Goal: Task Accomplishment & Management: Use online tool/utility

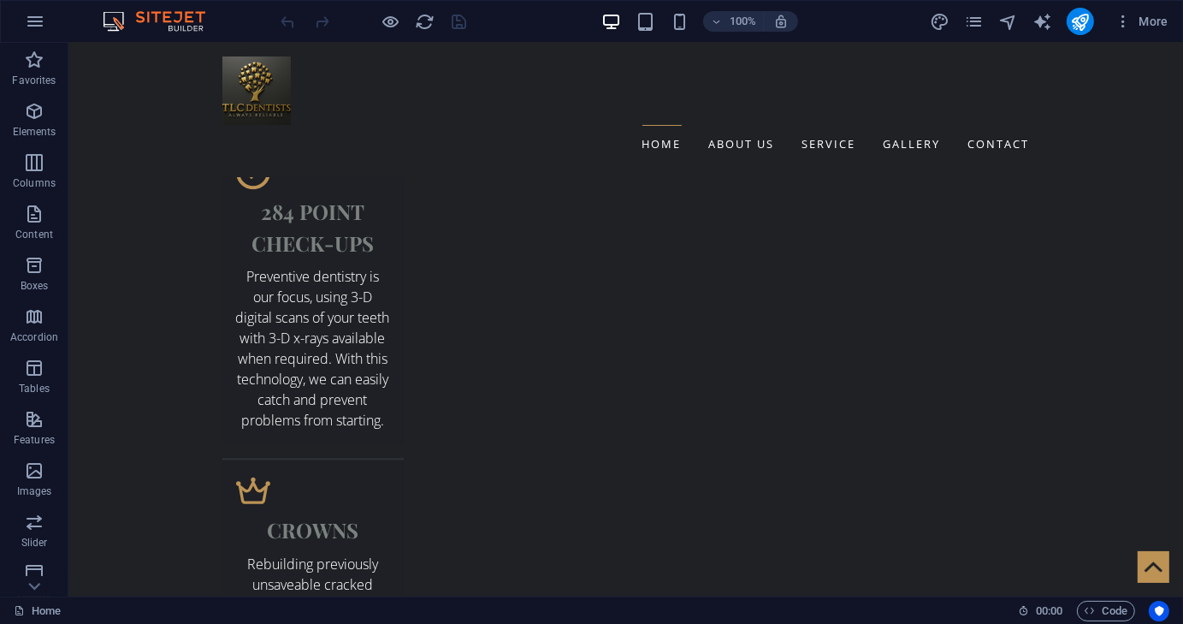
scroll to position [3555, 0]
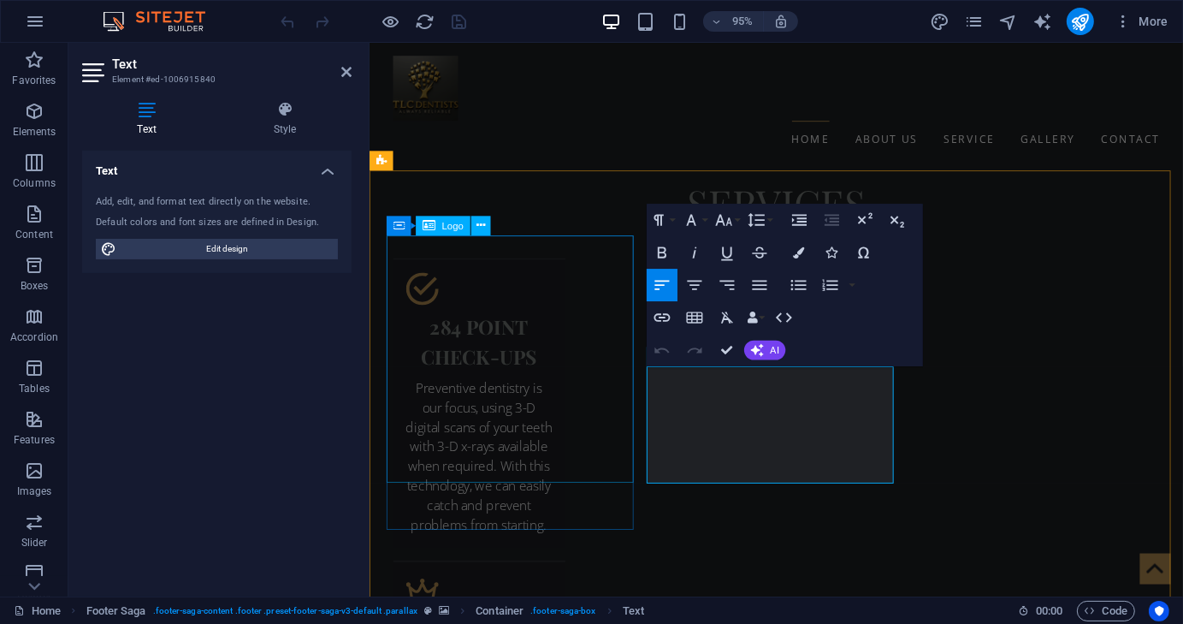
scroll to position [3584, 0]
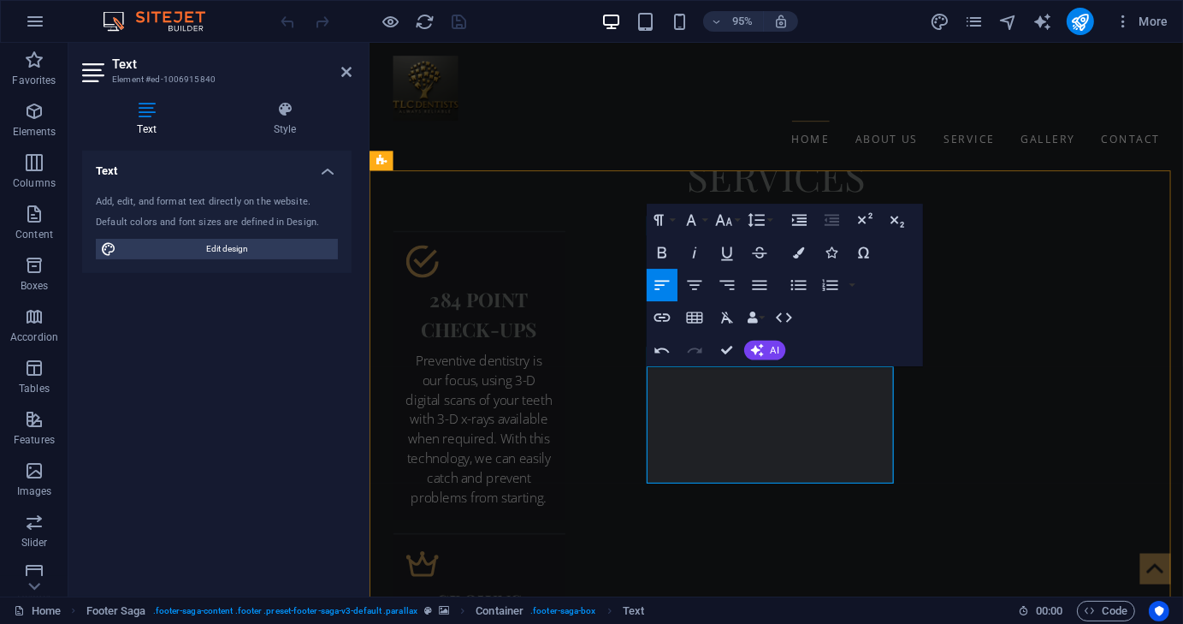
drag, startPoint x: 819, startPoint y: 477, endPoint x: 665, endPoint y: 409, distance: 168.2
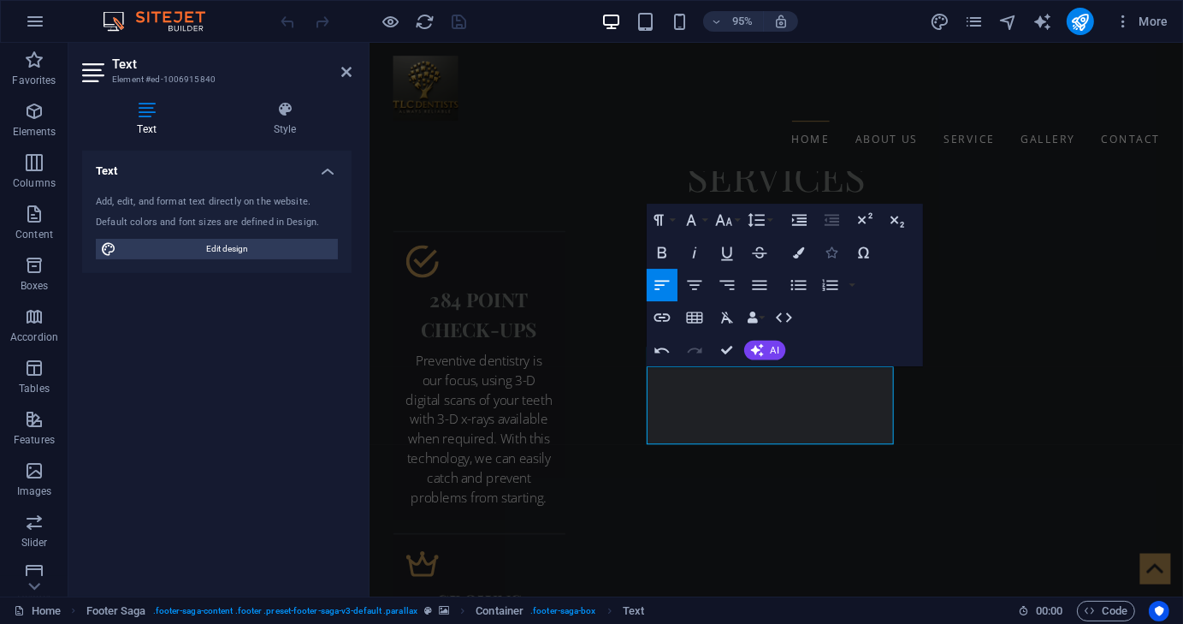
click at [828, 253] on icon "button" at bounding box center [831, 251] width 11 height 11
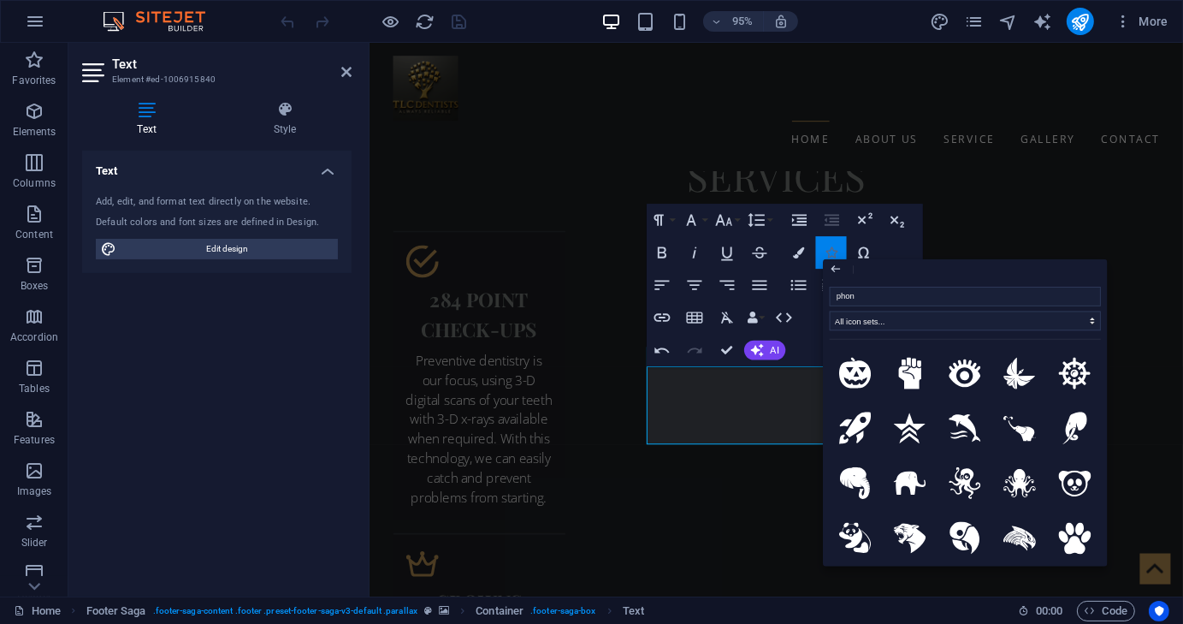
type input "phone"
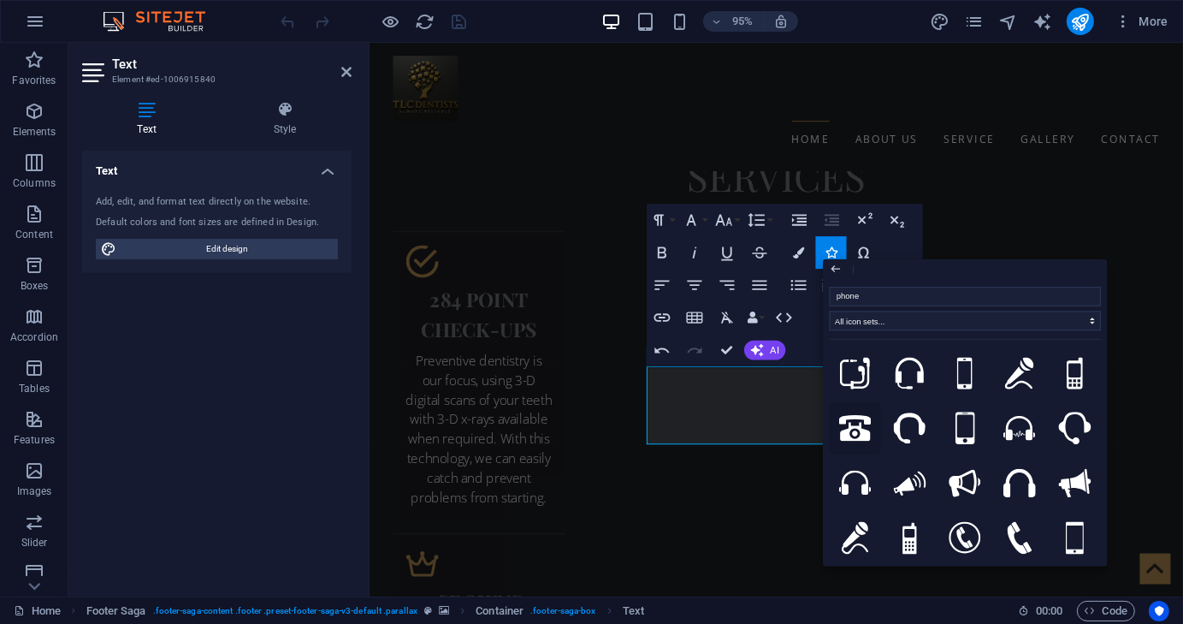
click at [860, 428] on icon at bounding box center [855, 428] width 33 height 27
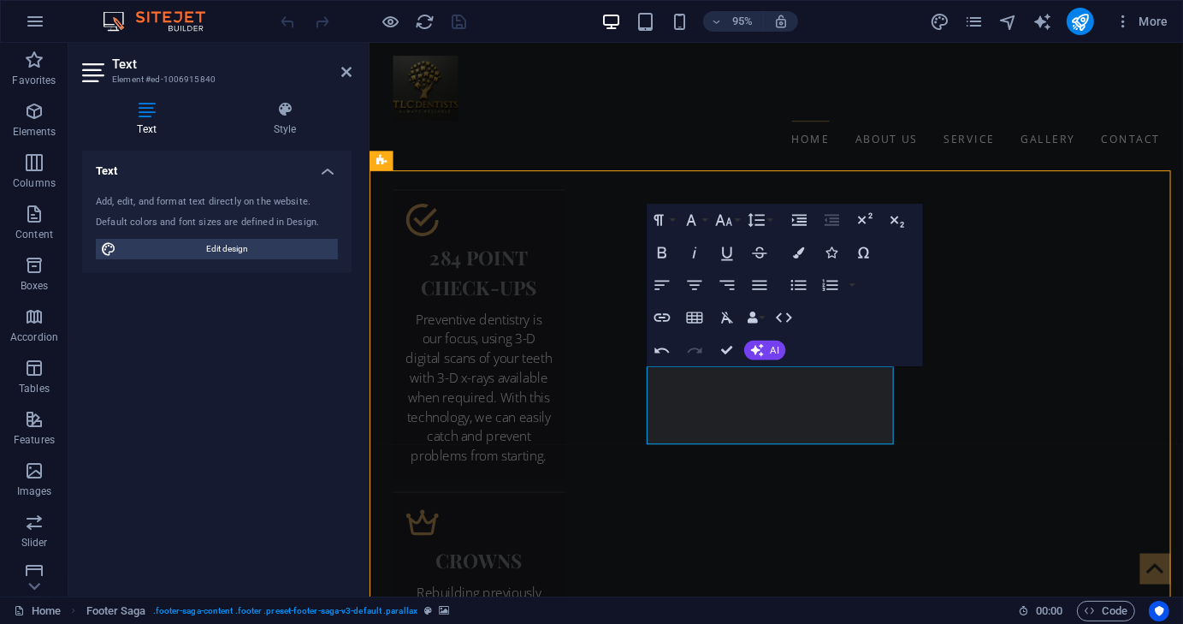
scroll to position [3555, 0]
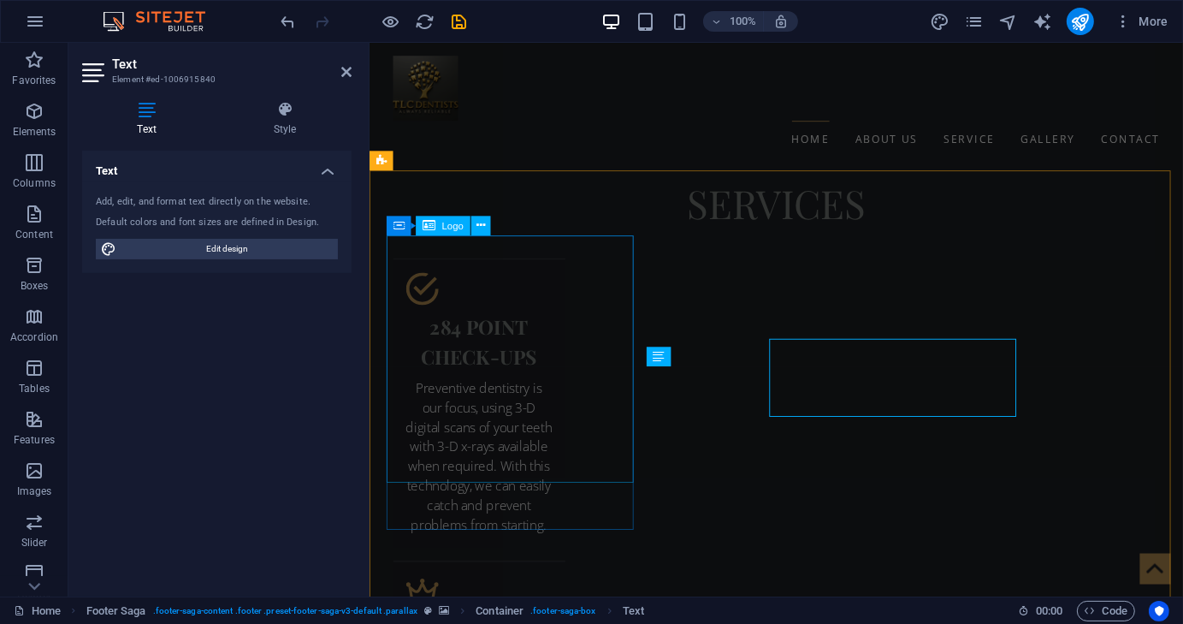
scroll to position [3584, 0]
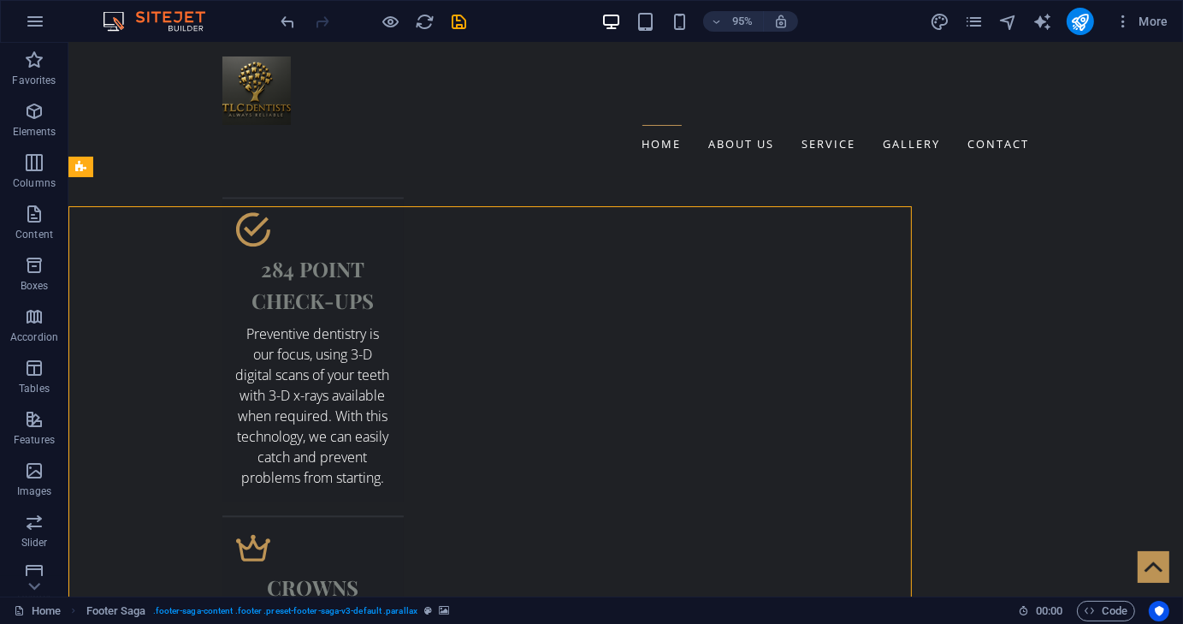
scroll to position [3555, 0]
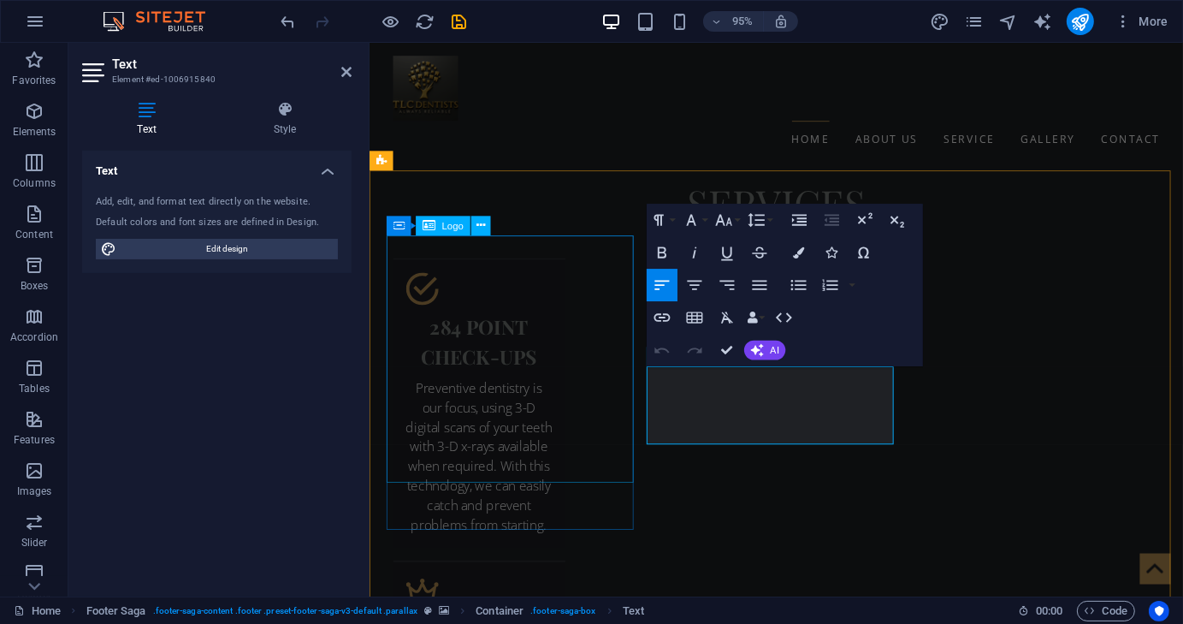
scroll to position [3584, 0]
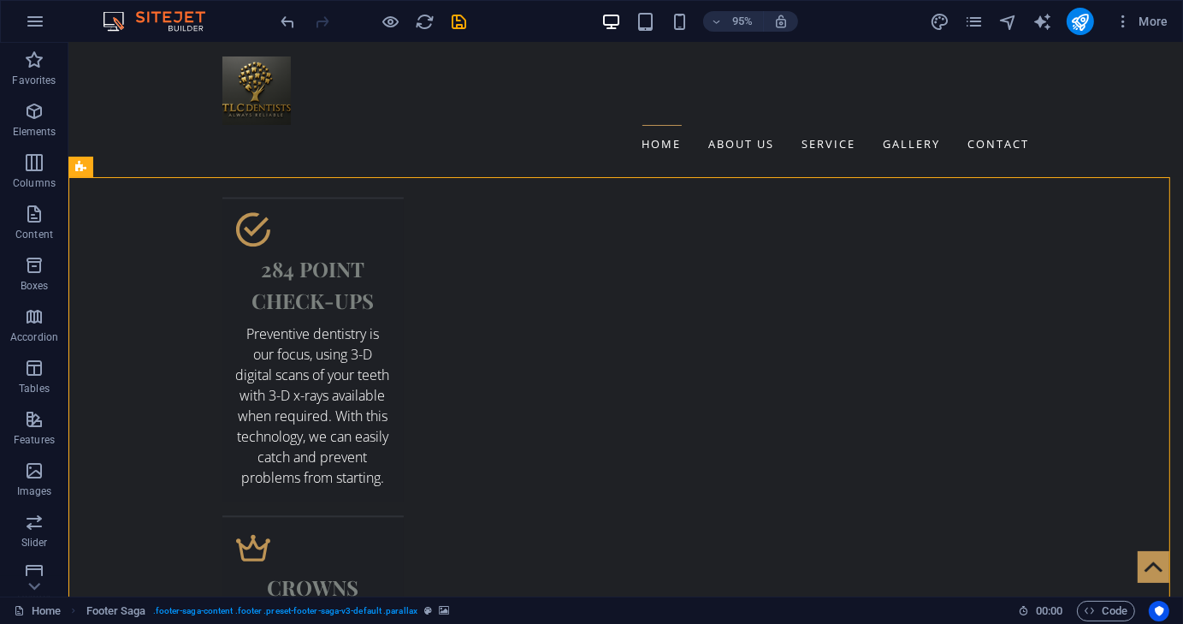
scroll to position [3555, 0]
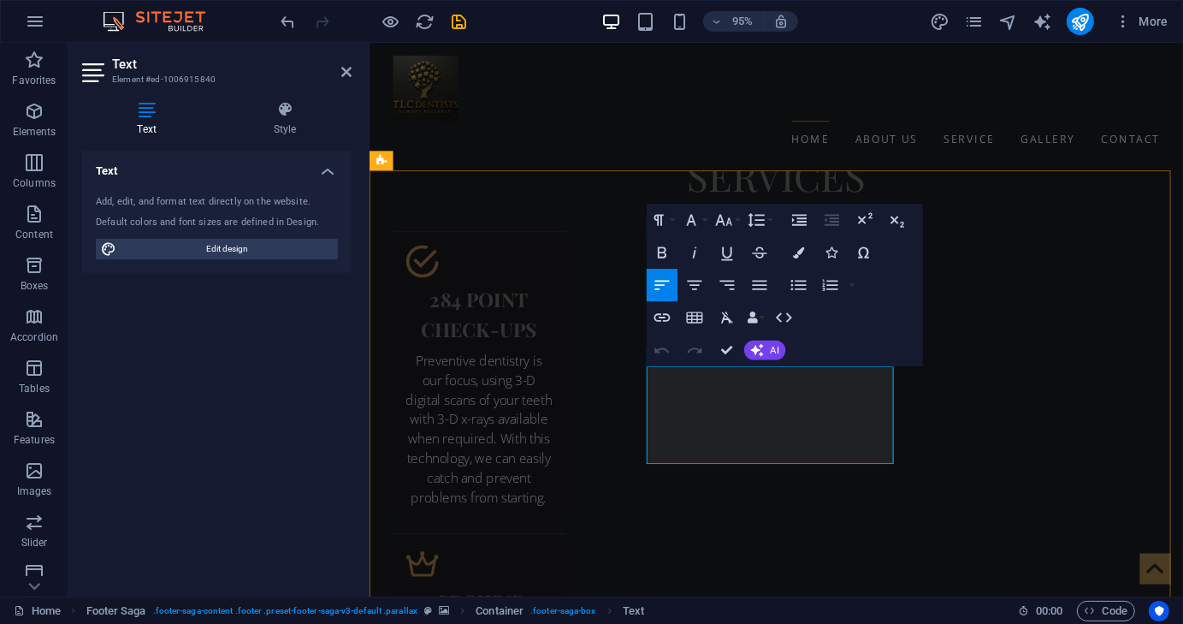
click at [831, 251] on icon "button" at bounding box center [831, 251] width 11 height 11
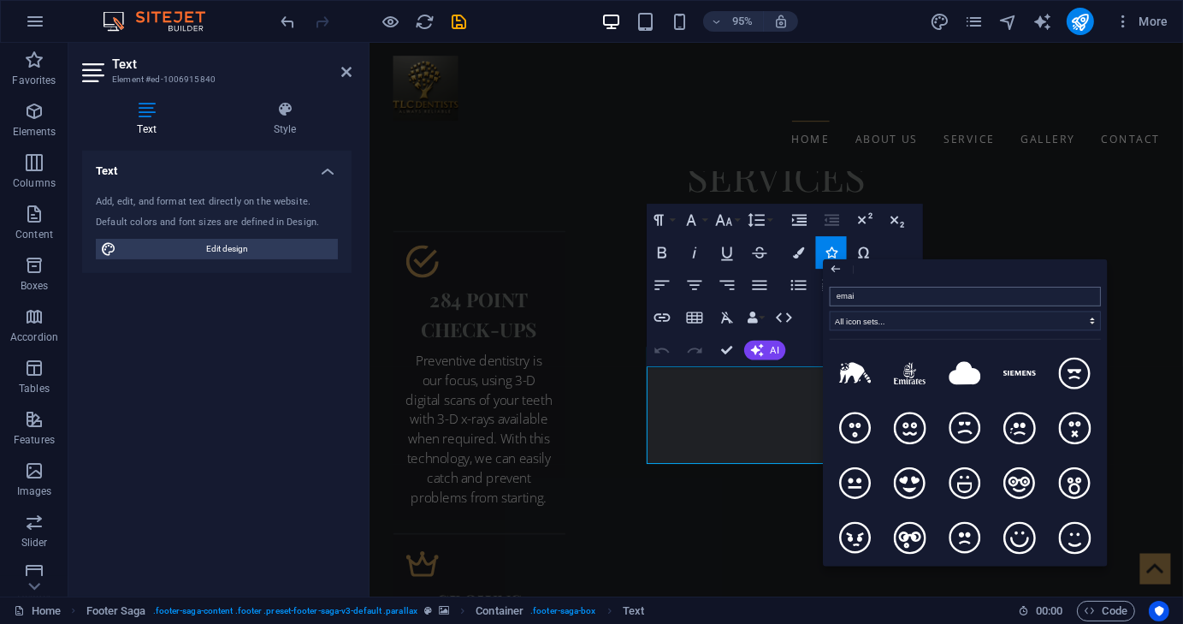
type input "email"
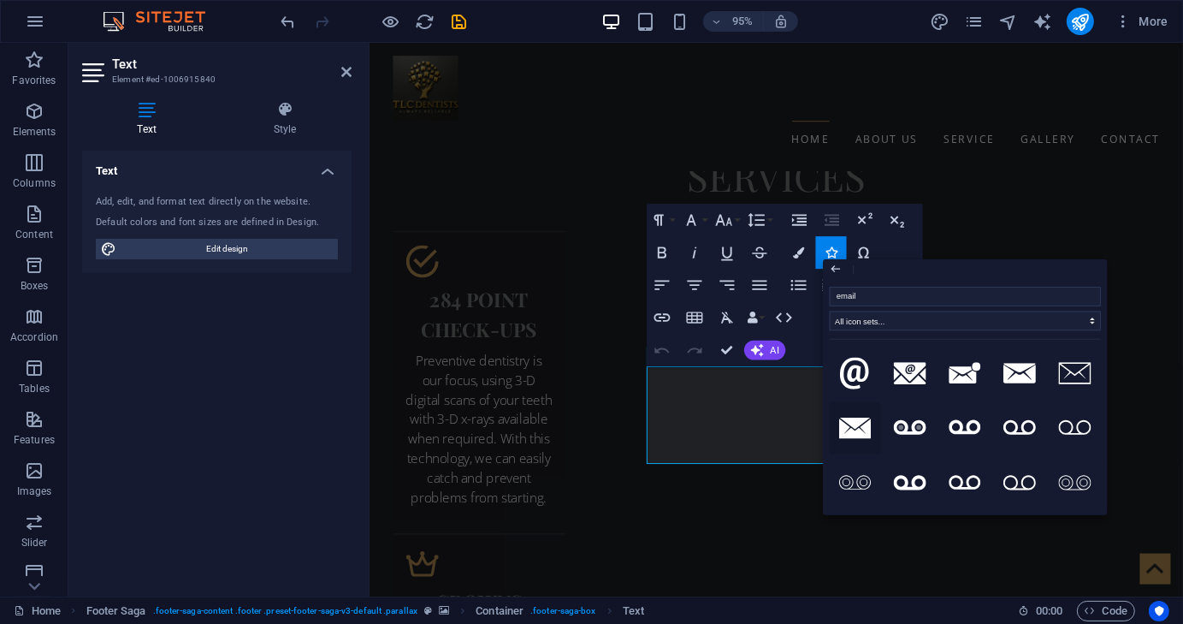
click at [860, 425] on icon at bounding box center [855, 428] width 33 height 21
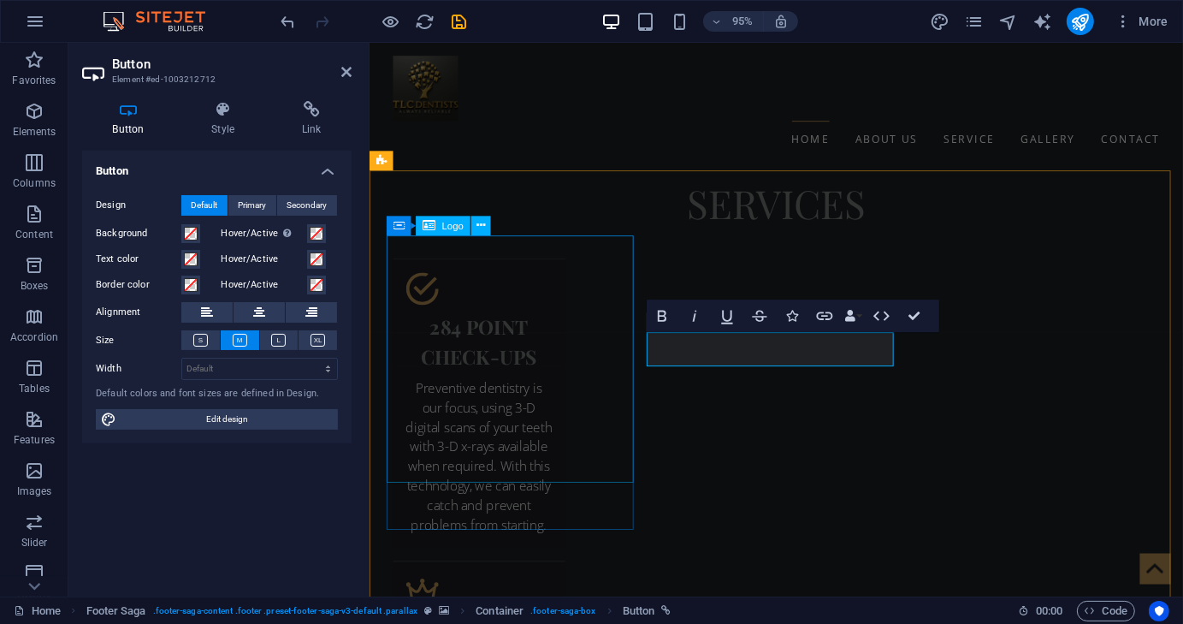
scroll to position [3584, 0]
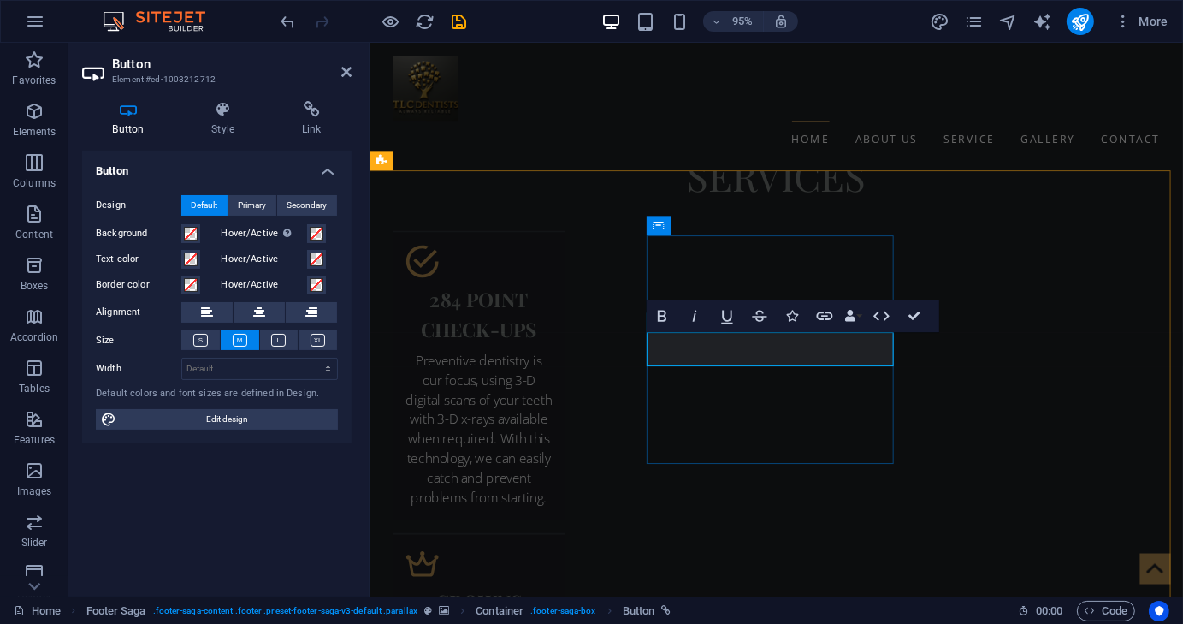
click at [792, 317] on icon "button" at bounding box center [791, 316] width 11 height 11
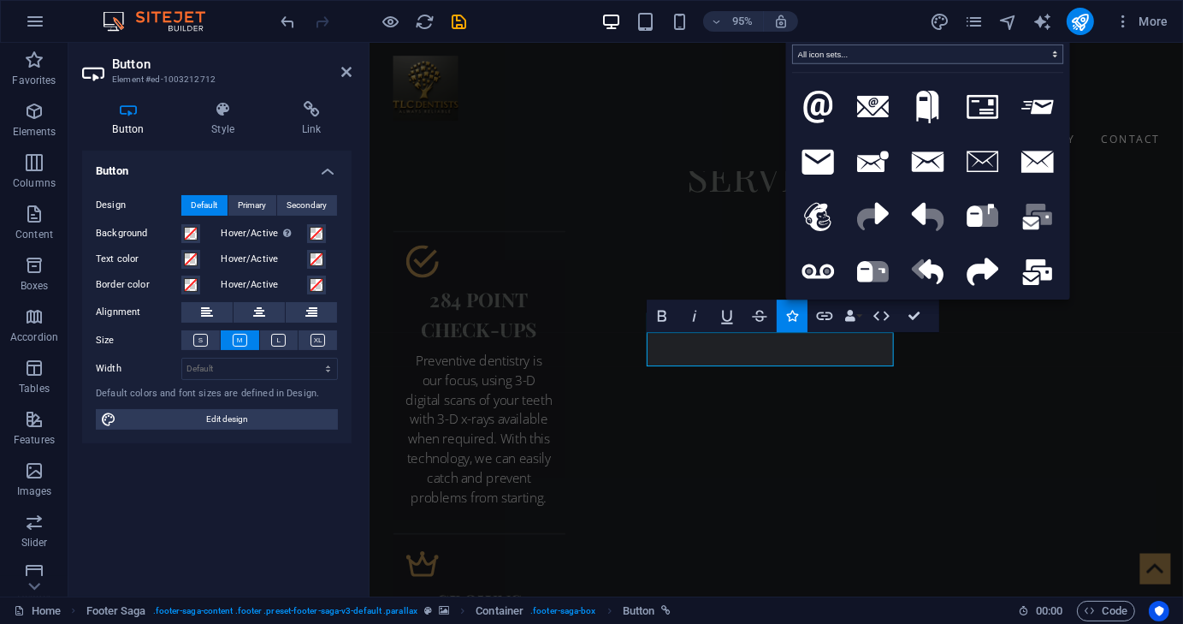
type input "mail"
click at [821, 167] on icon at bounding box center [818, 162] width 33 height 26
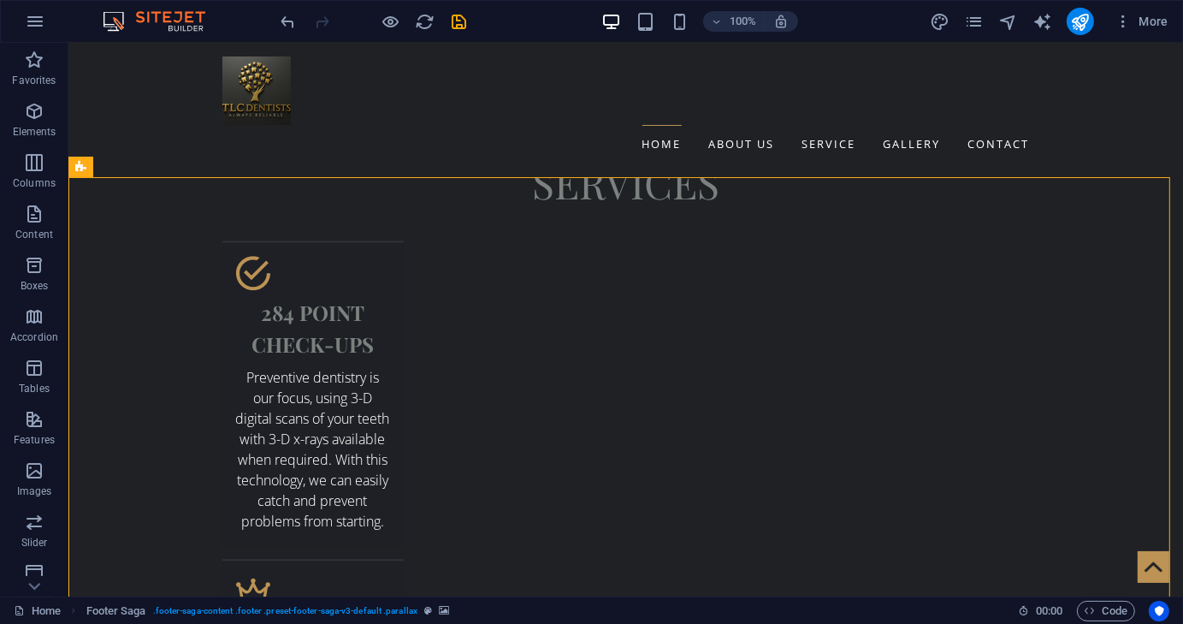
scroll to position [3555, 0]
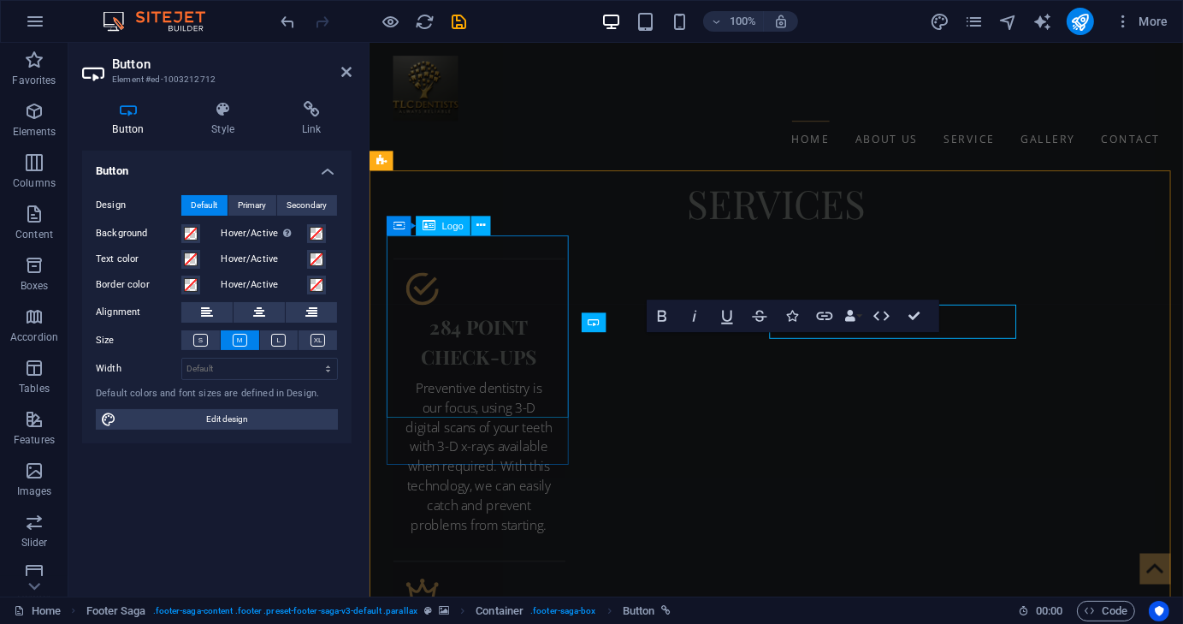
scroll to position [3584, 0]
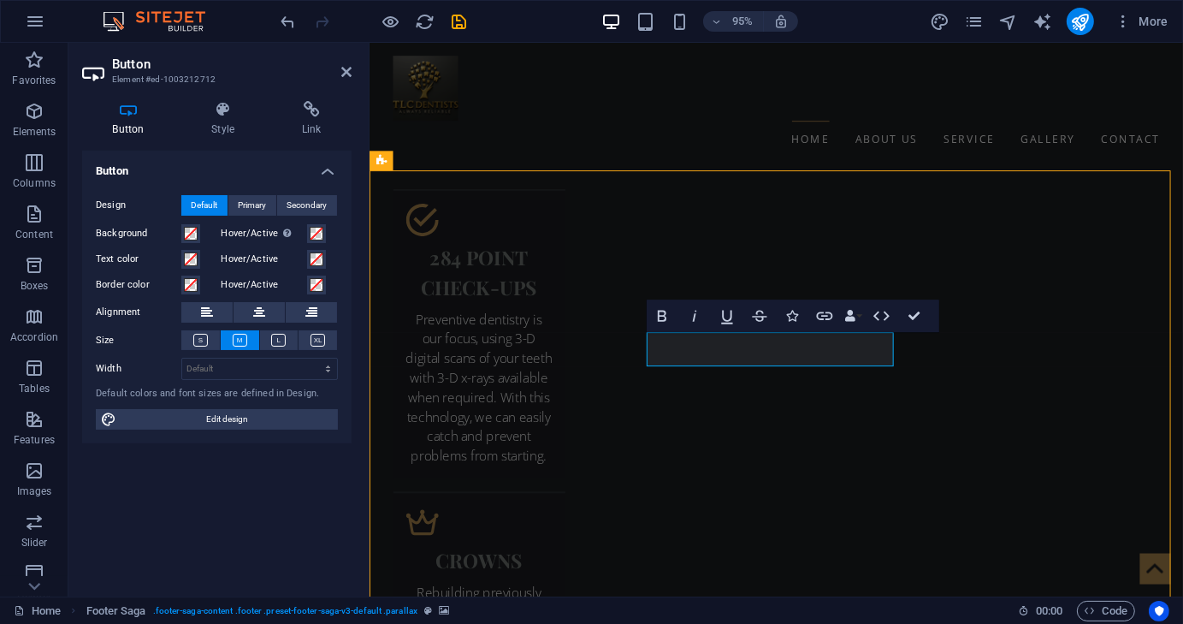
scroll to position [3555, 0]
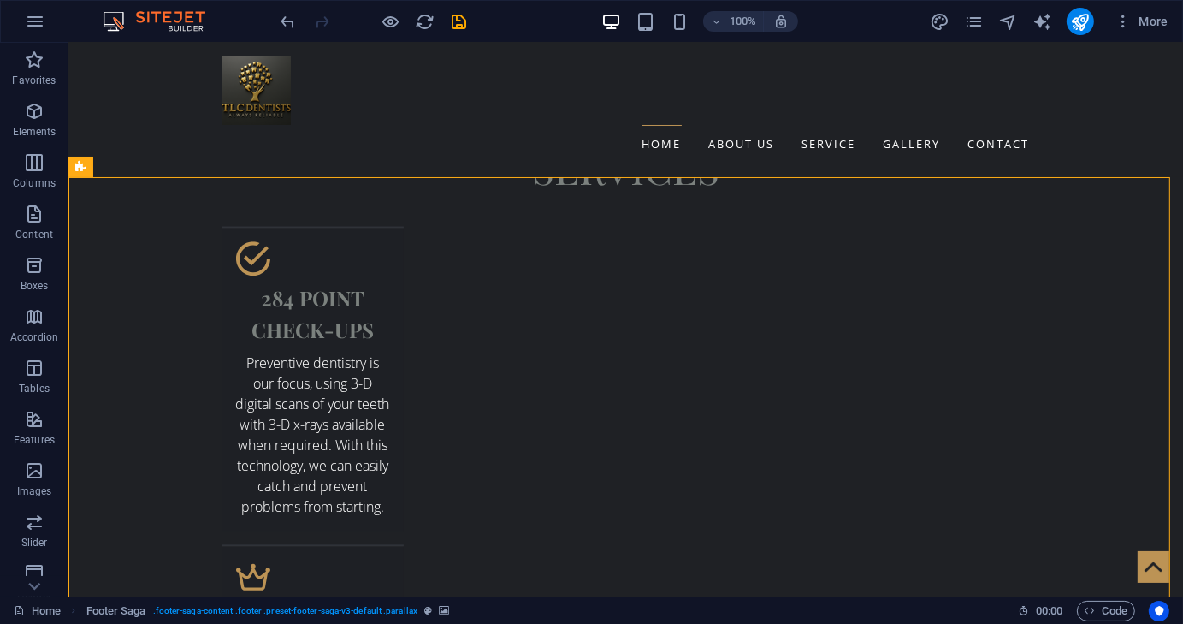
click at [564, 342] on icon at bounding box center [562, 338] width 9 height 18
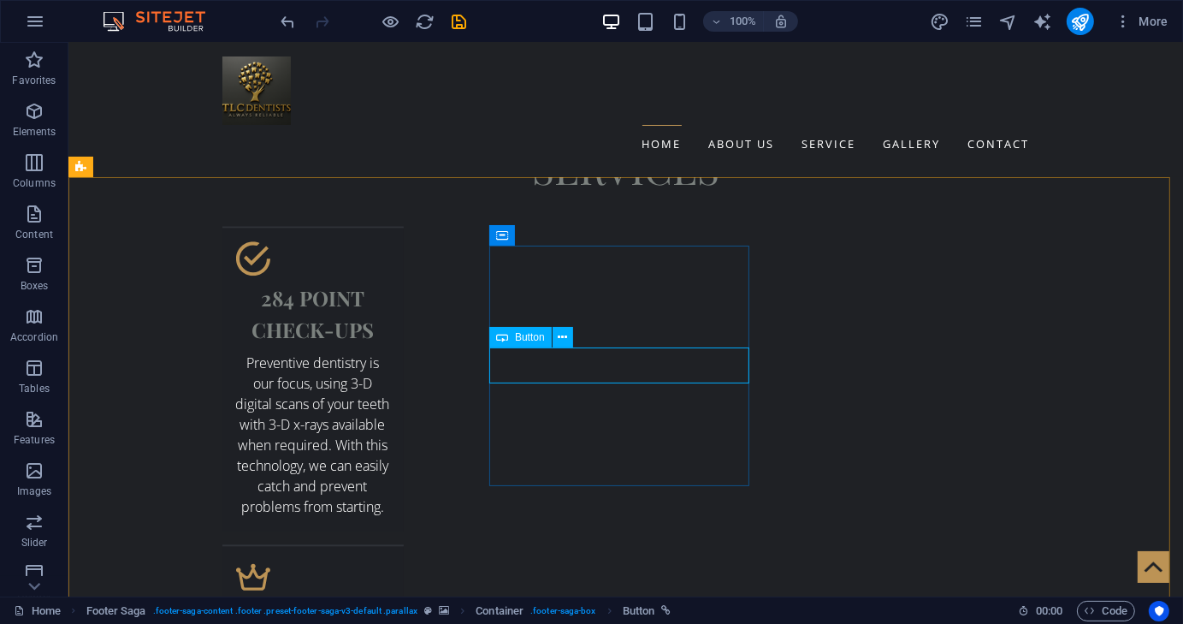
click at [526, 337] on span "Button" at bounding box center [530, 337] width 30 height 10
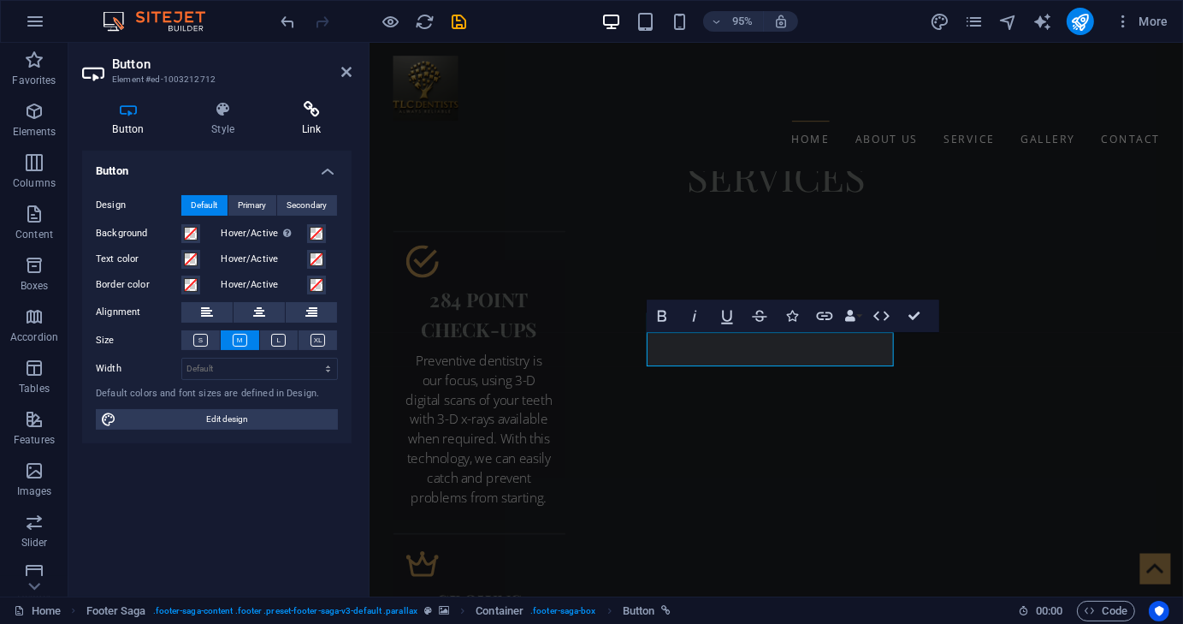
click at [317, 108] on icon at bounding box center [311, 109] width 80 height 17
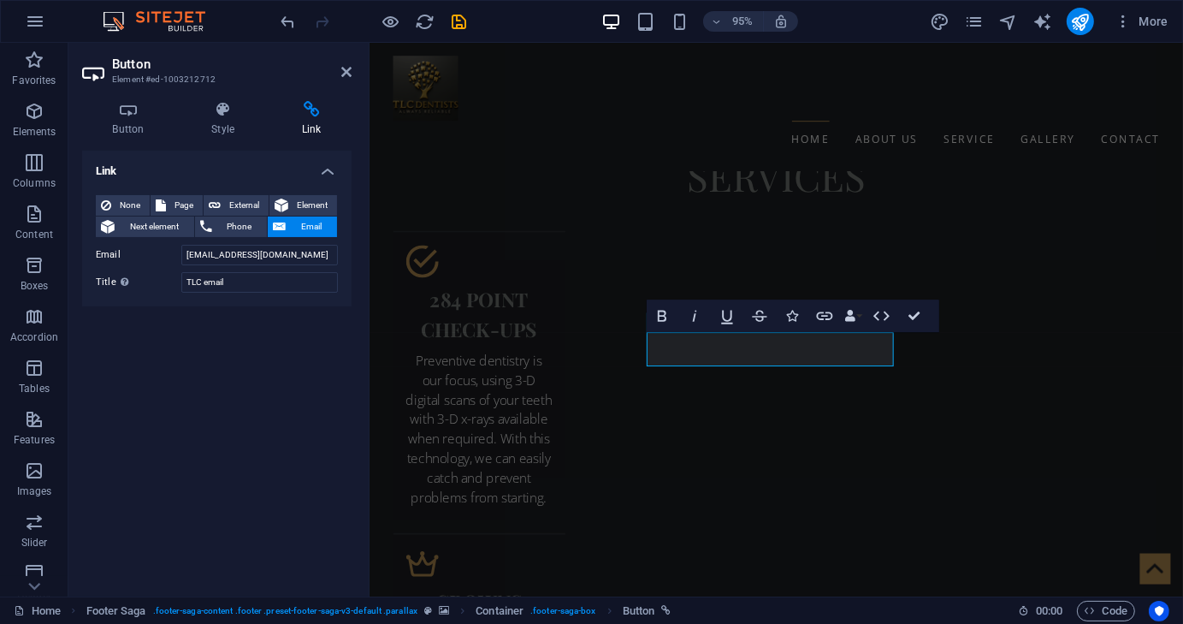
click at [229, 386] on div "Link None Page External Element Next element Phone Email Page Home About us Ser…" at bounding box center [217, 367] width 270 height 432
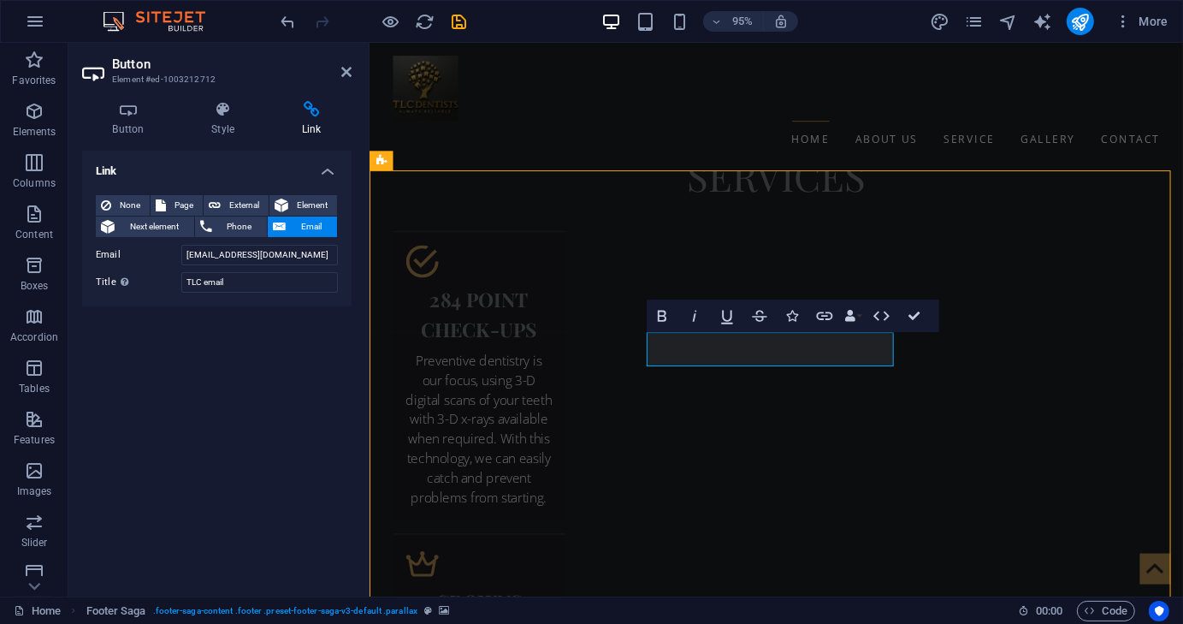
scroll to position [3555, 0]
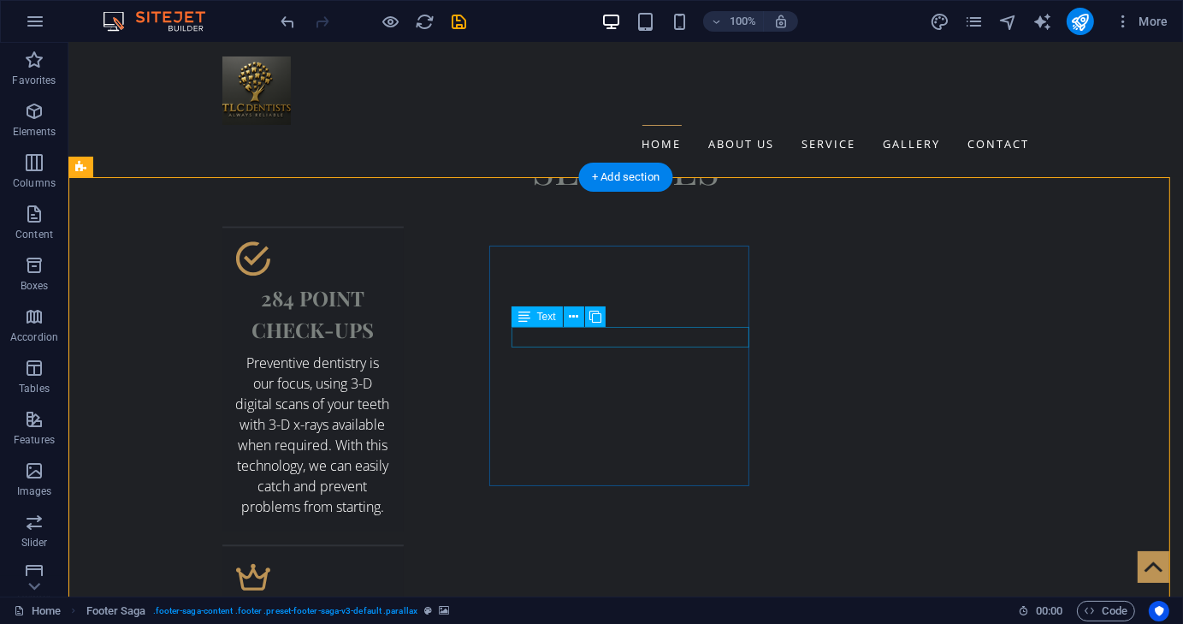
click at [572, 312] on icon at bounding box center [573, 317] width 9 height 18
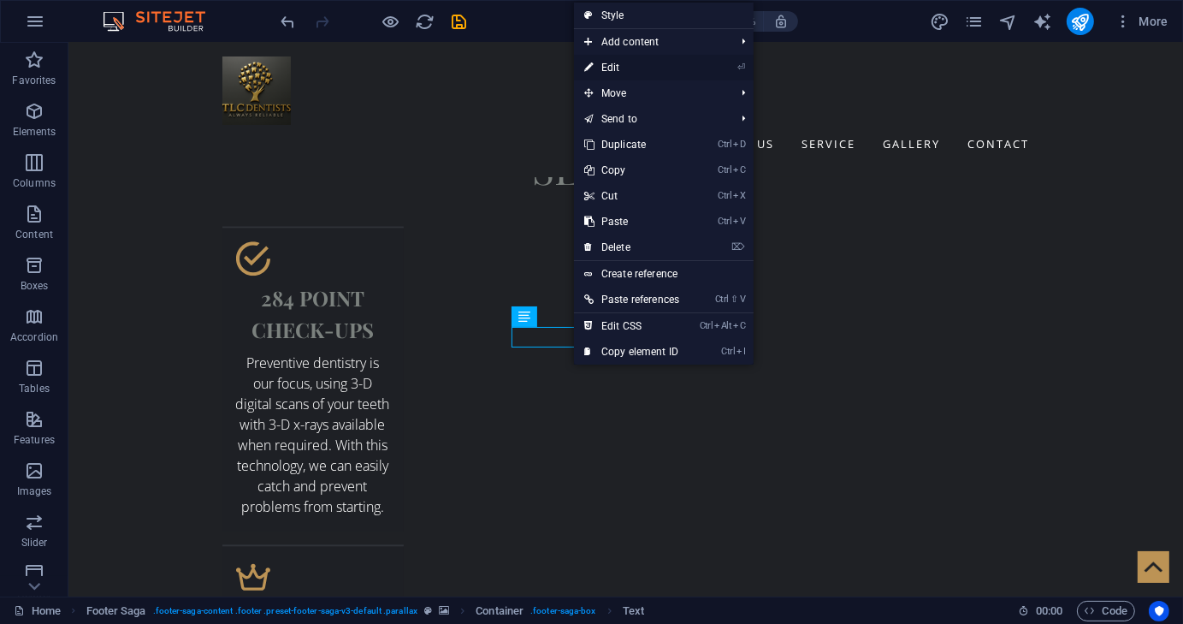
click at [611, 69] on link "⏎ Edit" at bounding box center [632, 68] width 116 height 26
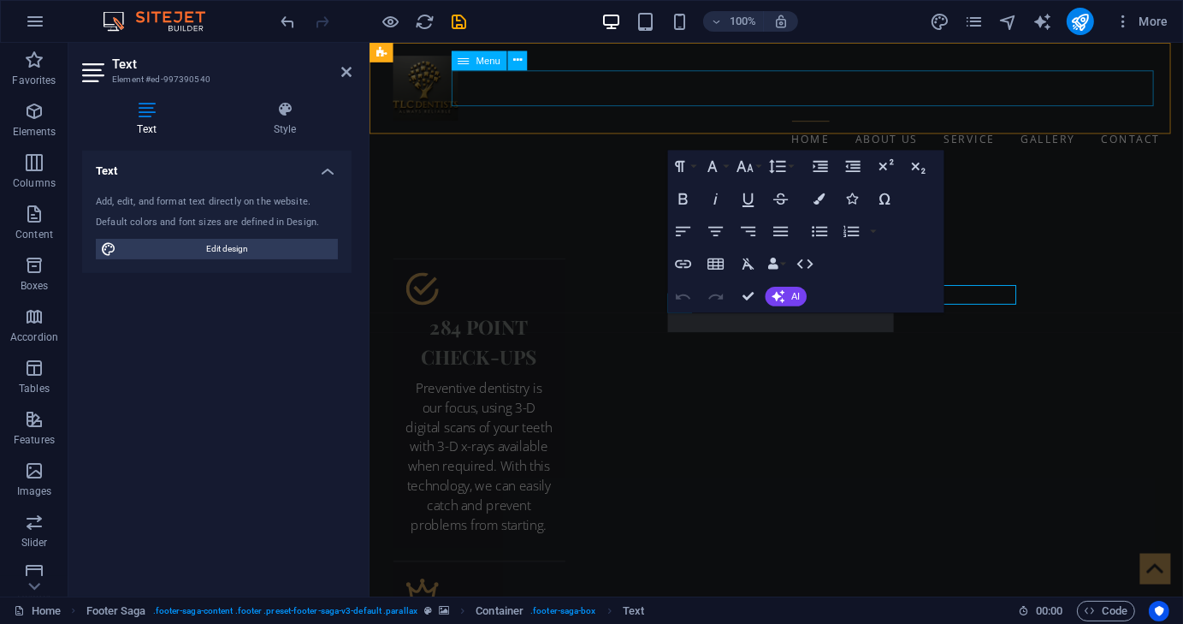
scroll to position [3584, 0]
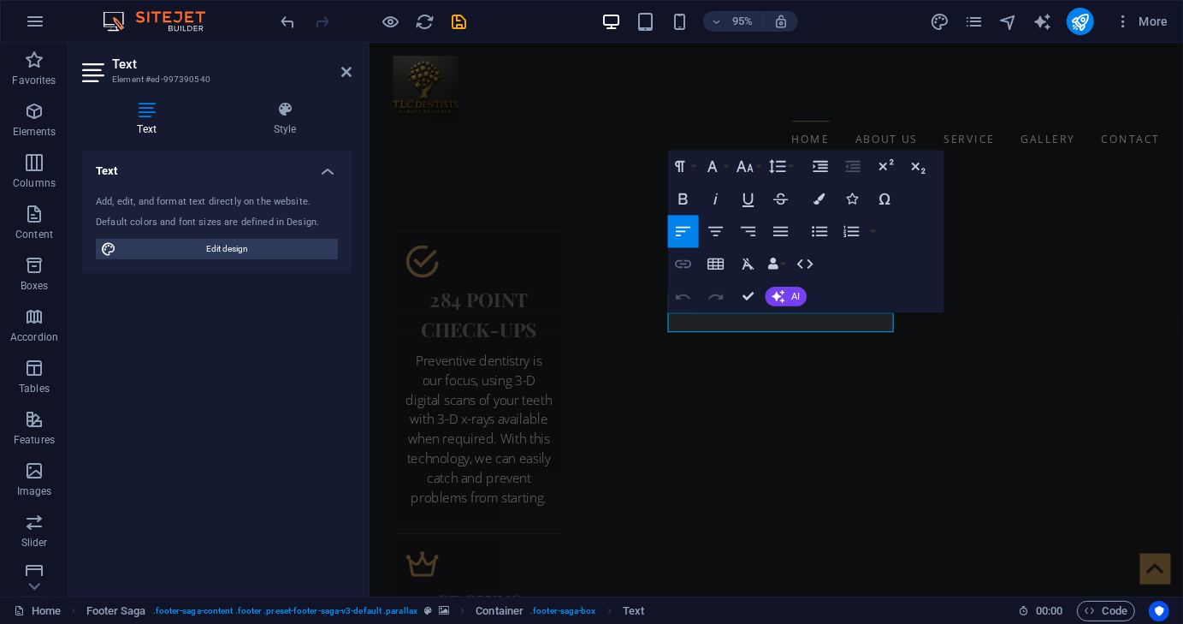
click at [687, 264] on icon "button" at bounding box center [683, 264] width 20 height 20
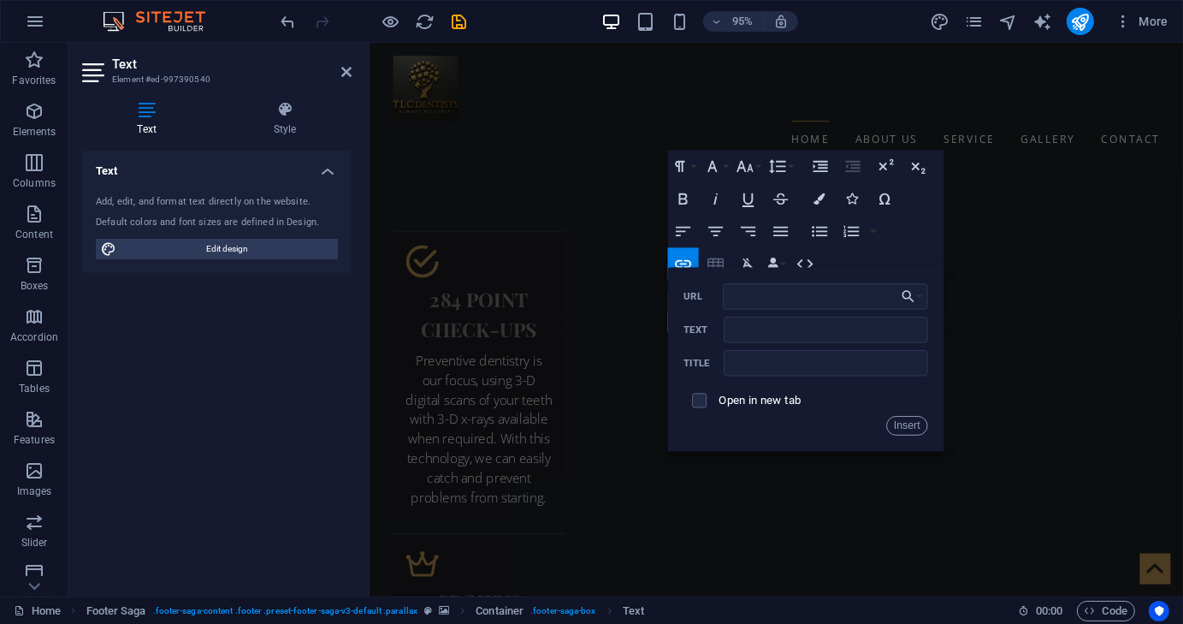
click at [714, 261] on icon "button" at bounding box center [716, 264] width 20 height 20
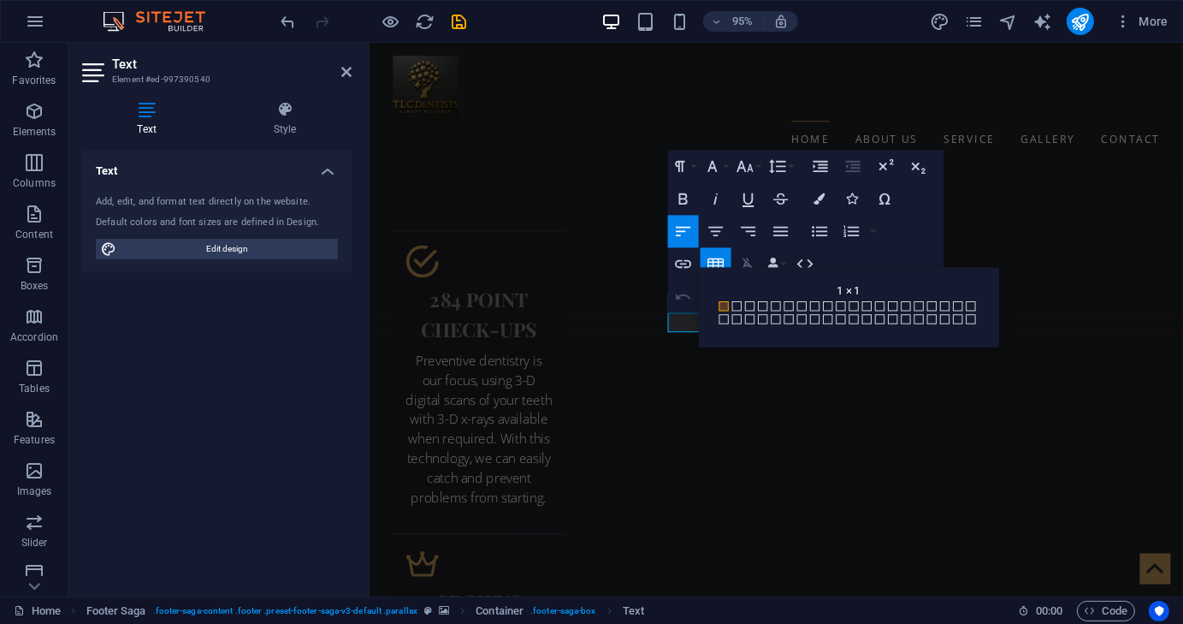
click at [750, 266] on icon "button" at bounding box center [748, 263] width 12 height 11
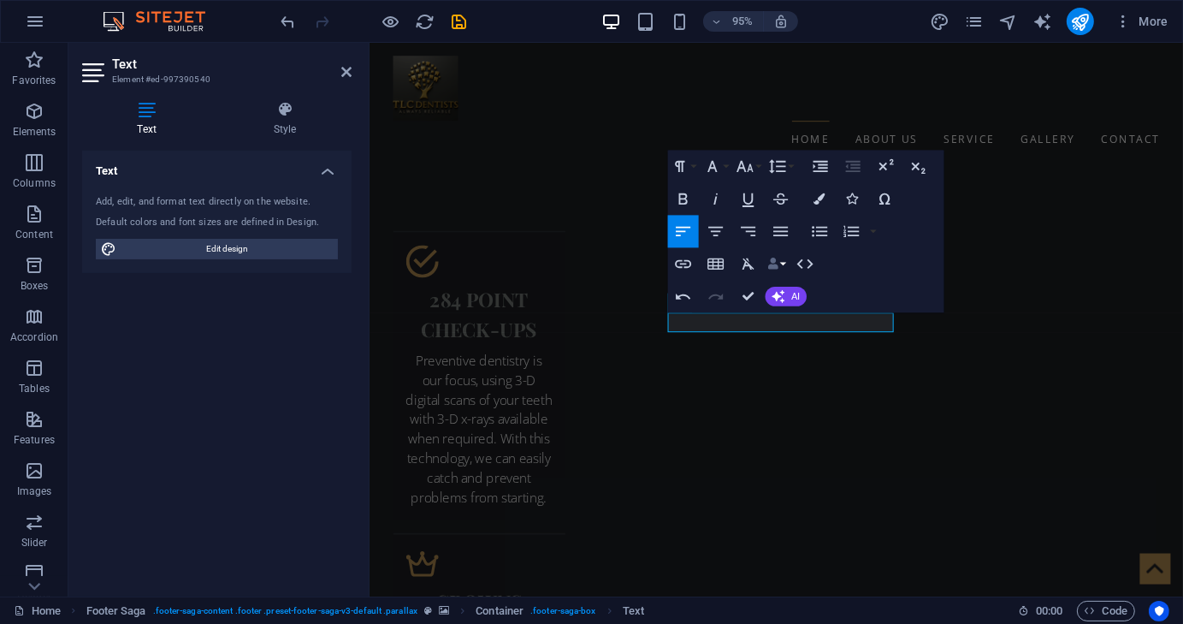
click at [778, 266] on icon "button" at bounding box center [772, 263] width 11 height 11
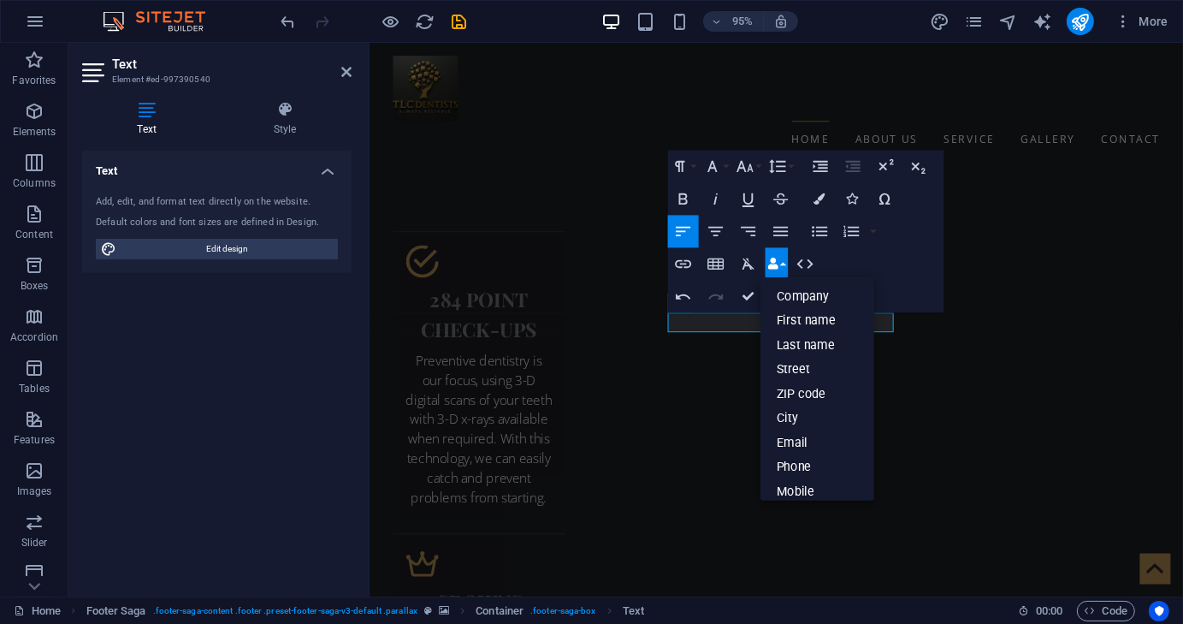
click at [778, 266] on icon "button" at bounding box center [772, 263] width 11 height 11
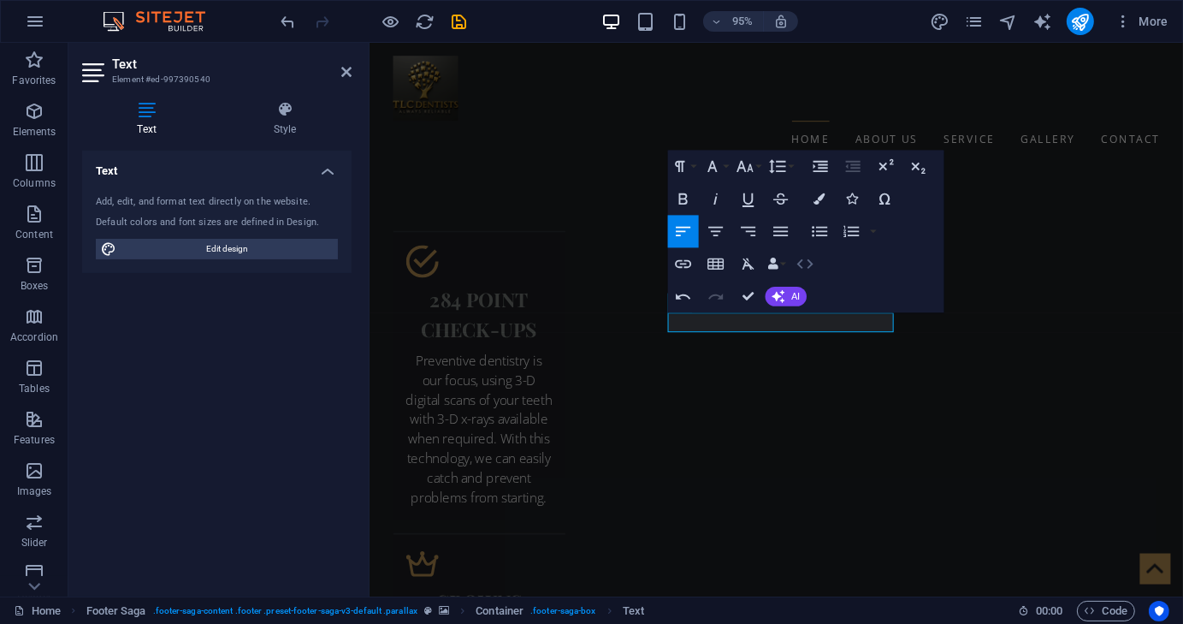
click at [805, 260] on icon "button" at bounding box center [805, 264] width 20 height 20
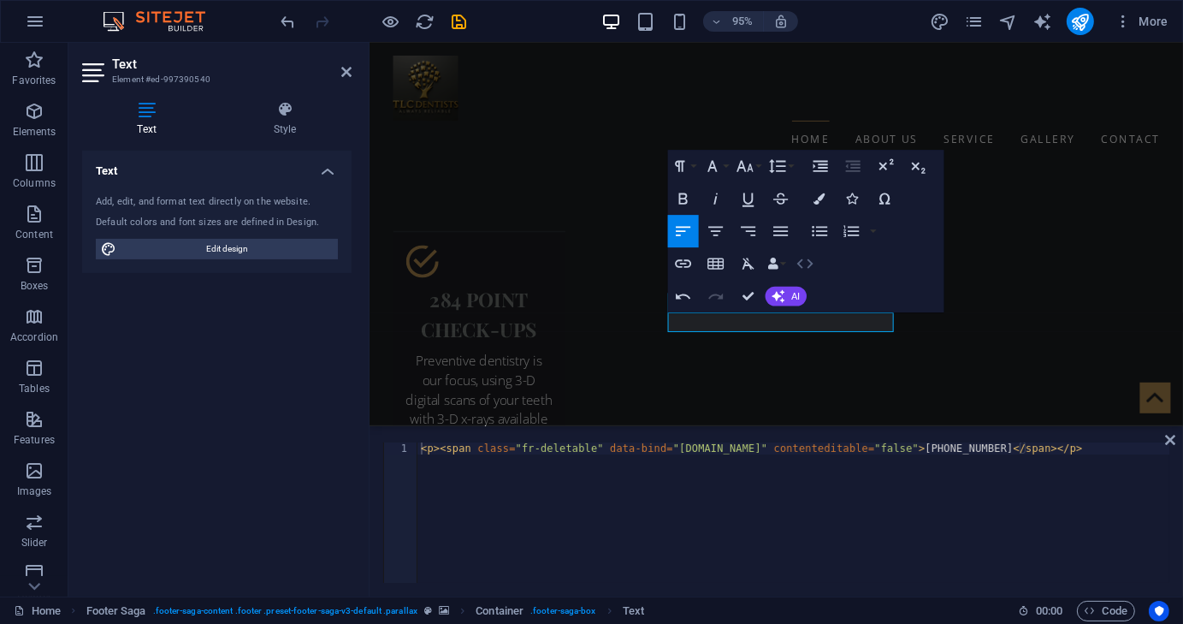
scroll to position [3462, 0]
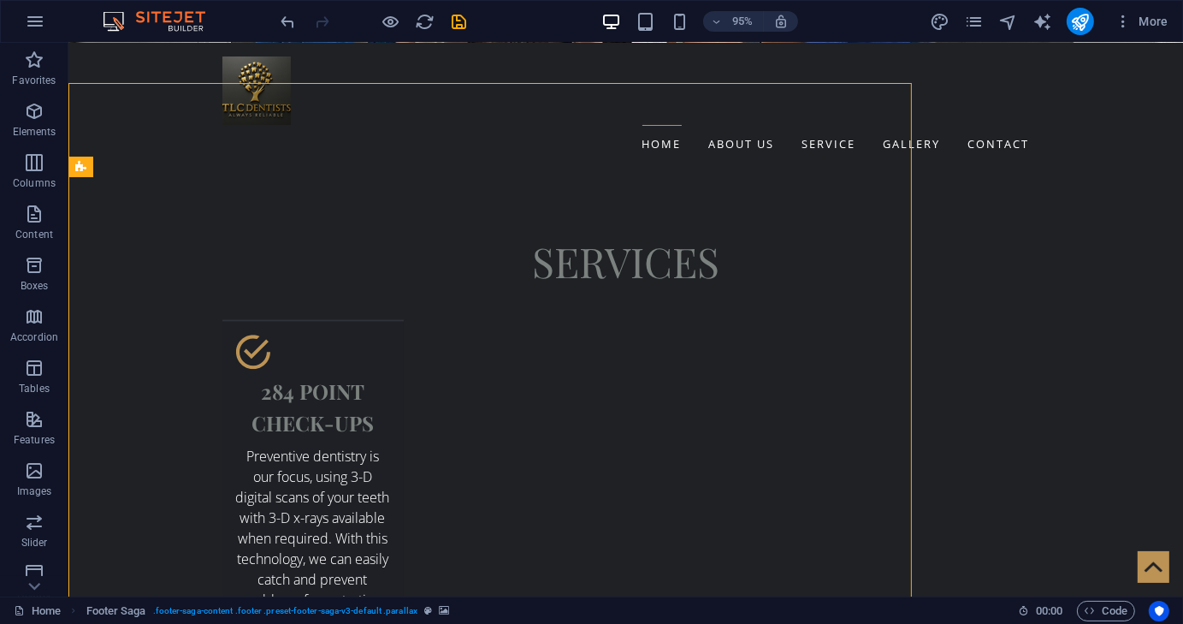
scroll to position [3555, 0]
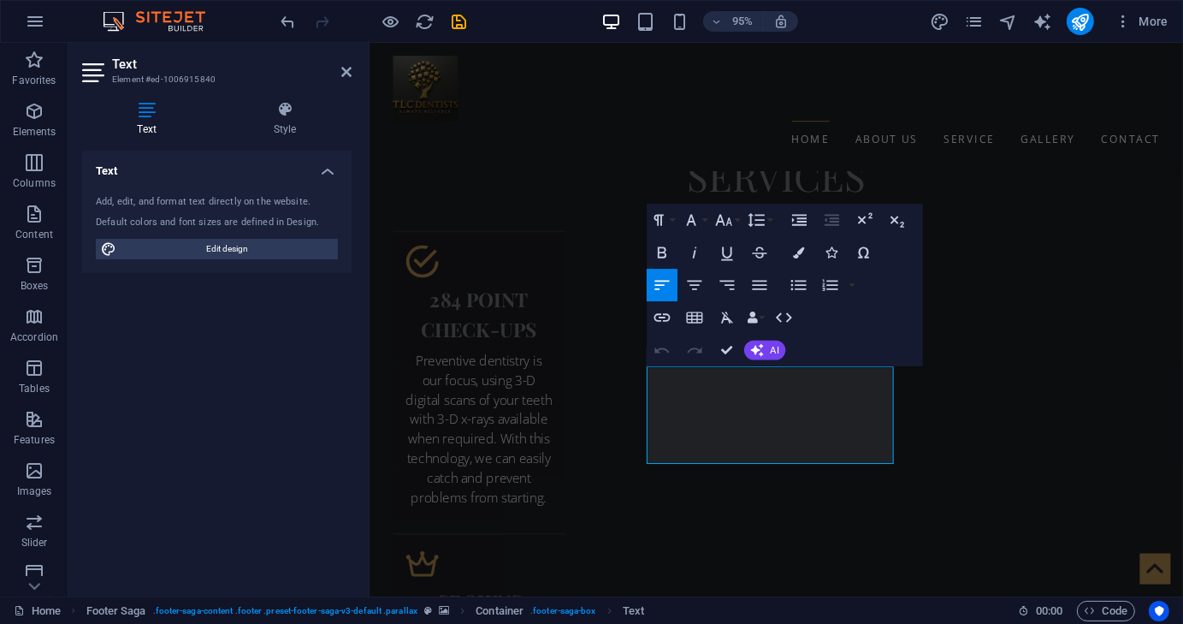
drag, startPoint x: 874, startPoint y: 475, endPoint x: 649, endPoint y: 474, distance: 225.9
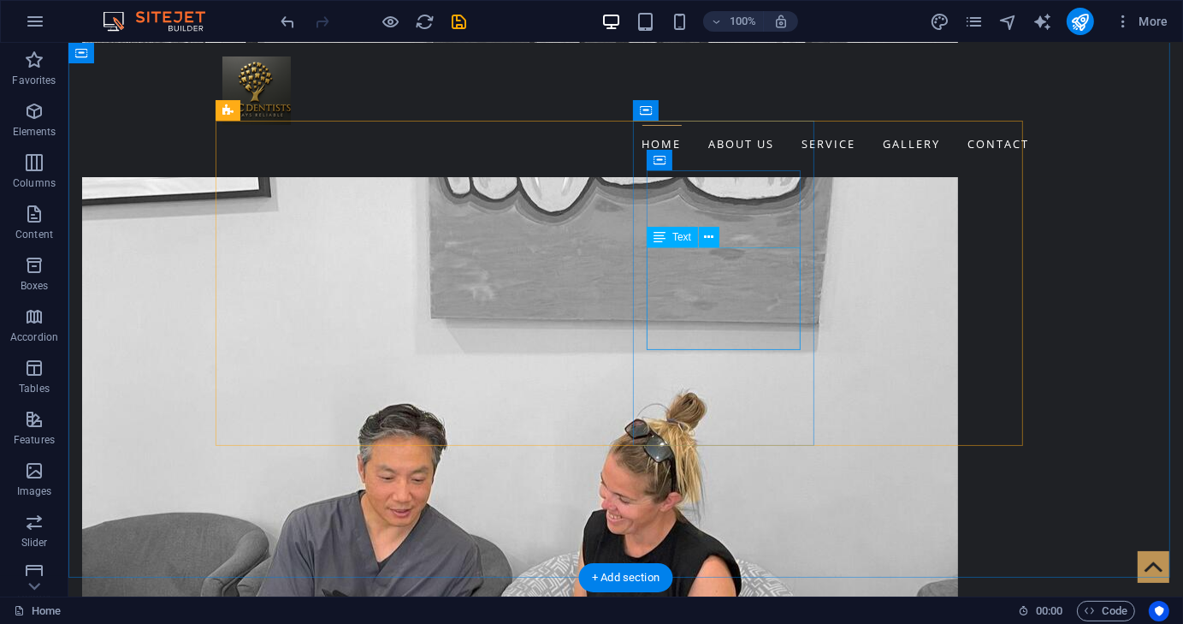
scroll to position [1330, 0]
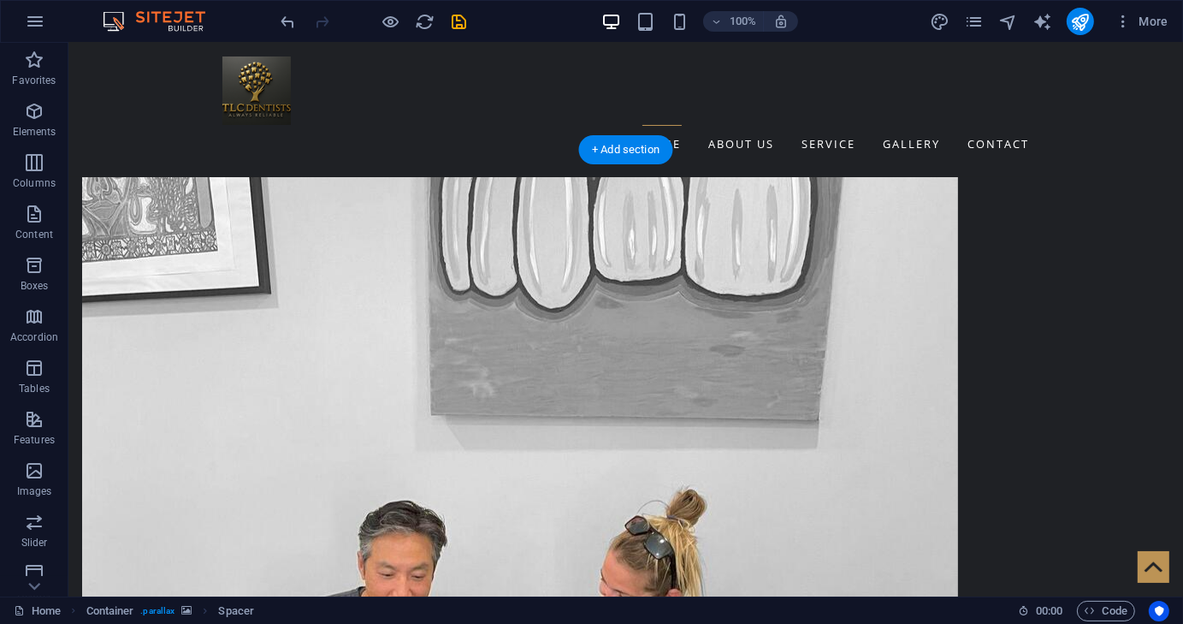
scroll to position [988, 0]
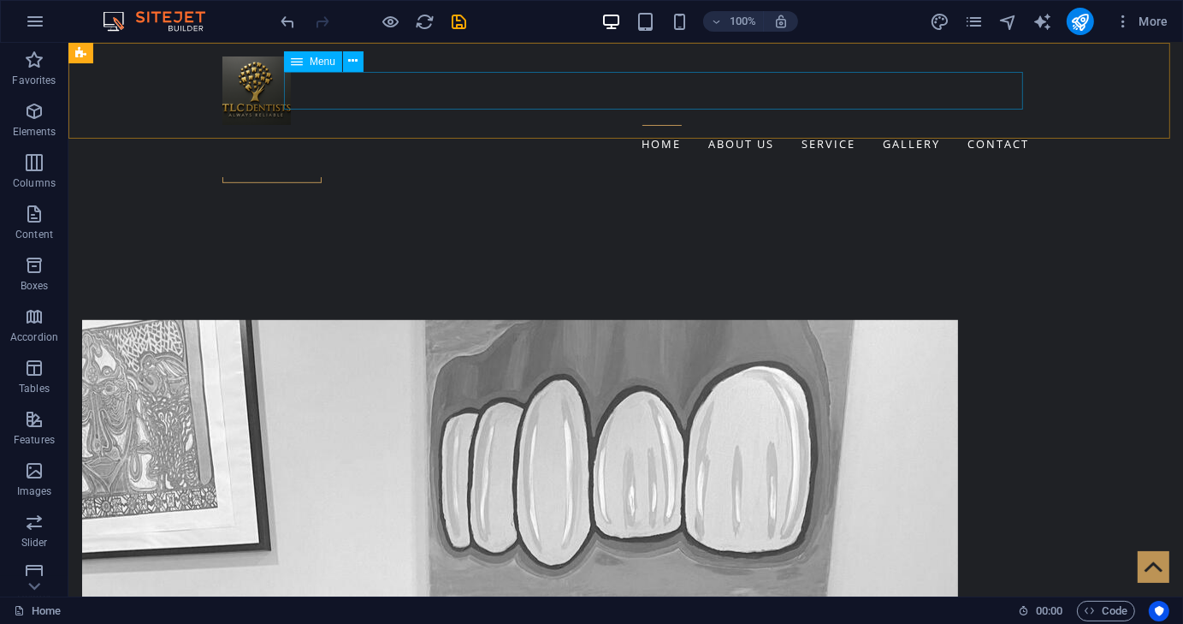
click at [830, 125] on nav "Home About us Service Gallery Contact" at bounding box center [626, 144] width 808 height 39
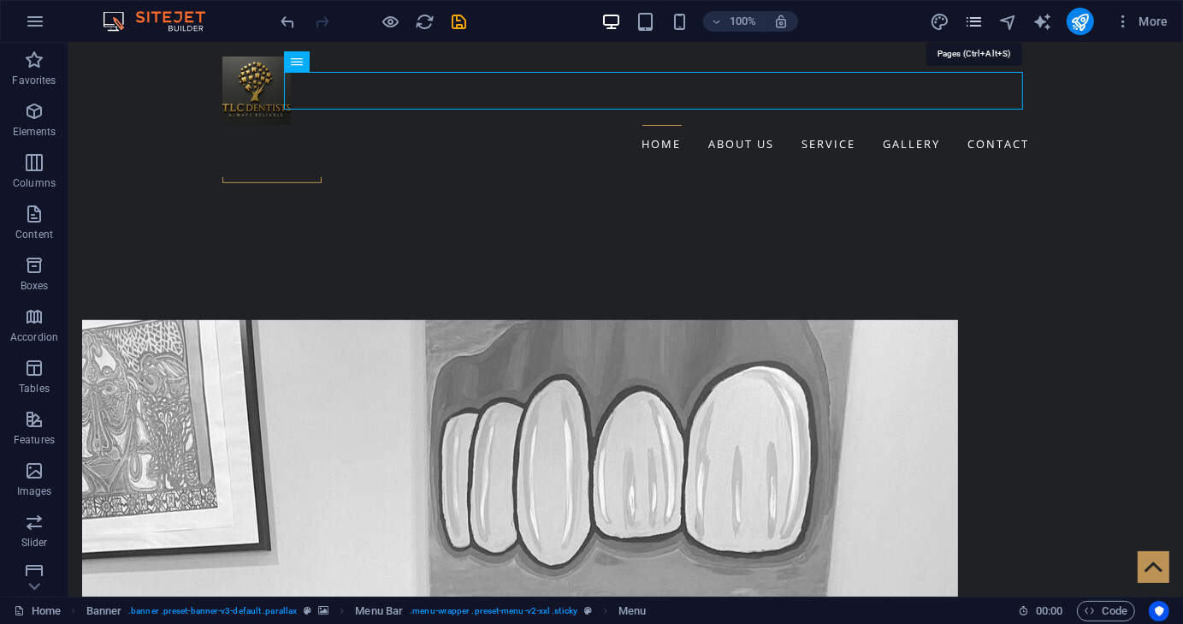
click at [980, 21] on icon "pages" at bounding box center [974, 22] width 20 height 20
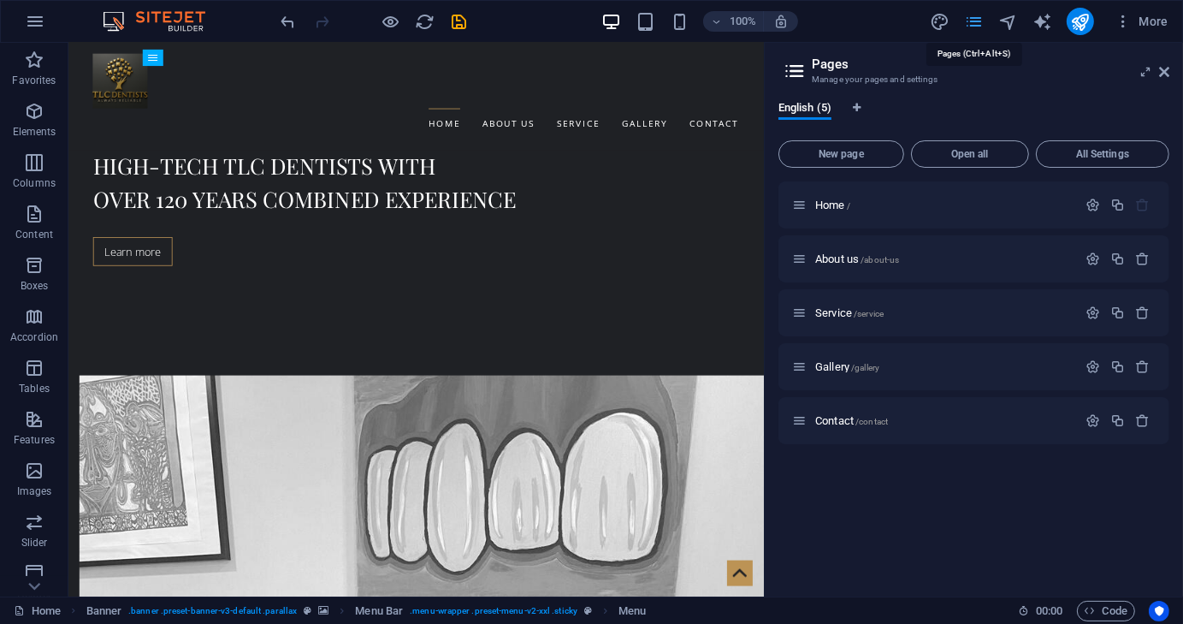
scroll to position [1127, 0]
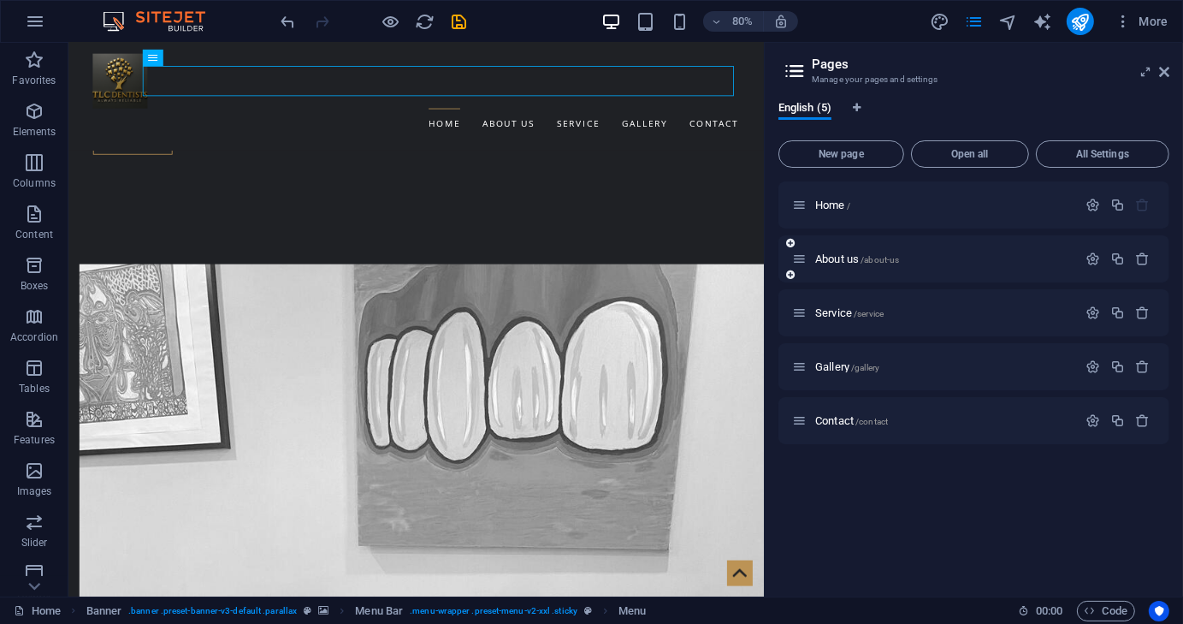
click at [849, 265] on div "About us /about-us" at bounding box center [934, 259] width 285 height 20
click at [877, 255] on span "/about-us" at bounding box center [880, 259] width 39 height 9
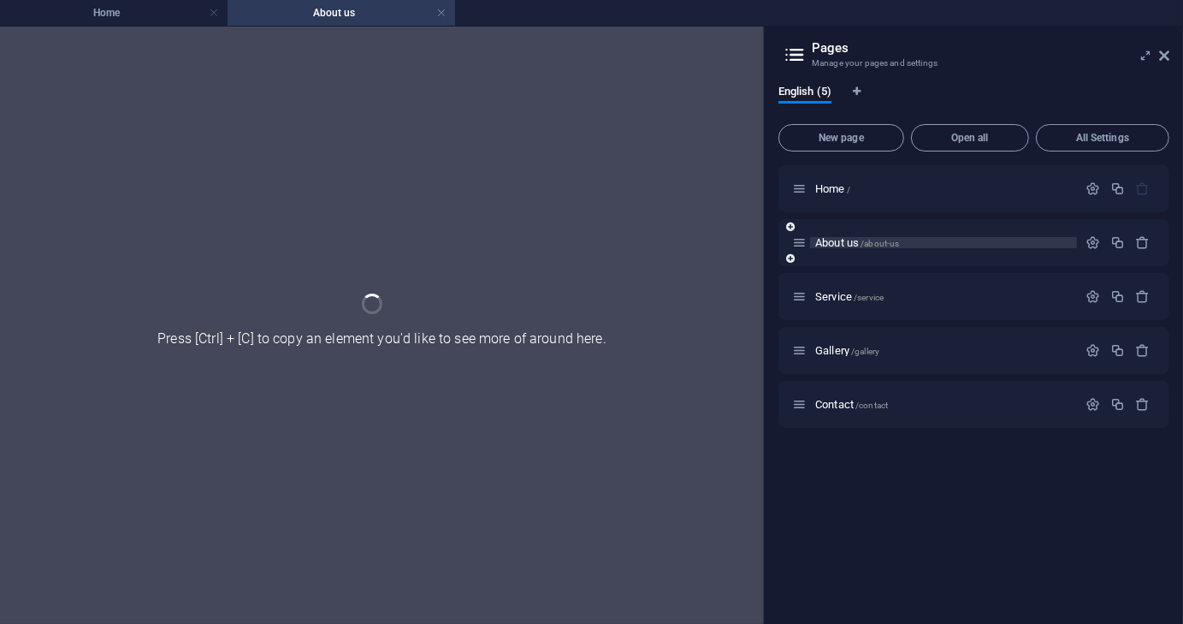
scroll to position [0, 0]
click at [877, 255] on div "About us /about-us" at bounding box center [974, 242] width 391 height 47
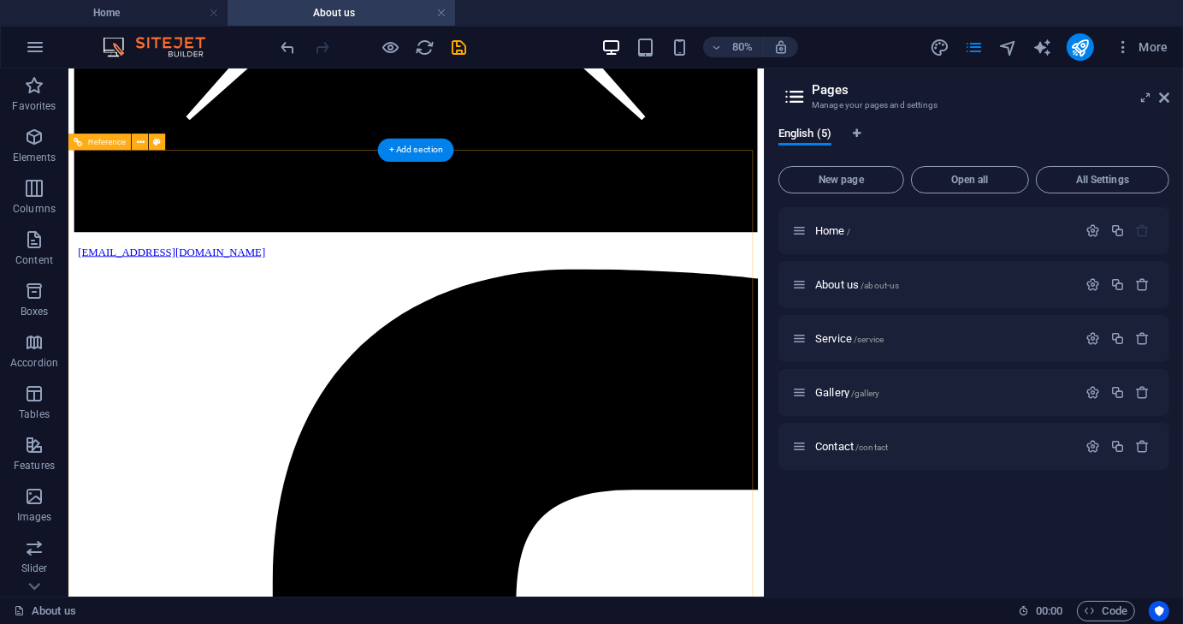
scroll to position [2509, 0]
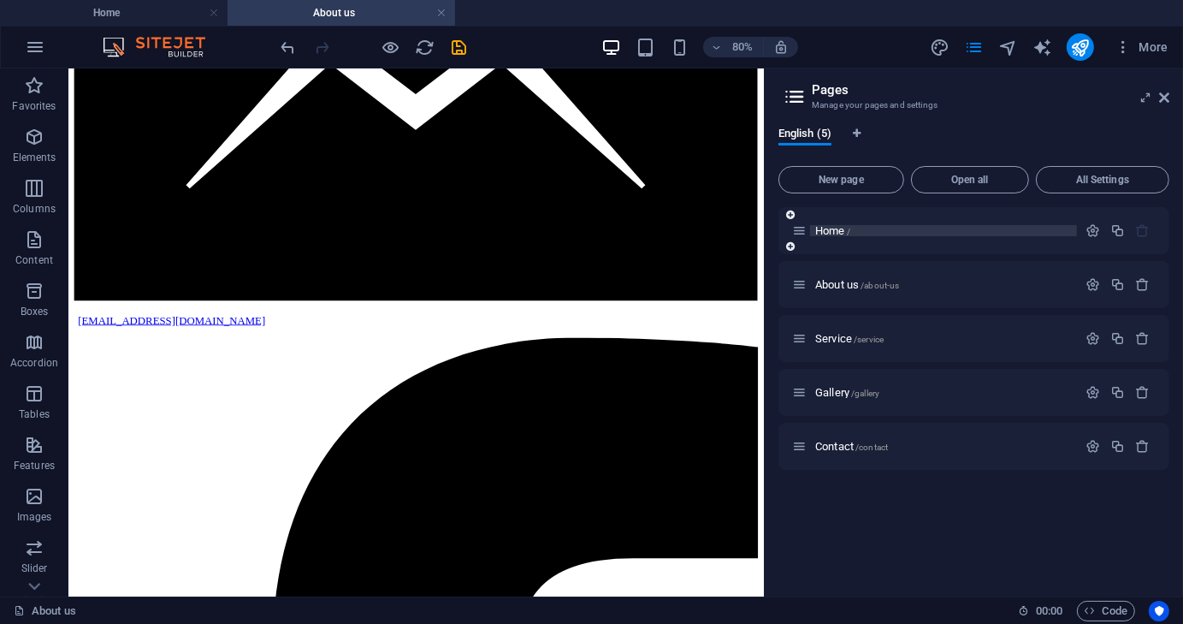
click at [830, 232] on span "Home /" at bounding box center [832, 230] width 35 height 13
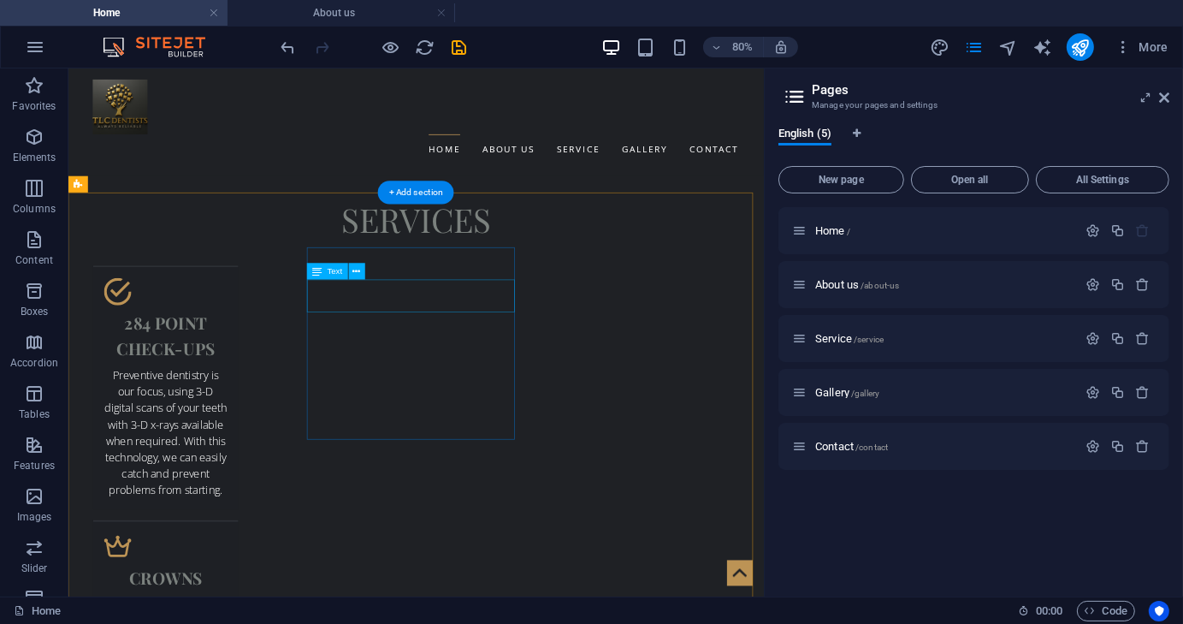
scroll to position [3640, 0]
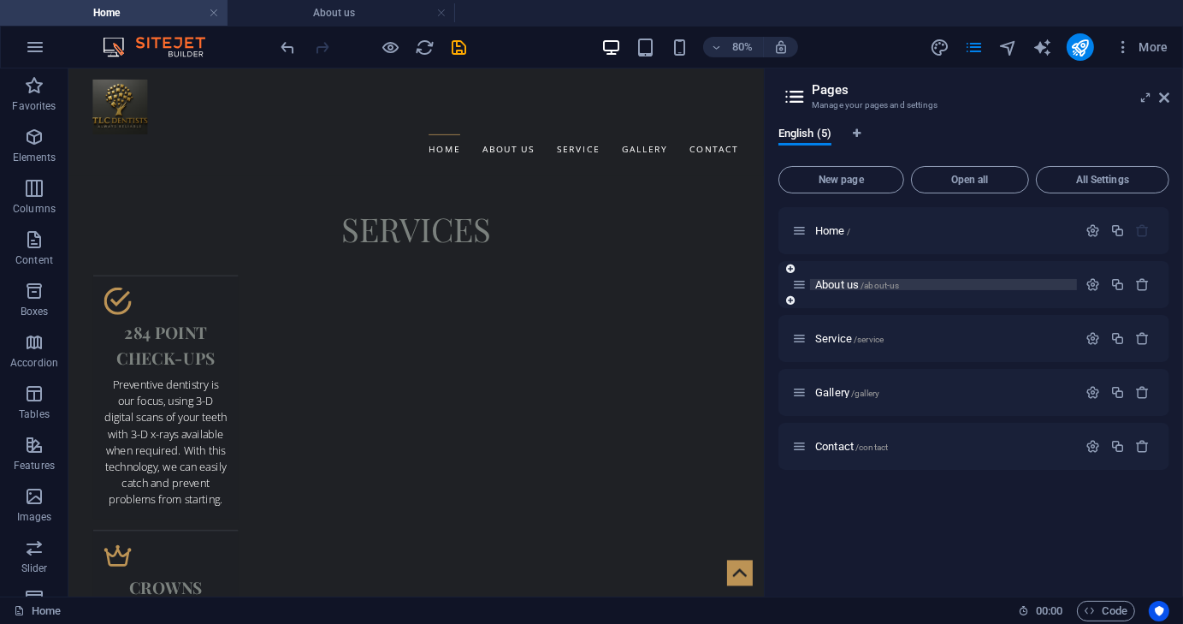
click at [861, 281] on span "About us /about-us" at bounding box center [857, 284] width 84 height 13
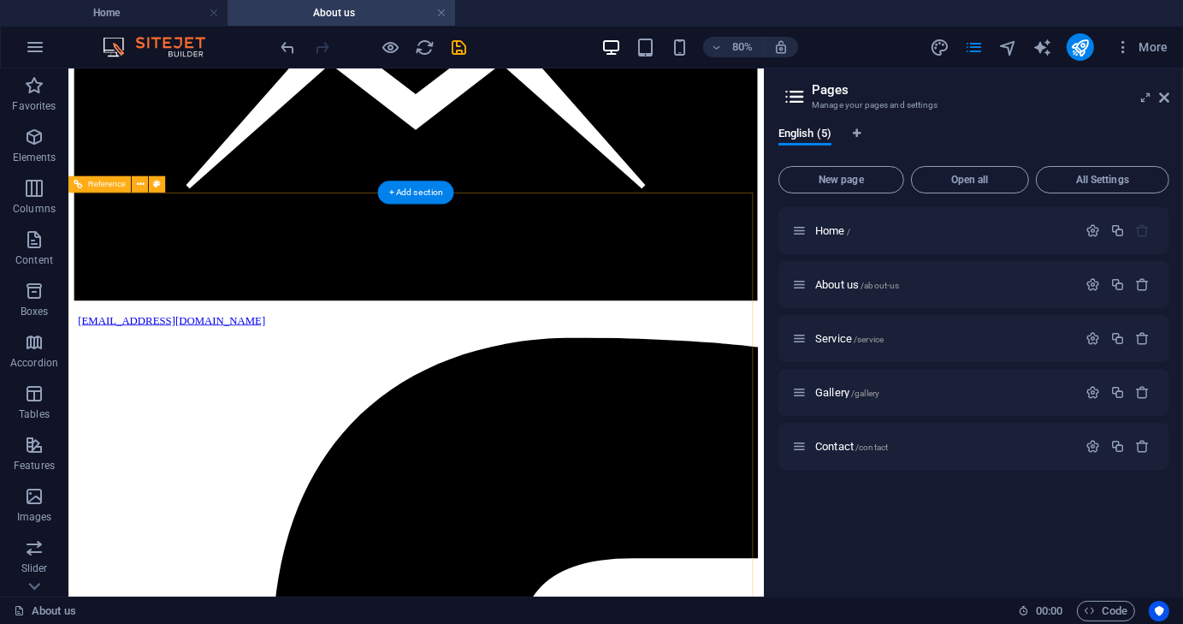
scroll to position [2594, 0]
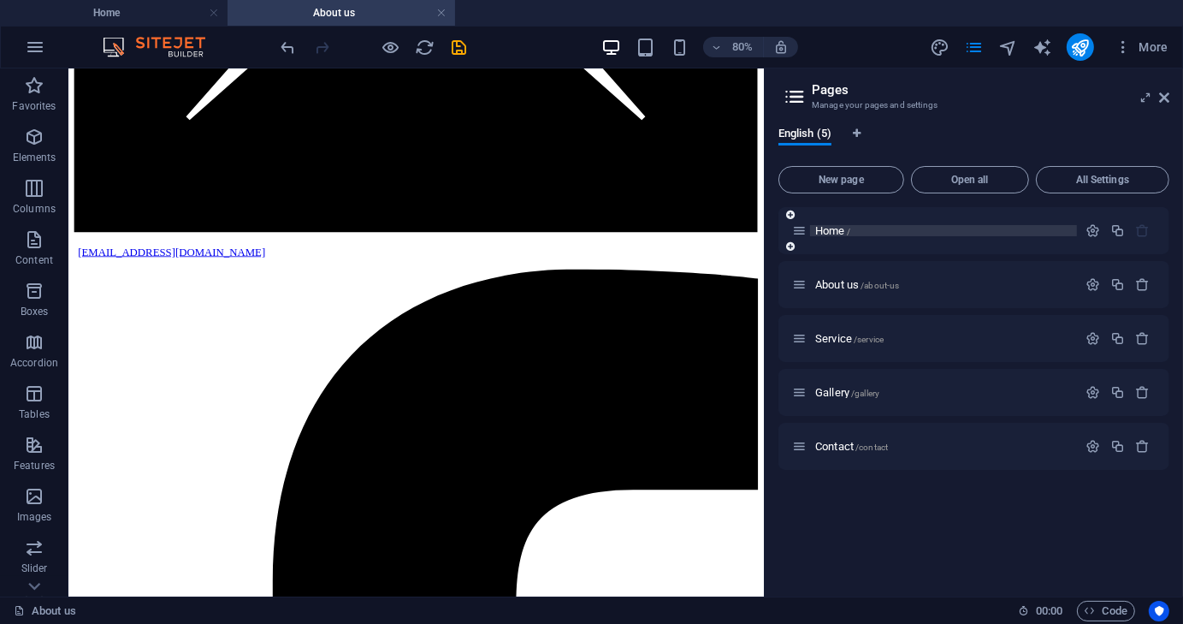
click at [828, 235] on span "Home /" at bounding box center [832, 230] width 35 height 13
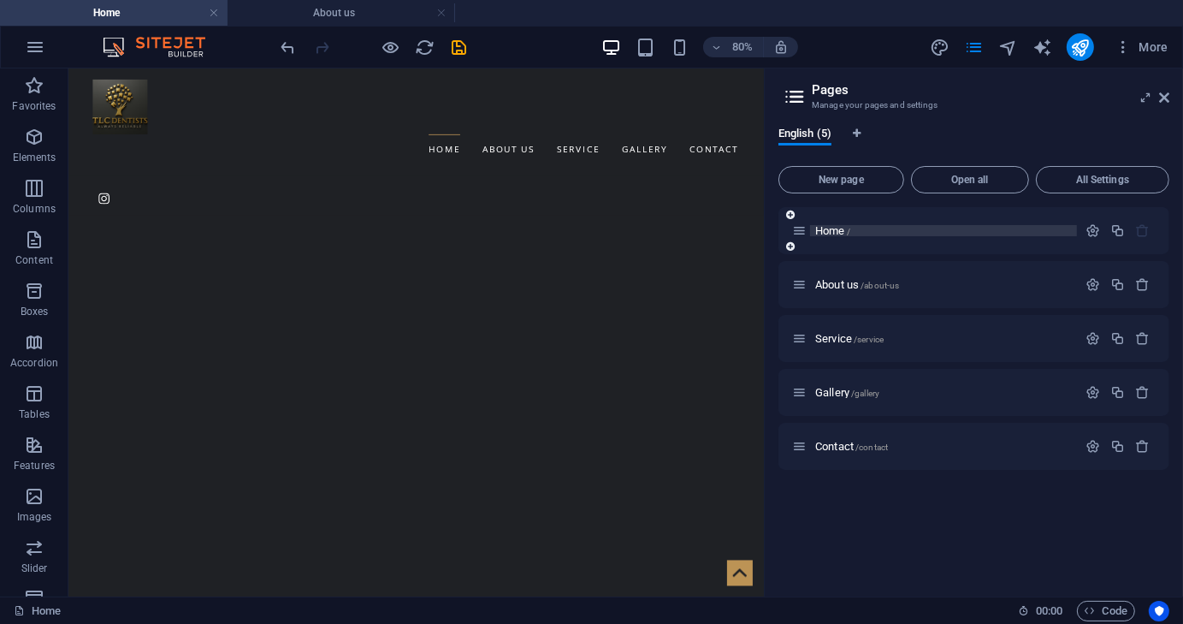
scroll to position [3640, 0]
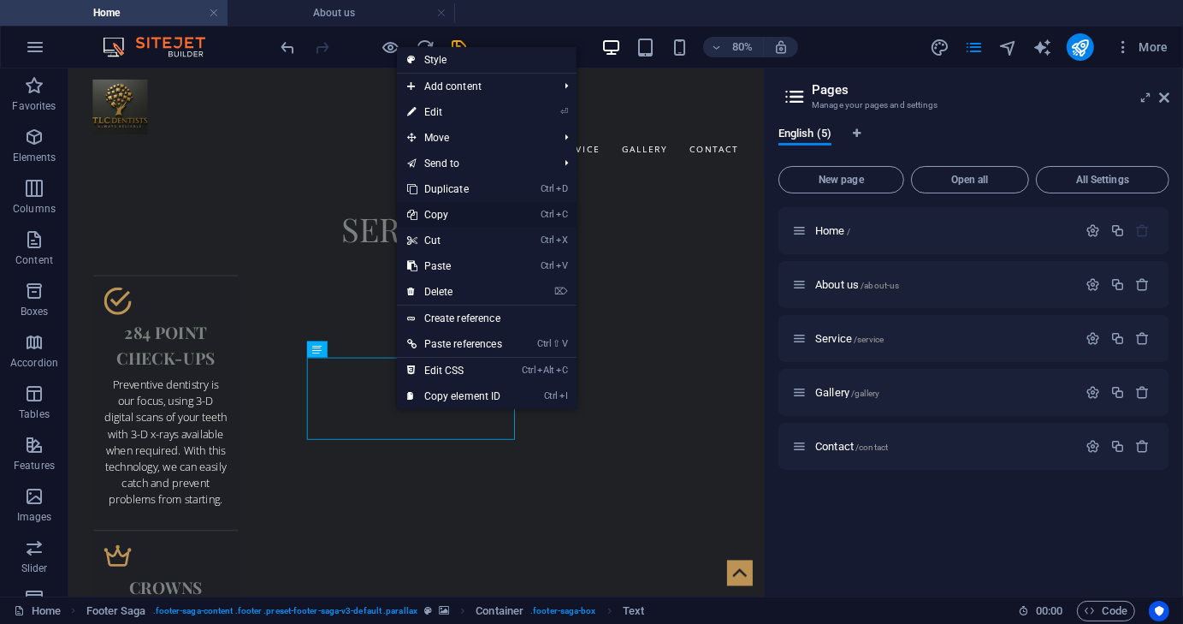
click at [444, 218] on link "Ctrl C Copy" at bounding box center [455, 215] width 116 height 26
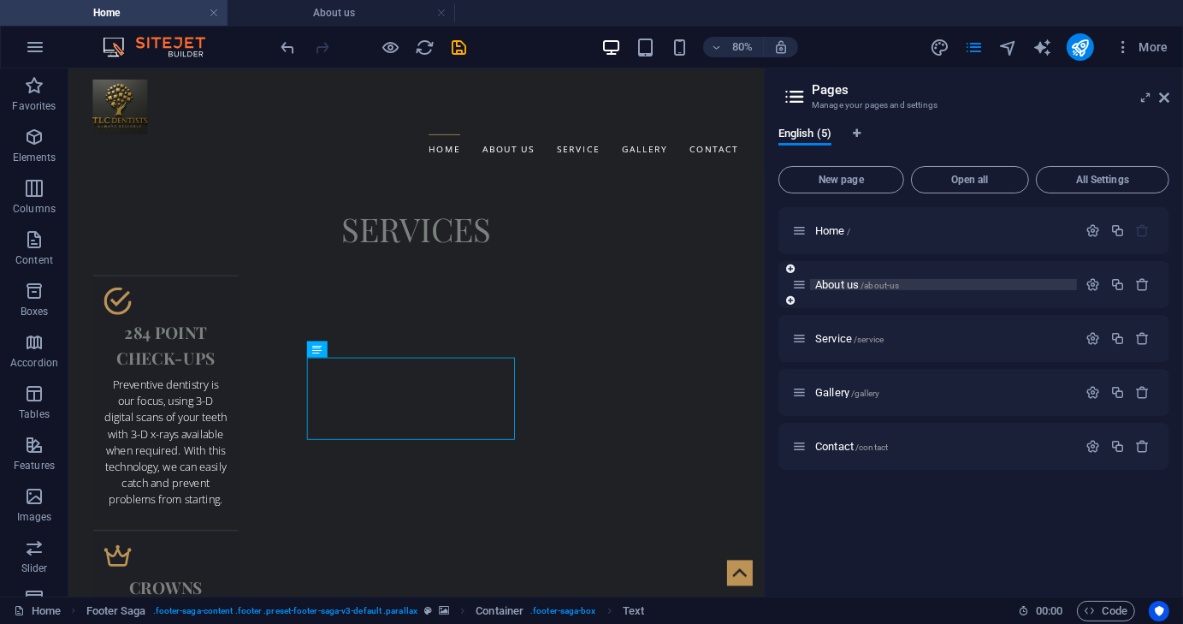
click at [844, 287] on span "About us /about-us" at bounding box center [857, 284] width 84 height 13
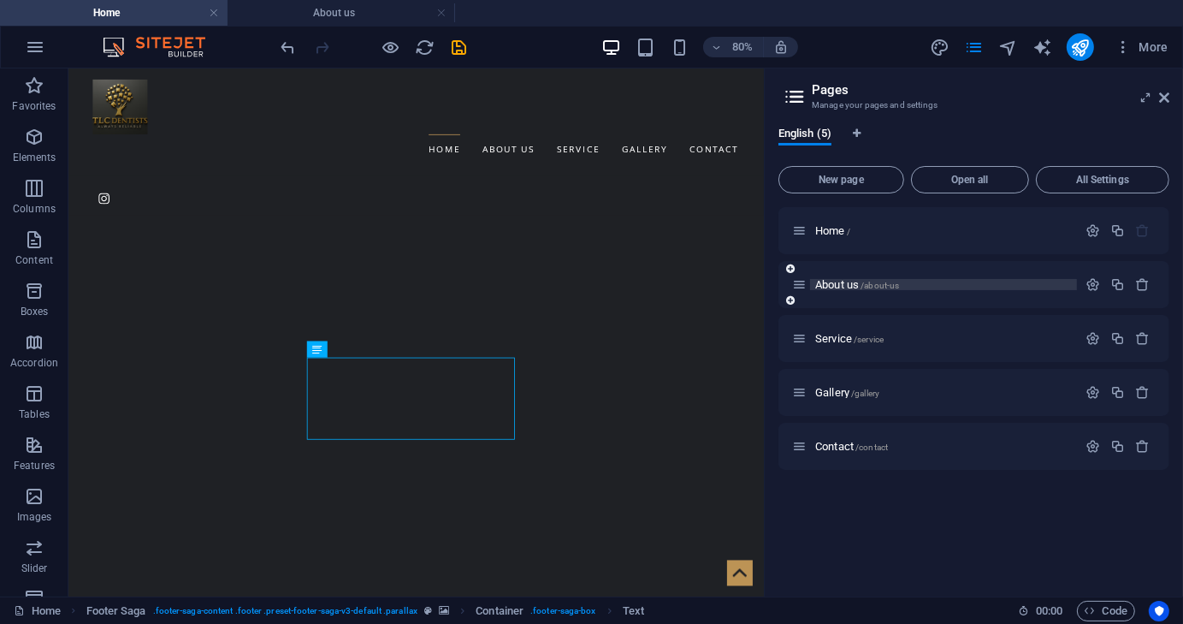
scroll to position [2594, 0]
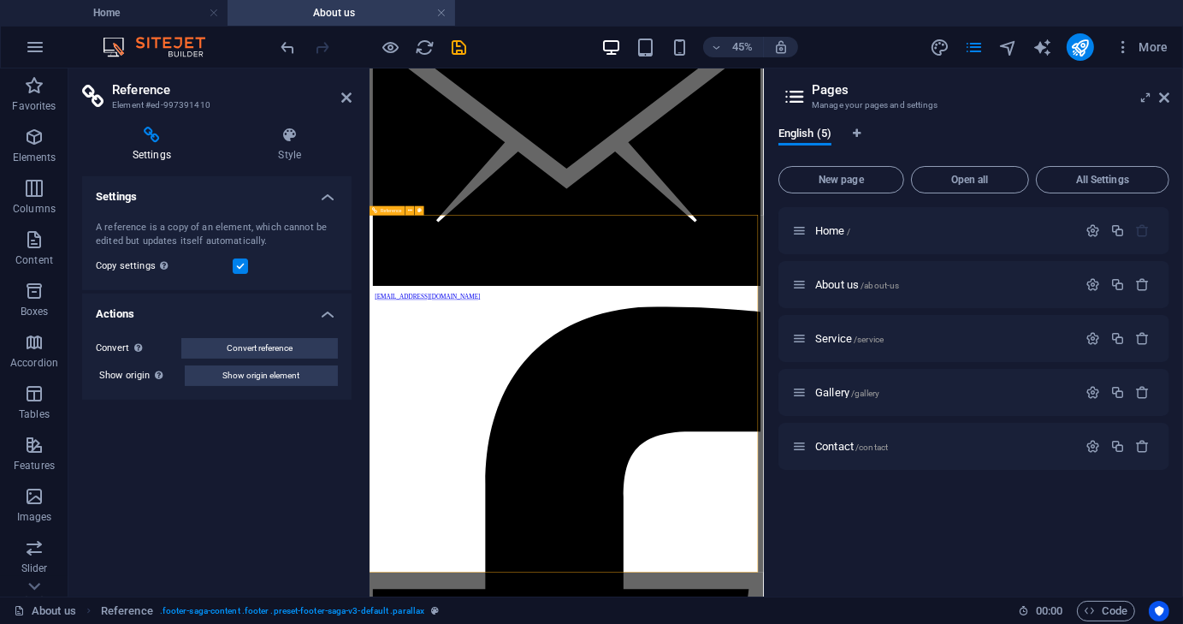
click at [348, 99] on icon at bounding box center [346, 98] width 10 height 14
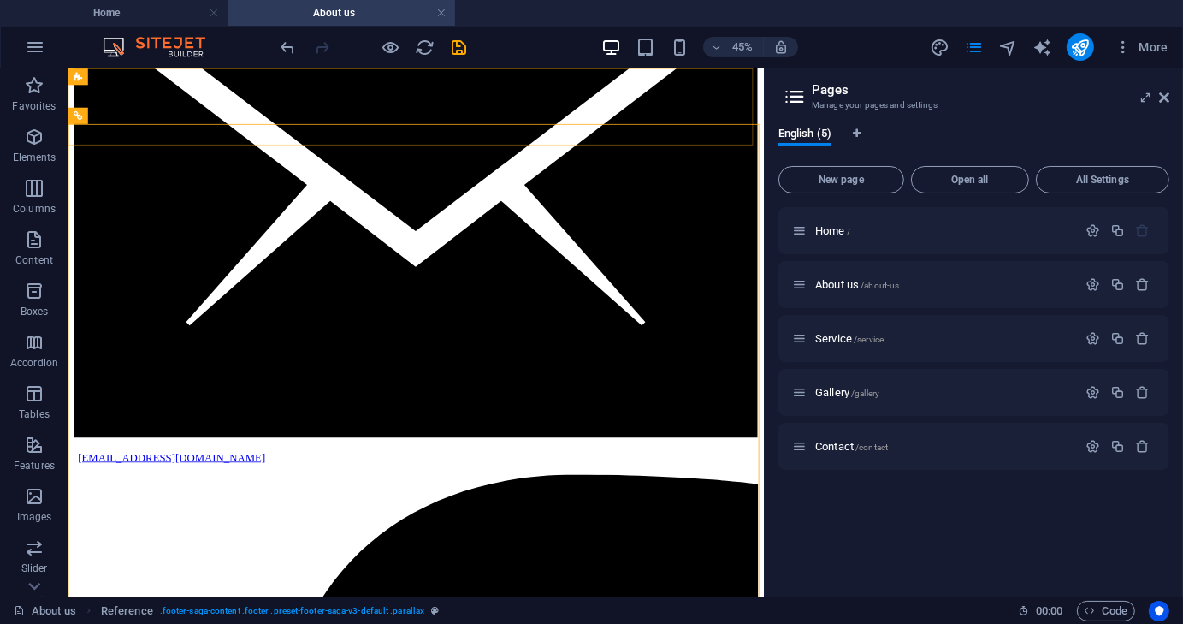
scroll to position [2594, 0]
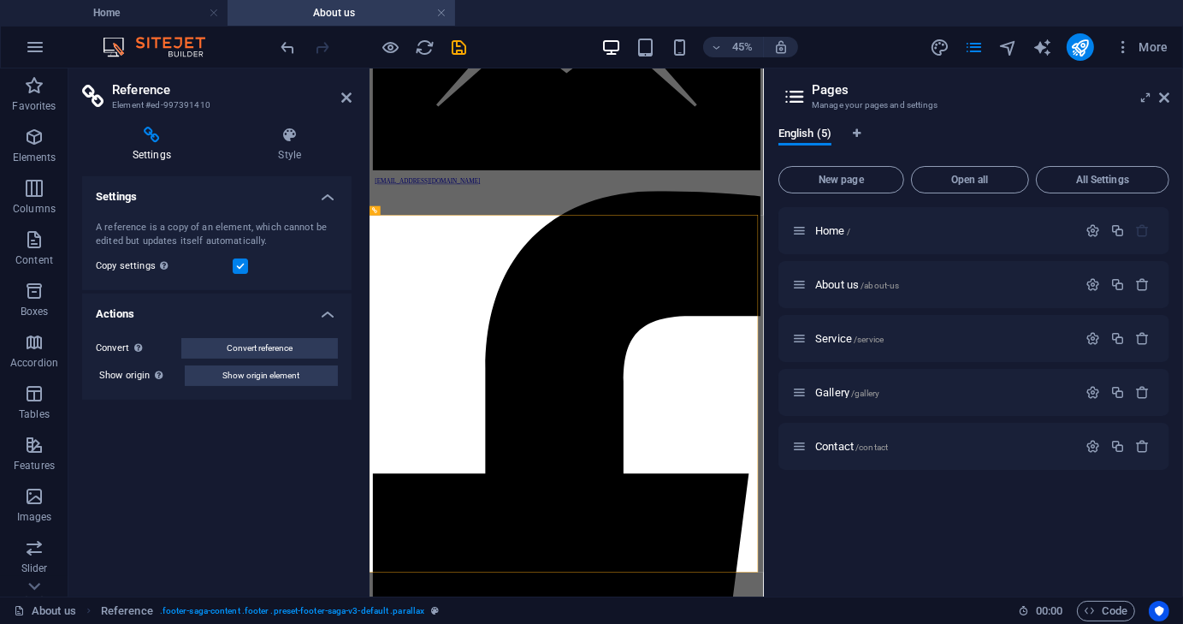
scroll to position [2337, 0]
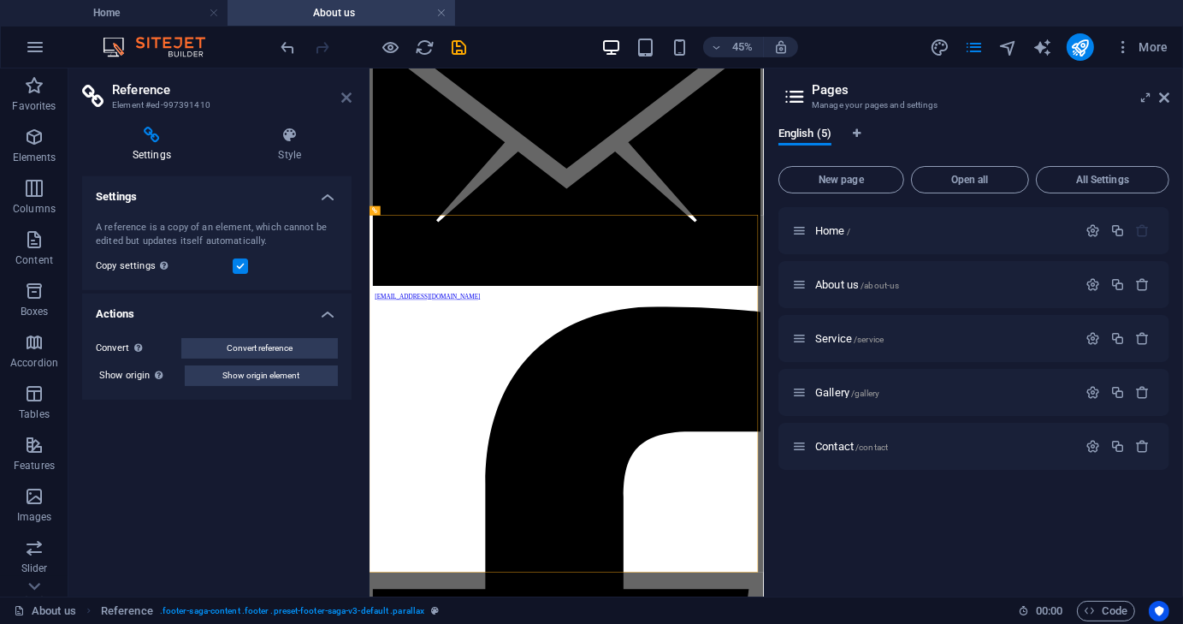
click at [342, 92] on icon at bounding box center [346, 98] width 10 height 14
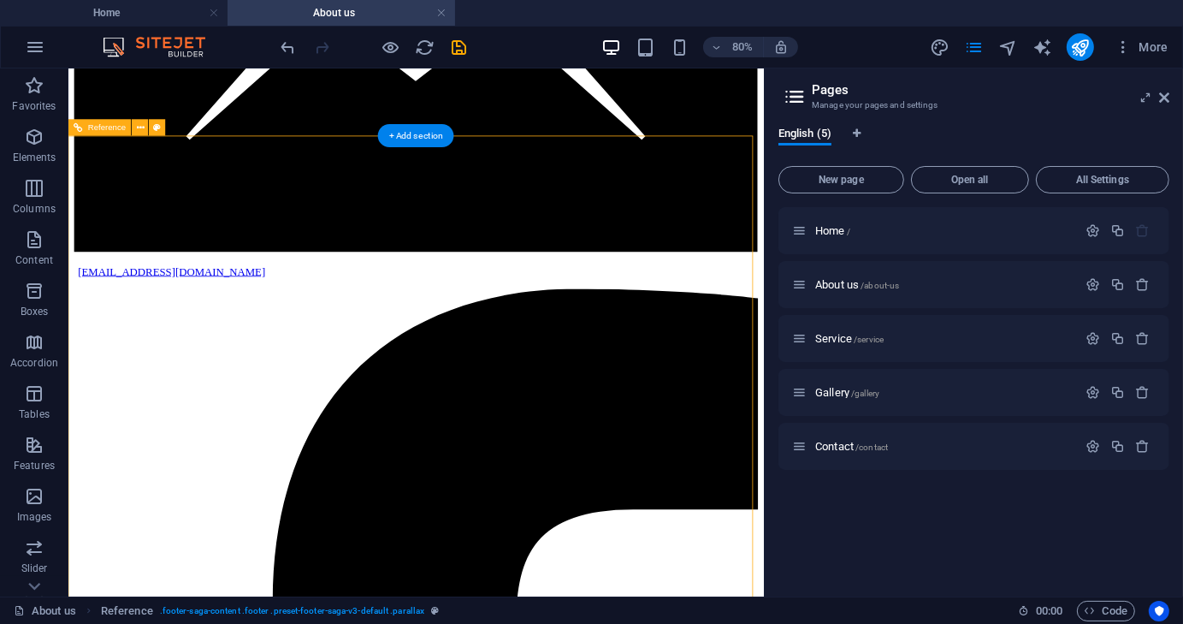
scroll to position [2594, 0]
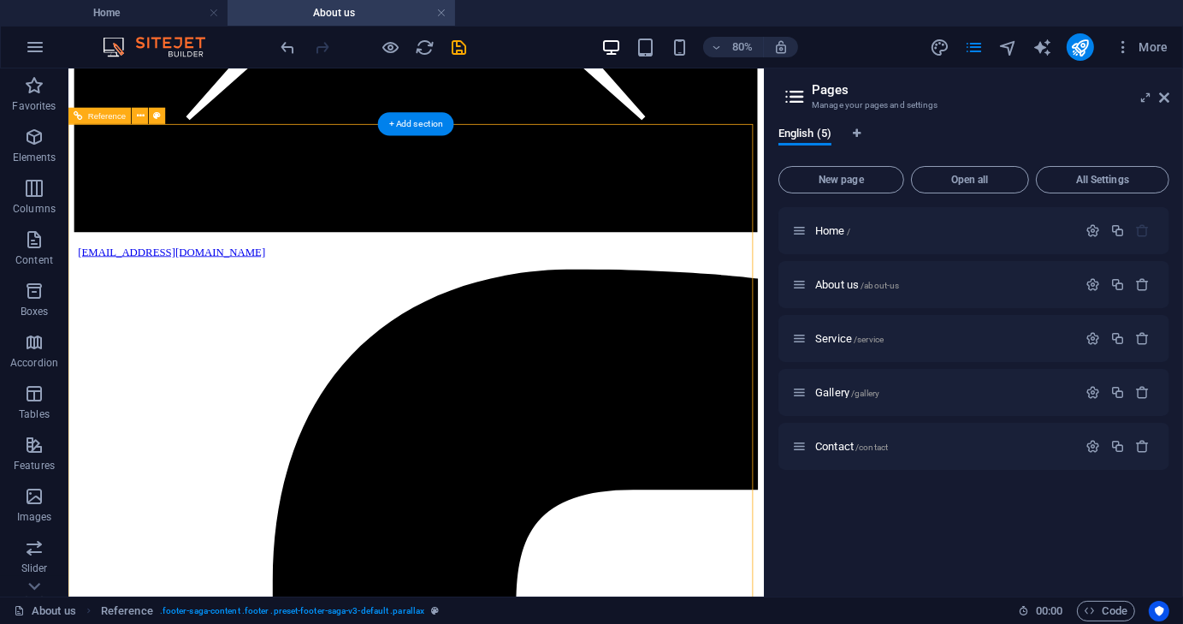
click at [1167, 102] on icon at bounding box center [1164, 98] width 10 height 14
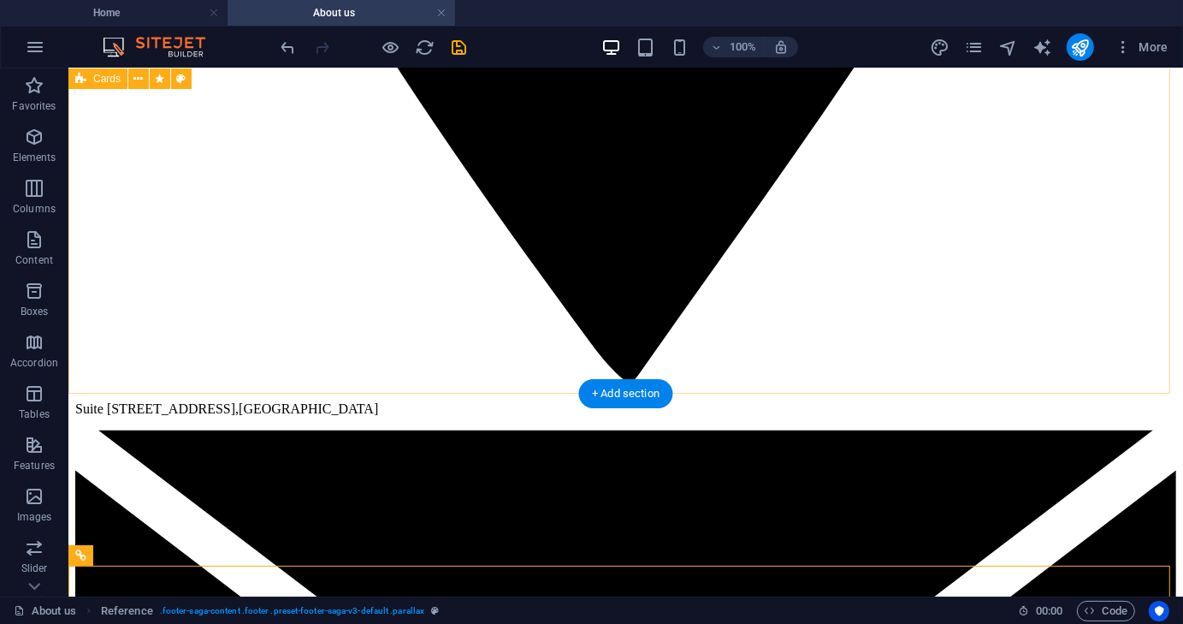
scroll to position [2509, 0]
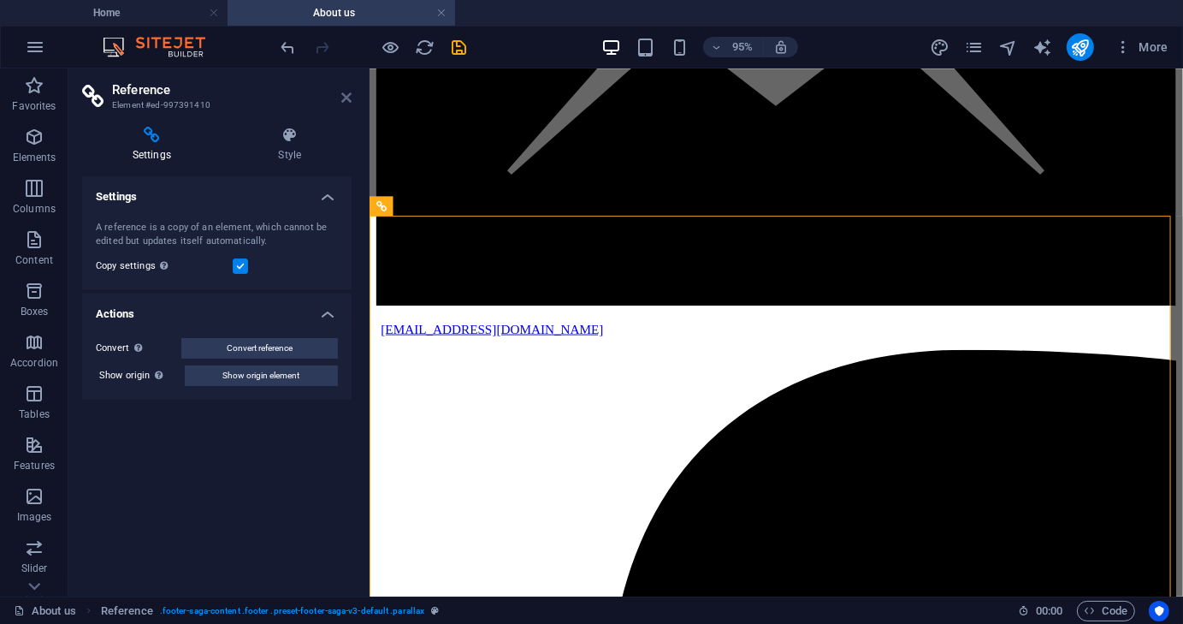
click at [344, 97] on icon at bounding box center [346, 98] width 10 height 14
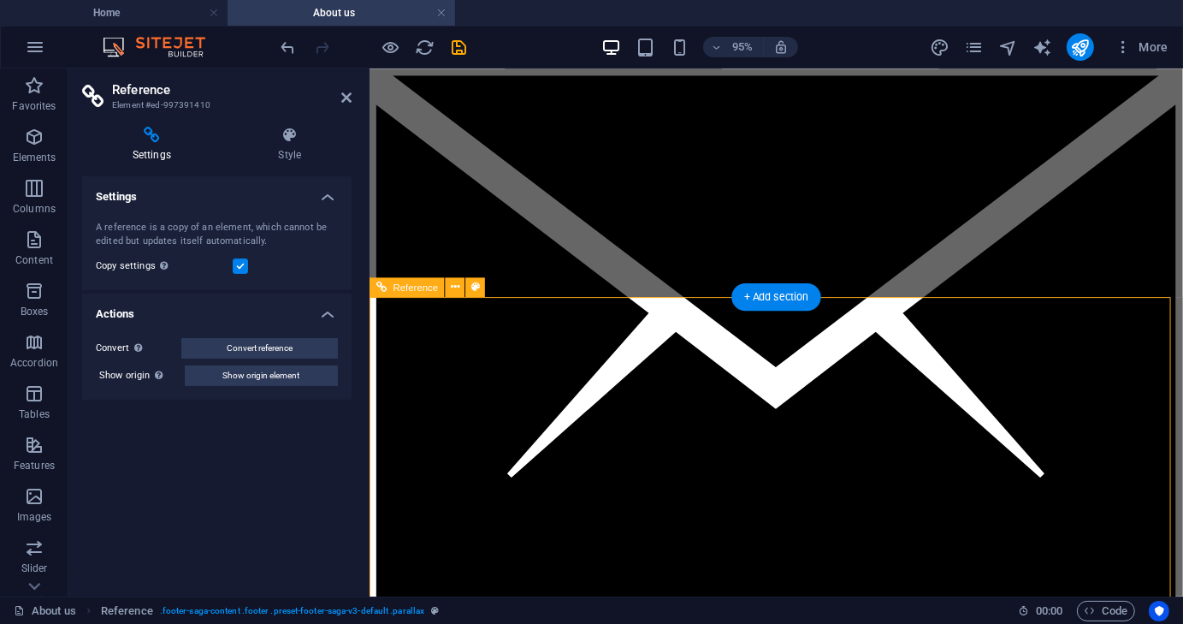
scroll to position [2166, 0]
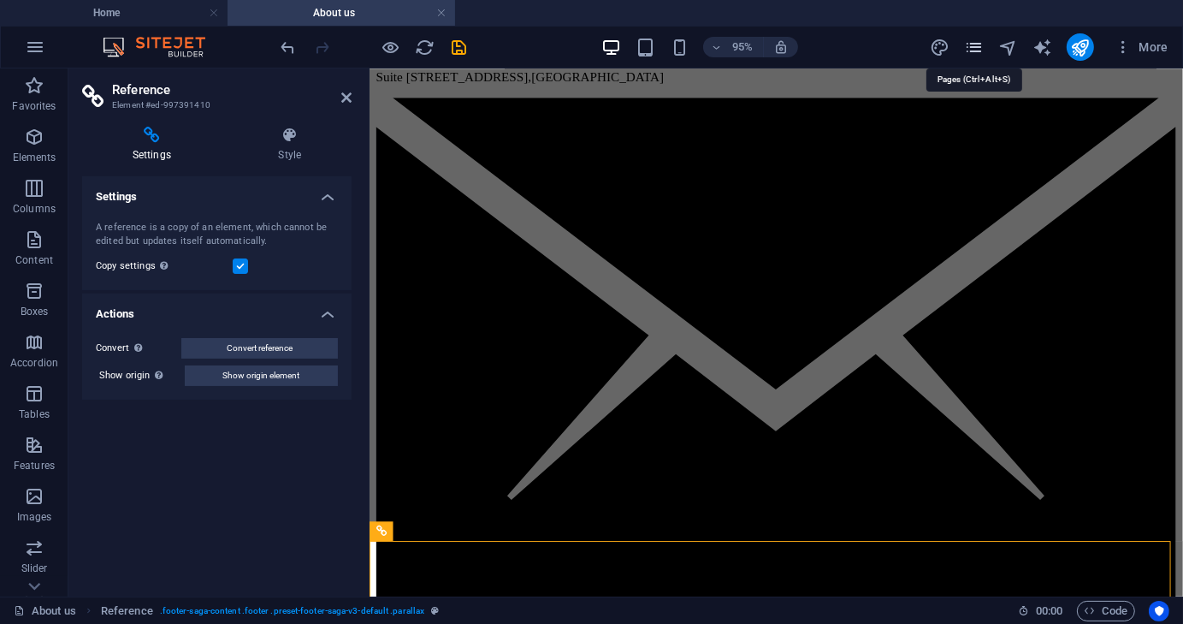
click at [979, 48] on icon "pages" at bounding box center [974, 48] width 20 height 20
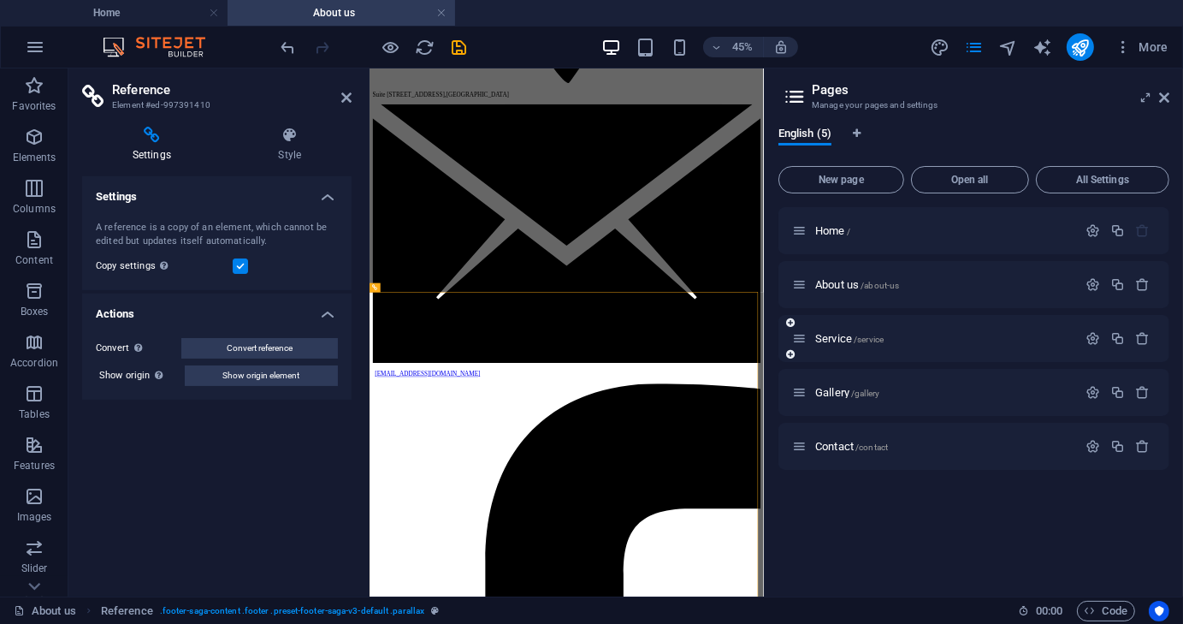
click at [844, 345] on div "Service /service" at bounding box center [934, 339] width 285 height 20
click at [845, 336] on span "Service /service" at bounding box center [849, 338] width 68 height 13
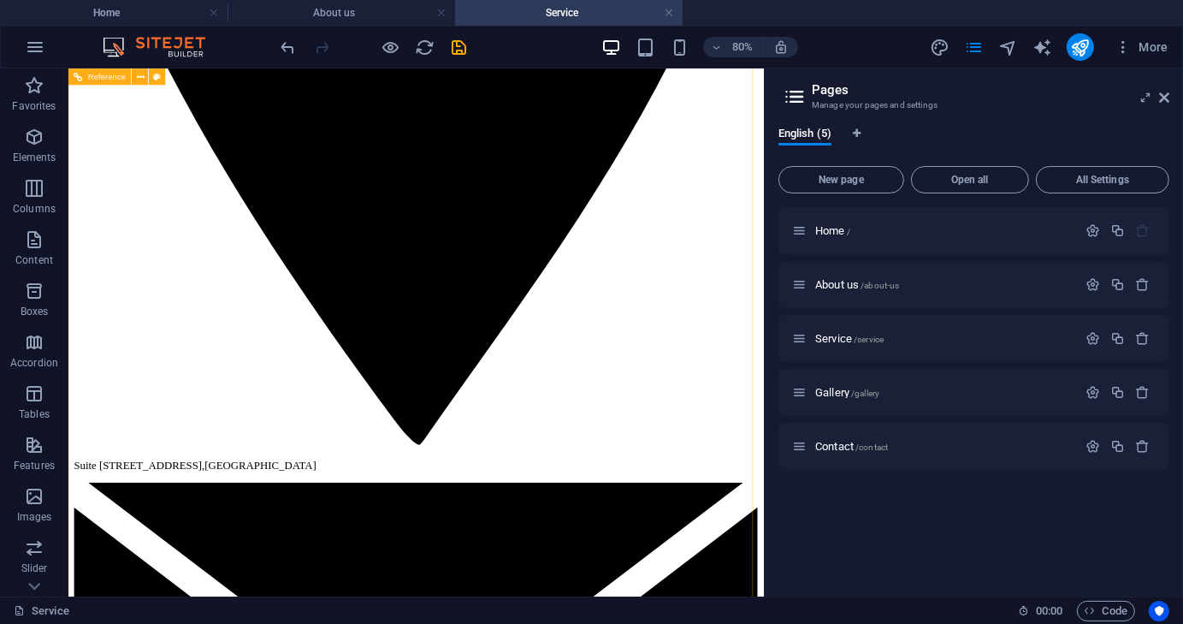
scroll to position [1869, 0]
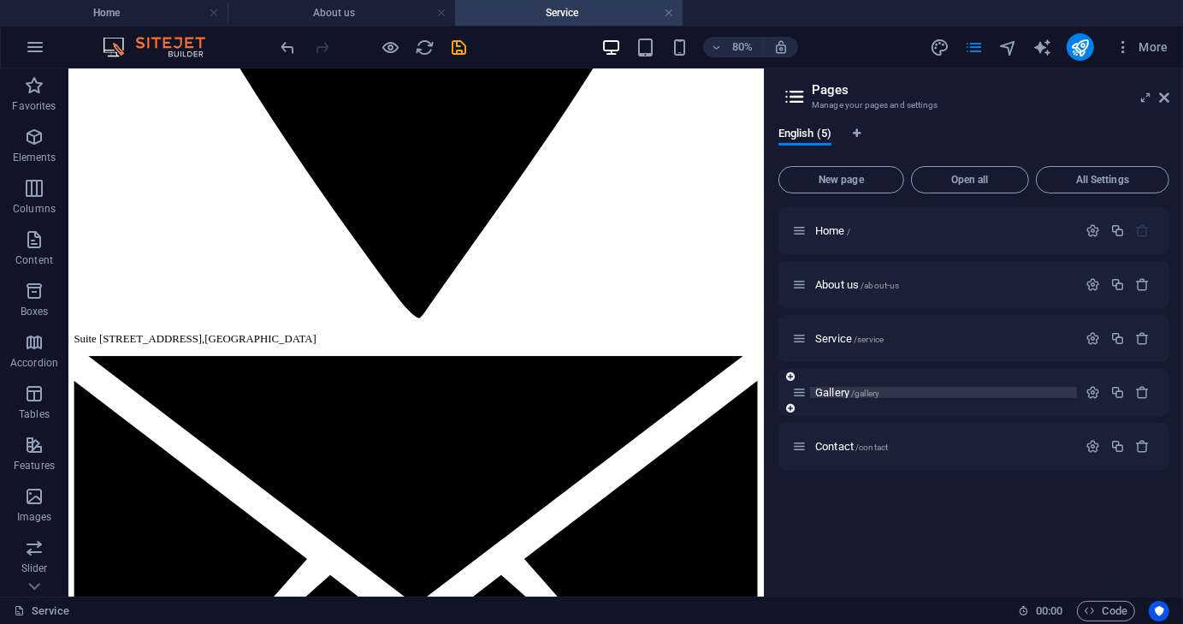
click at [840, 388] on span "Gallery /gallery" at bounding box center [847, 392] width 64 height 13
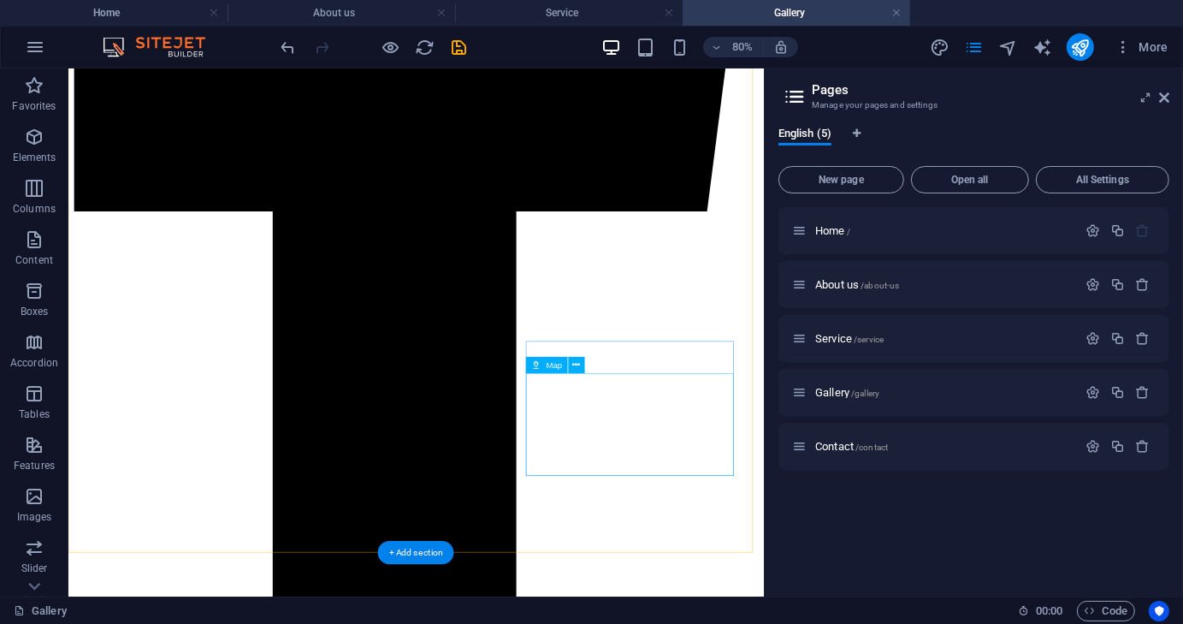
scroll to position [3585, 0]
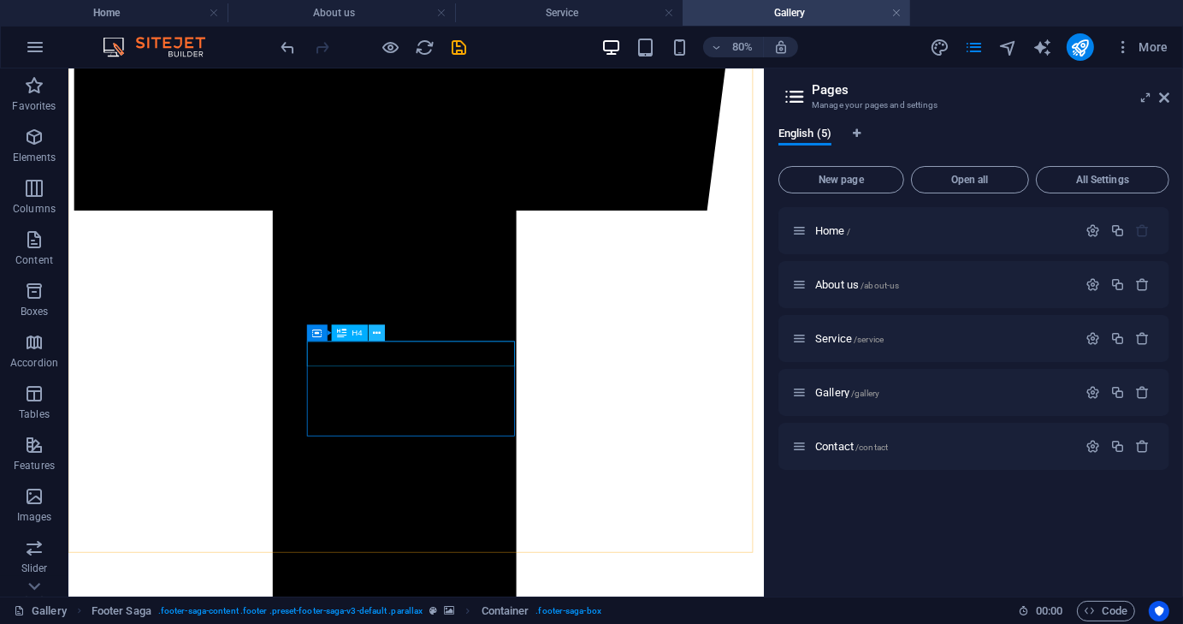
click at [376, 333] on icon at bounding box center [377, 333] width 8 height 15
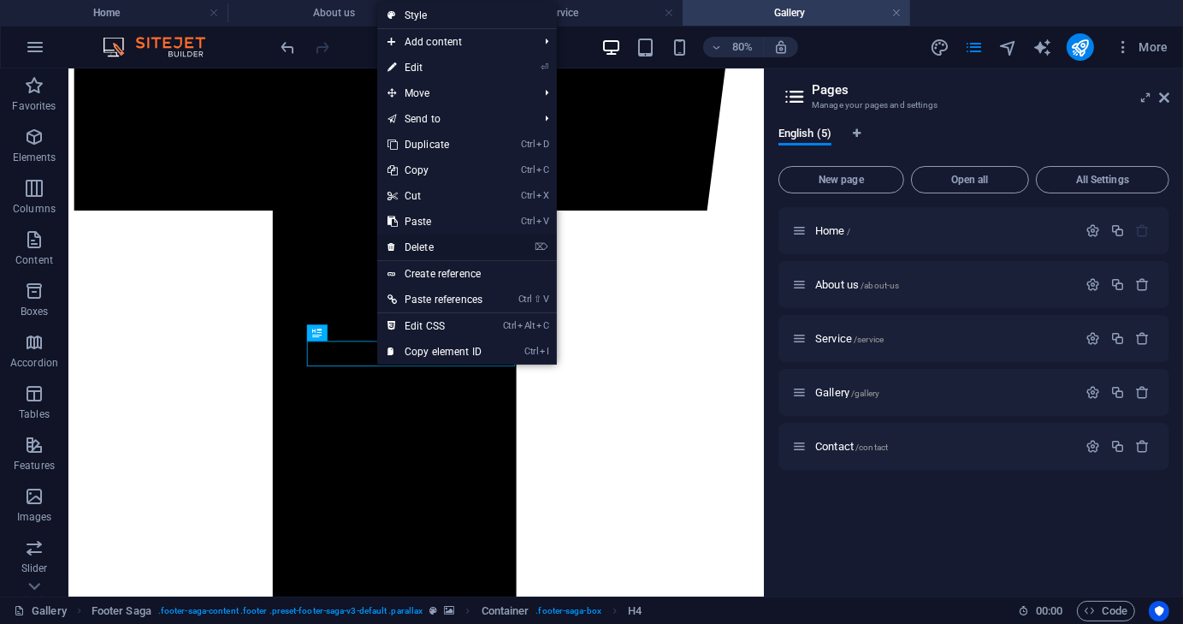
click at [423, 249] on link "⌦ Delete" at bounding box center [435, 247] width 116 height 26
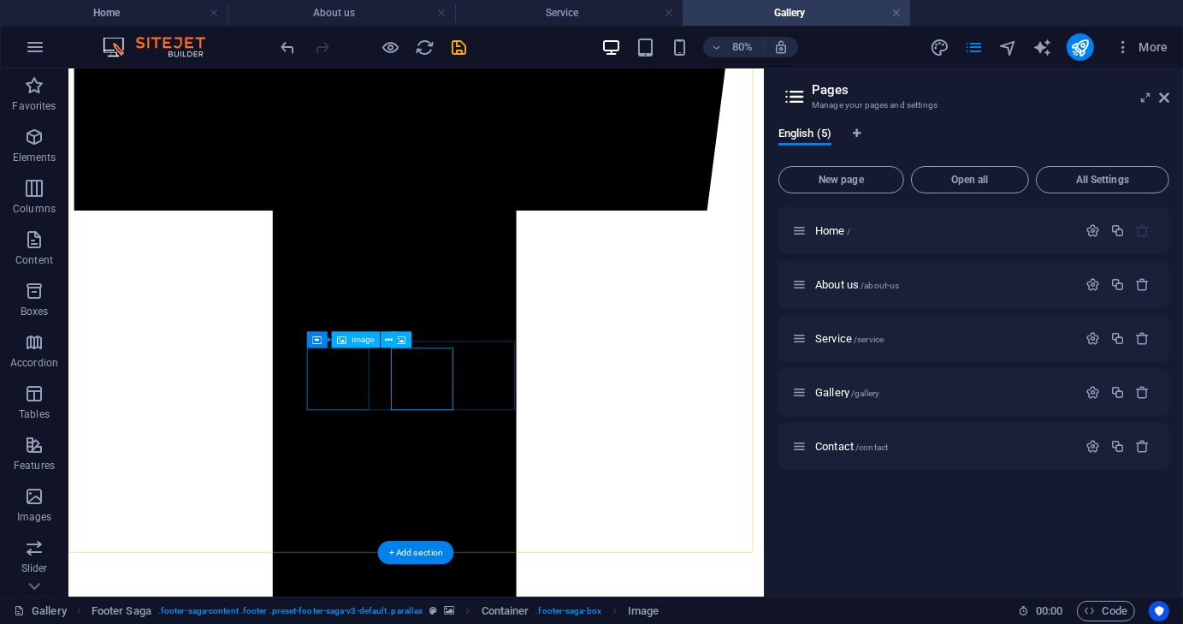
click at [316, 332] on icon at bounding box center [316, 332] width 9 height 16
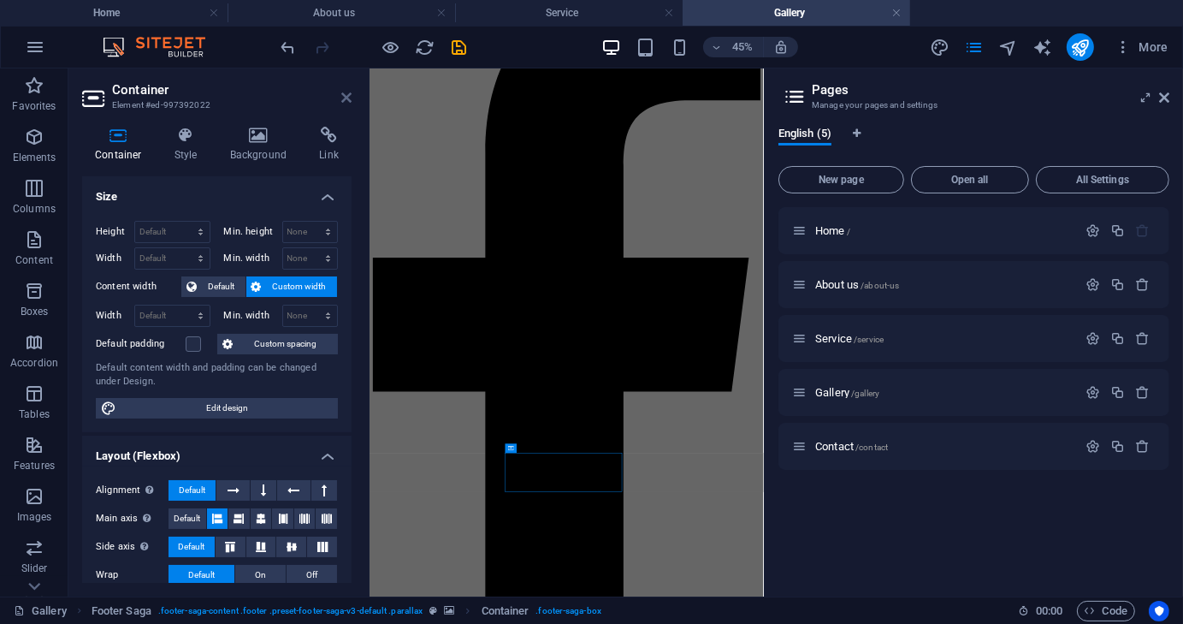
click at [344, 98] on icon at bounding box center [346, 98] width 10 height 14
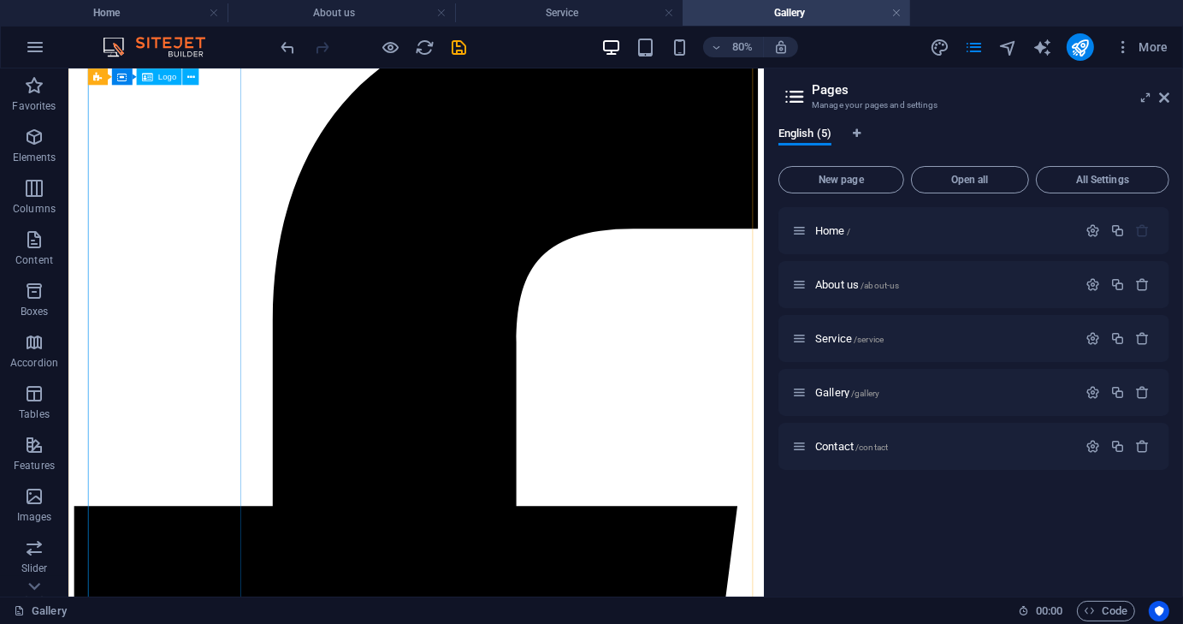
scroll to position [2815, 0]
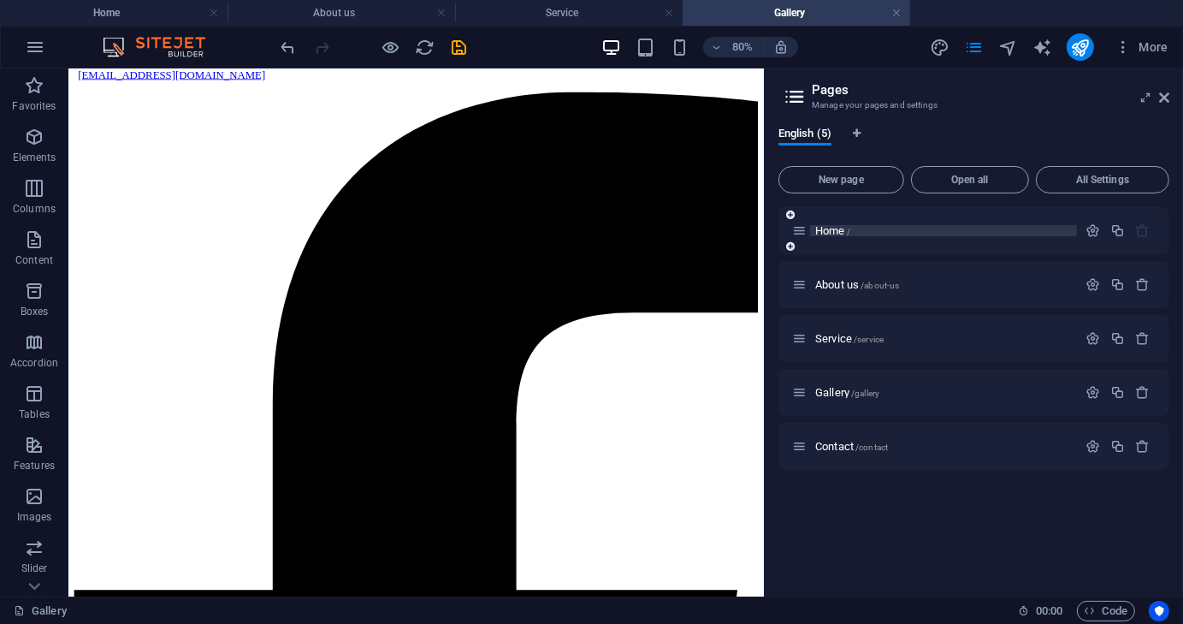
click at [858, 232] on p "Home /" at bounding box center [943, 230] width 257 height 11
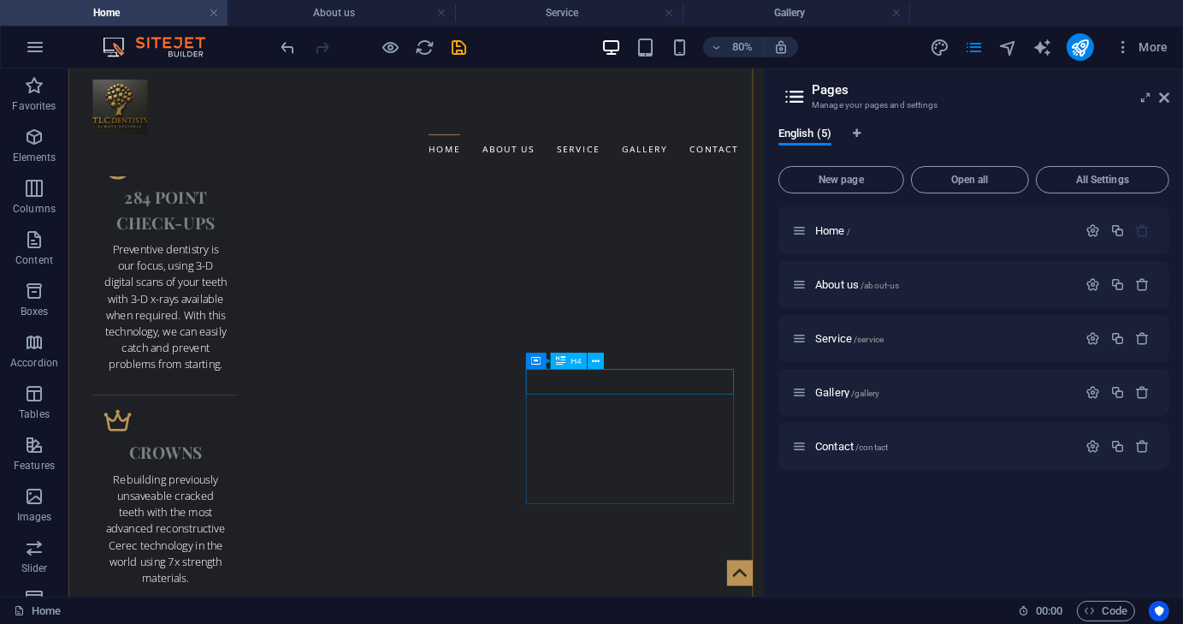
scroll to position [3812, 0]
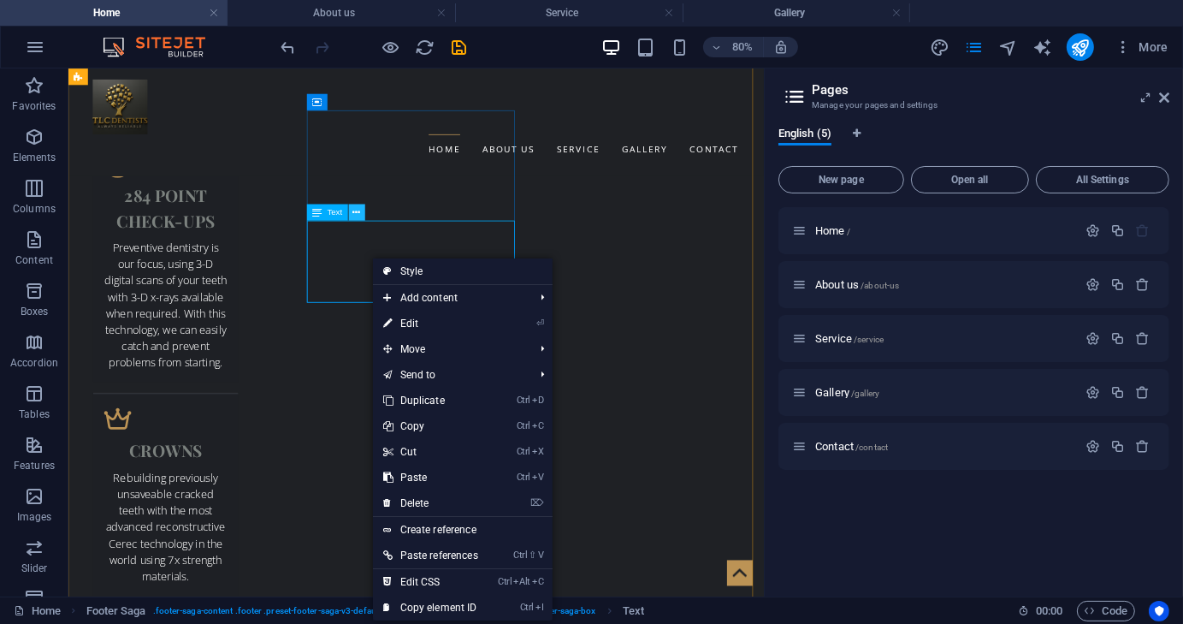
click at [354, 213] on icon at bounding box center [357, 212] width 8 height 15
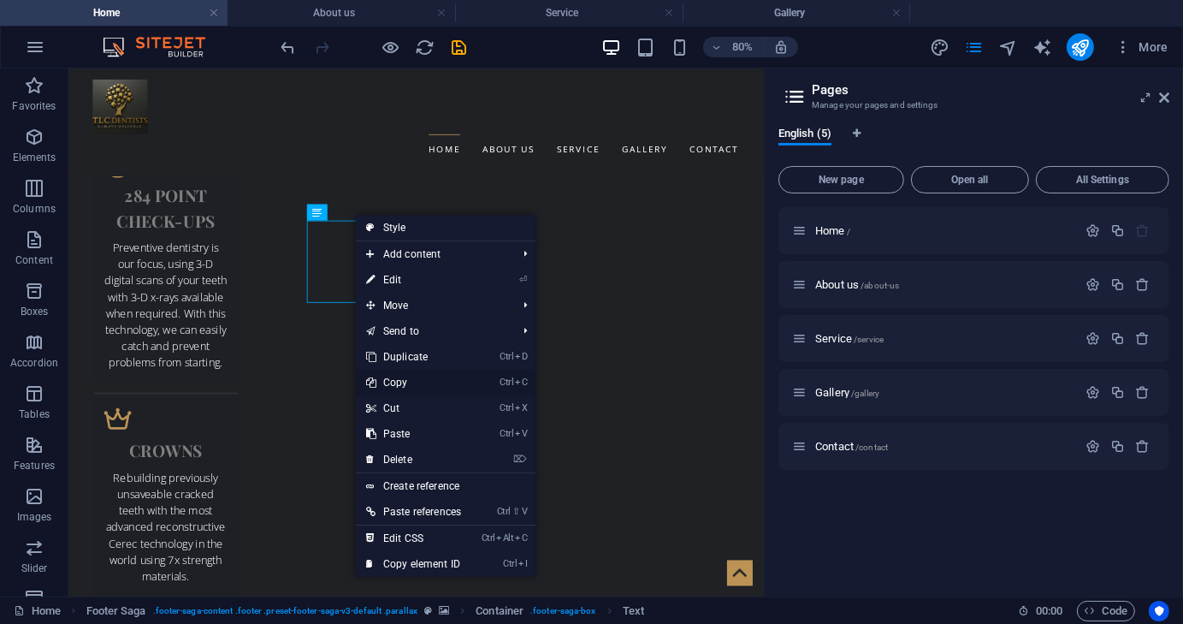
click at [400, 383] on link "Ctrl C Copy" at bounding box center [414, 383] width 116 height 26
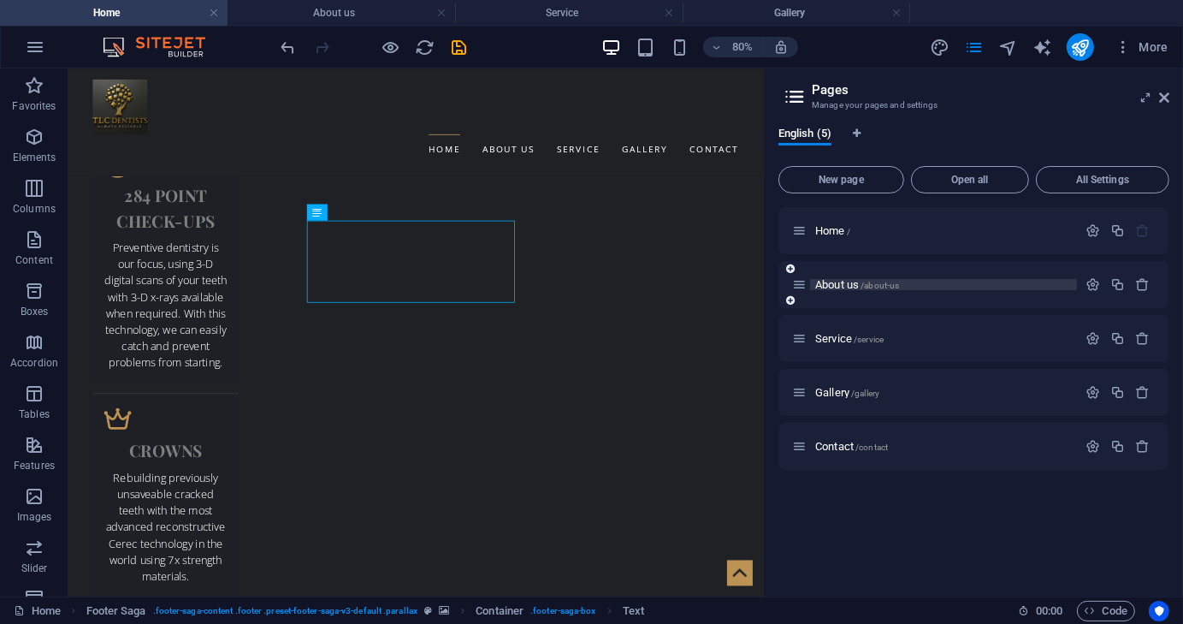
click at [840, 278] on span "About us /about-us" at bounding box center [857, 284] width 84 height 13
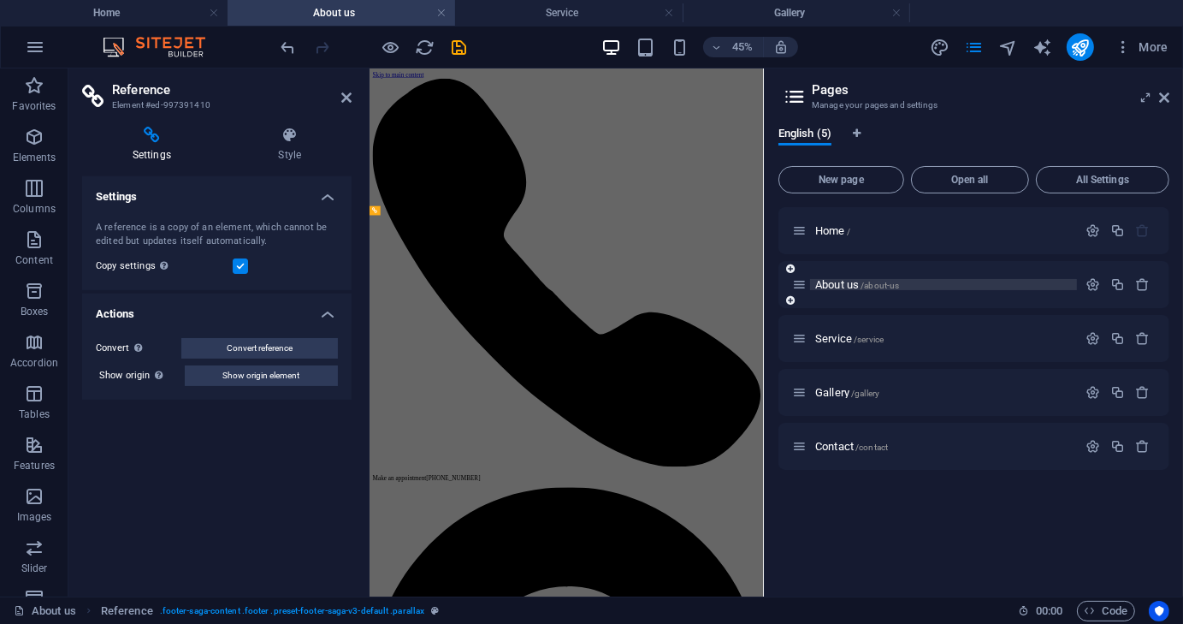
scroll to position [0, 0]
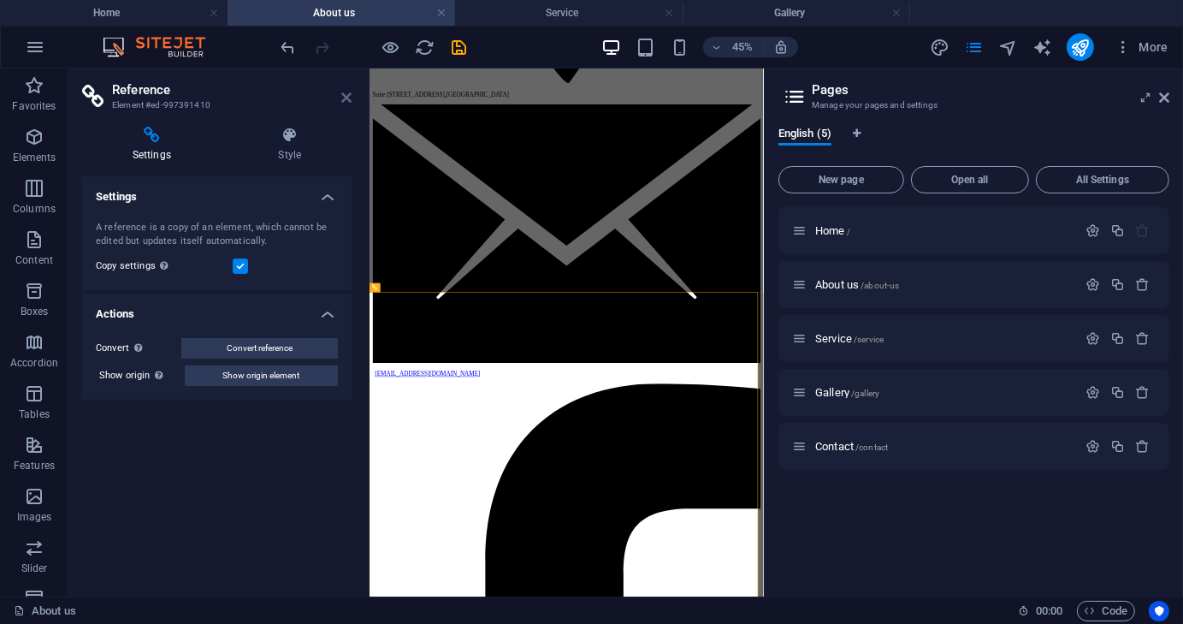
click at [345, 104] on icon at bounding box center [346, 98] width 10 height 14
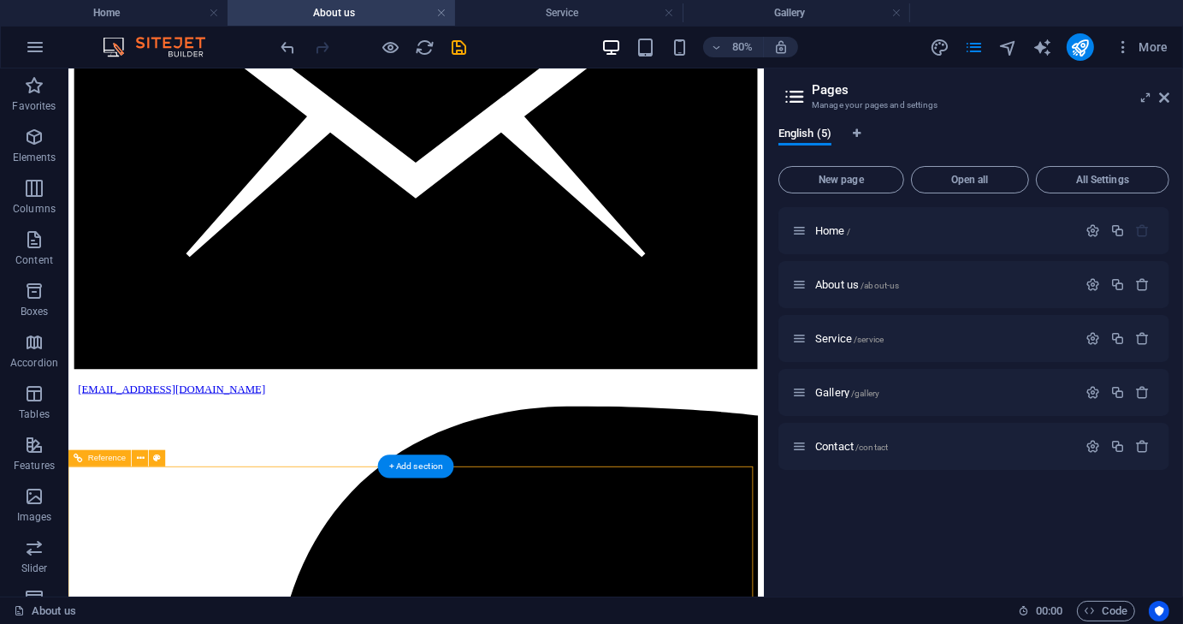
scroll to position [2594, 0]
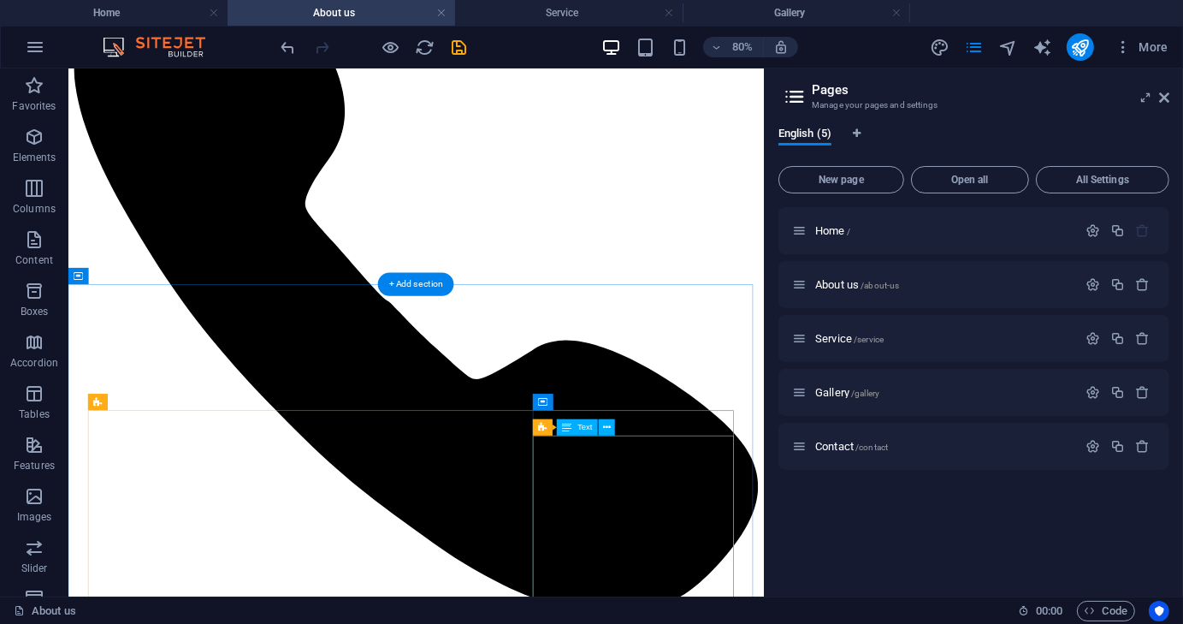
scroll to position [0, 0]
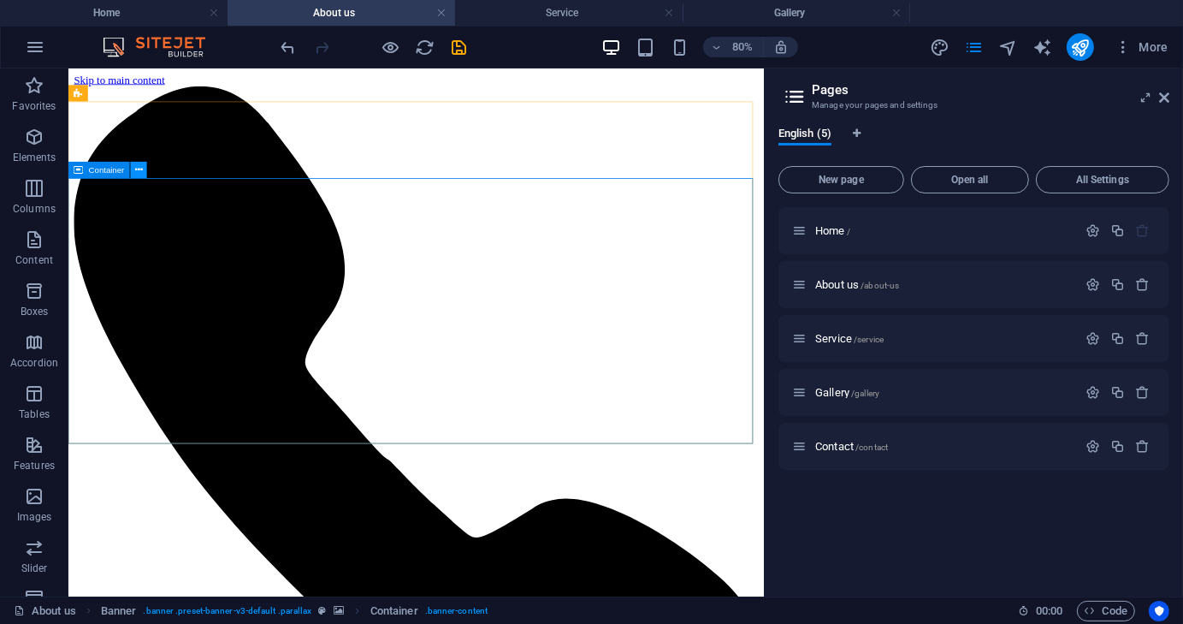
click at [134, 169] on button at bounding box center [139, 170] width 16 height 16
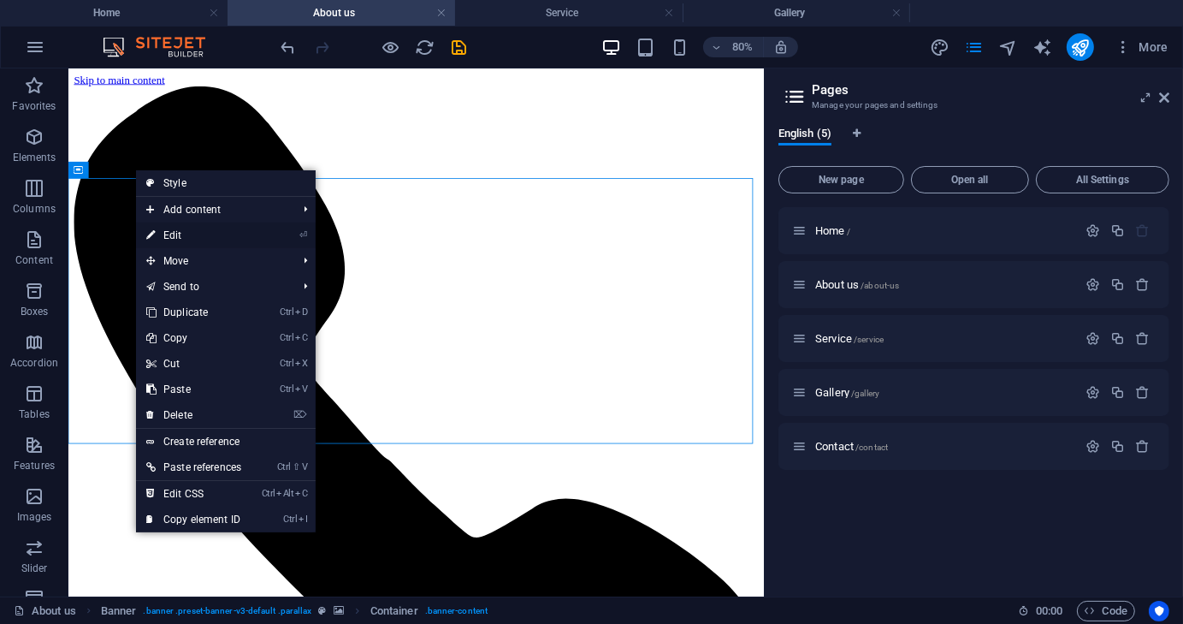
click at [176, 231] on link "⏎ Edit" at bounding box center [194, 235] width 116 height 26
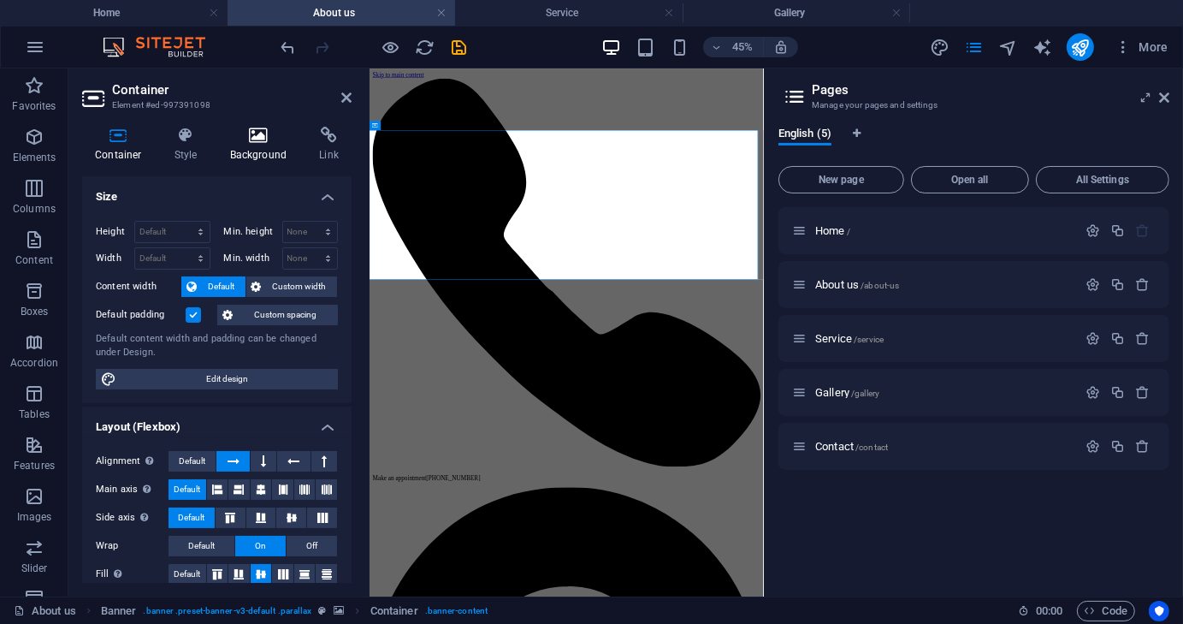
click at [259, 133] on icon at bounding box center [258, 135] width 83 height 17
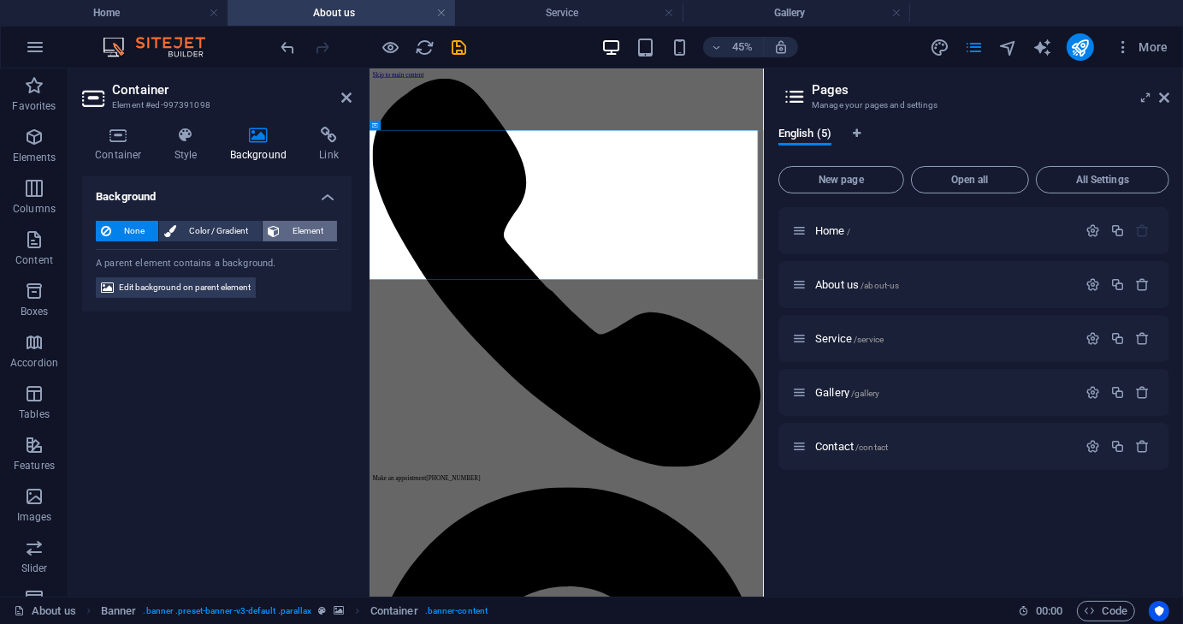
click at [286, 227] on span "Element" at bounding box center [308, 231] width 47 height 21
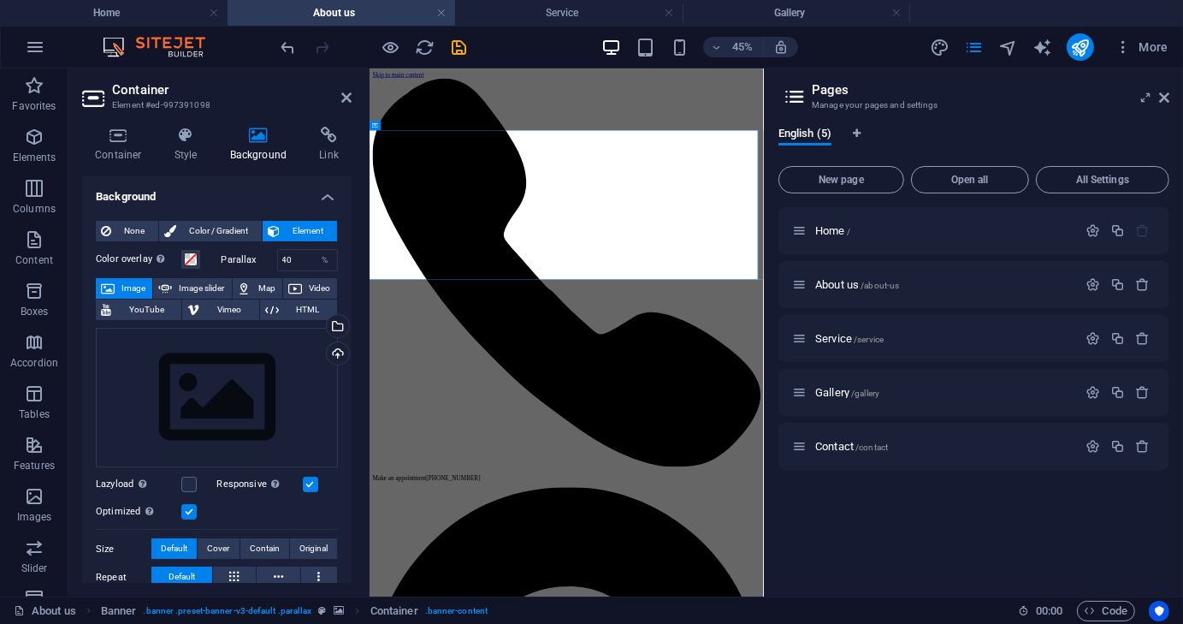
click at [299, 231] on span "Element" at bounding box center [308, 231] width 47 height 21
click at [138, 287] on span "Image" at bounding box center [133, 288] width 27 height 21
click at [223, 375] on div "Drag files here, click to choose files or select files from Files or our free s…" at bounding box center [217, 398] width 242 height 140
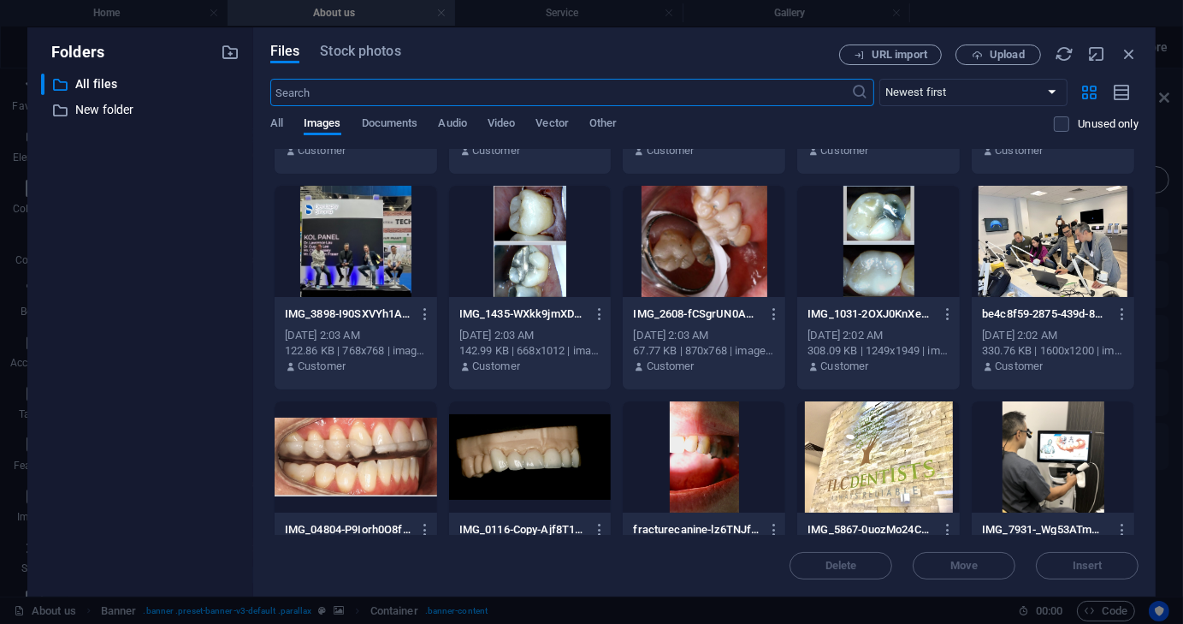
scroll to position [2310, 0]
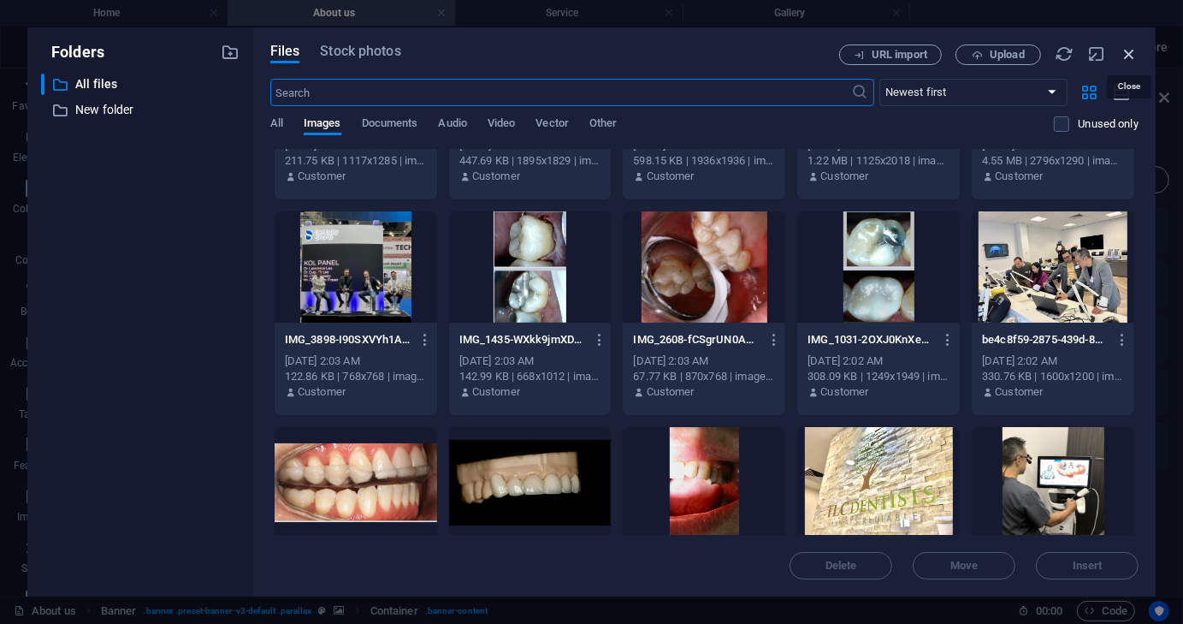
click at [1134, 54] on icon "button" at bounding box center [1129, 53] width 19 height 19
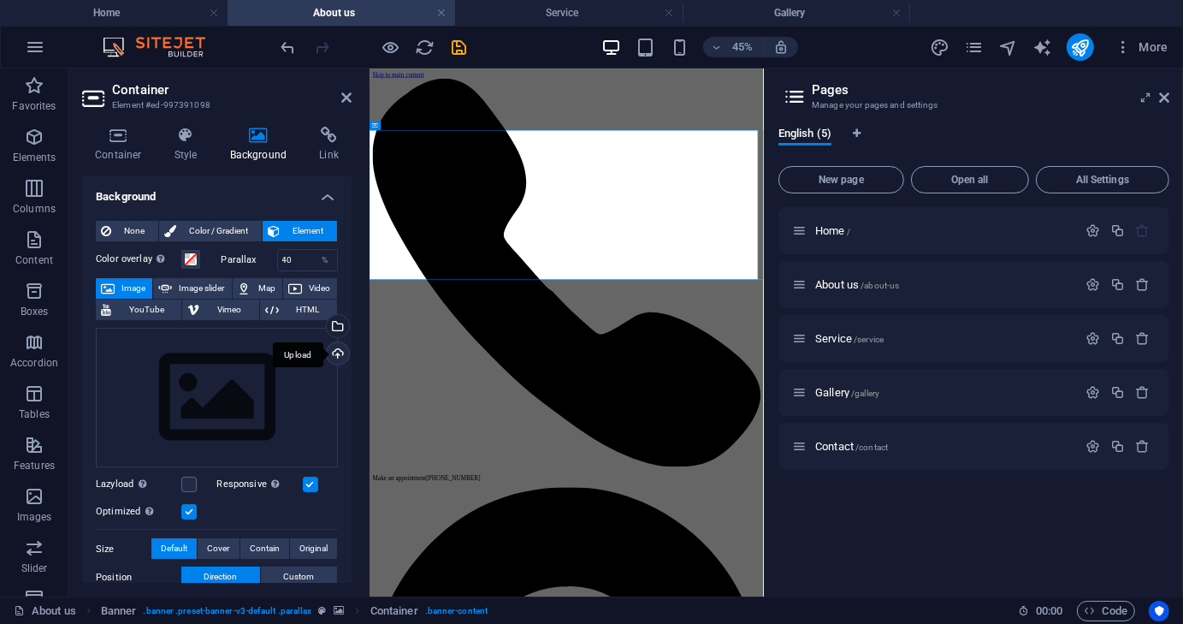
click at [337, 352] on div "Upload" at bounding box center [336, 355] width 26 height 26
click at [823, 237] on div "Home /" at bounding box center [934, 231] width 285 height 20
click at [833, 231] on span "Home /" at bounding box center [832, 230] width 35 height 13
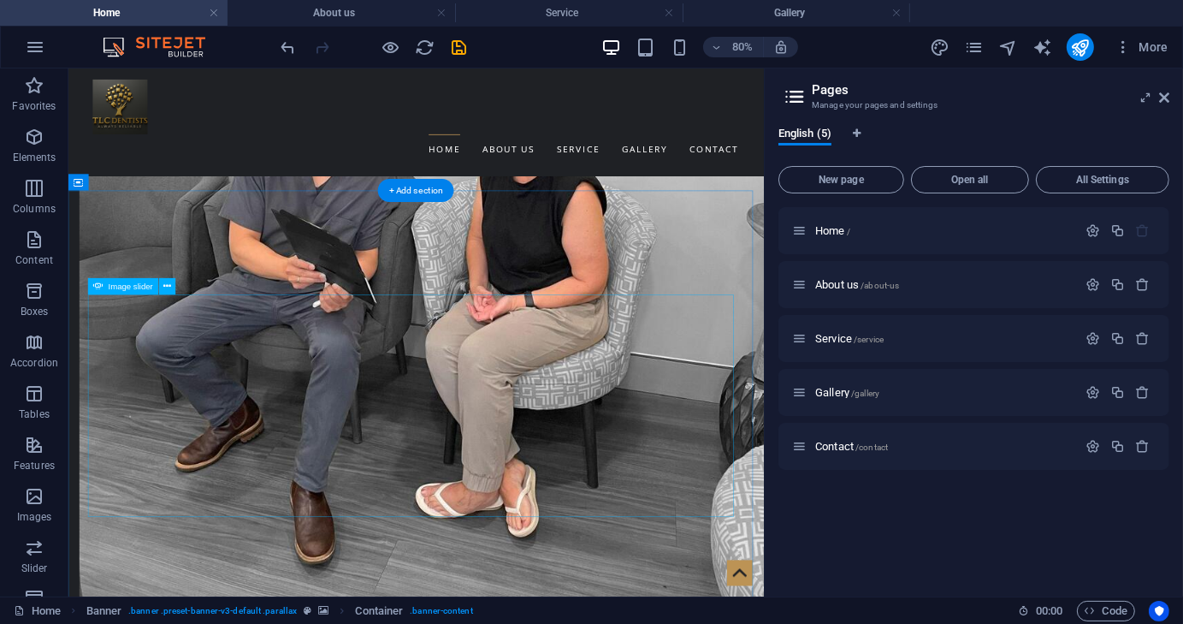
scroll to position [1758, 0]
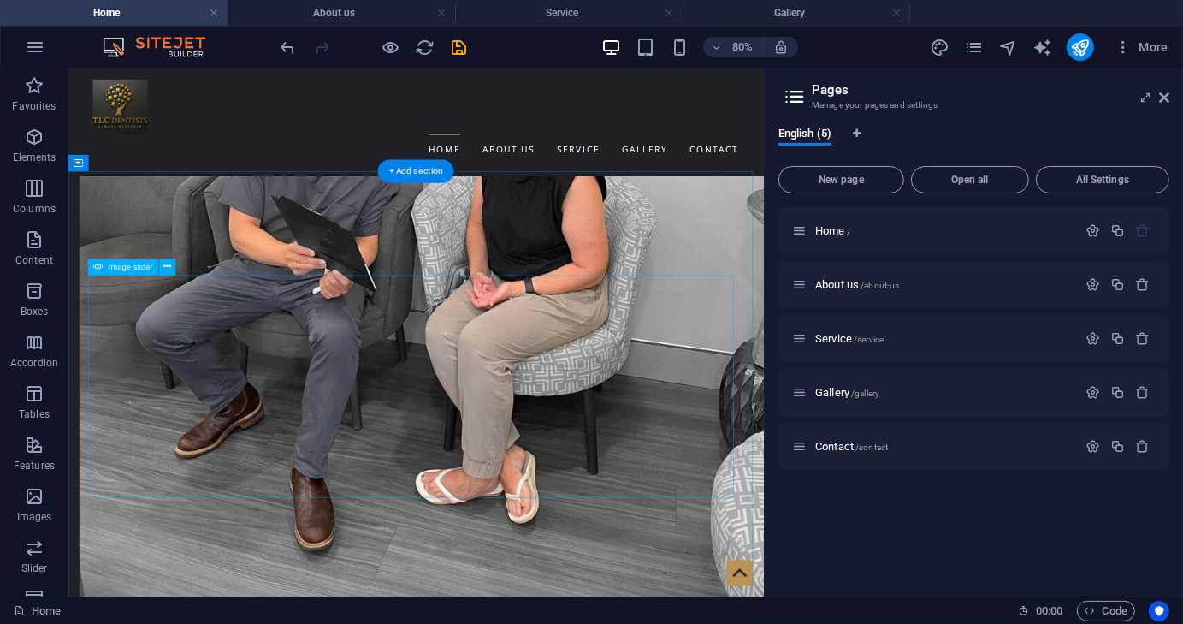
scroll to position [1844, 0]
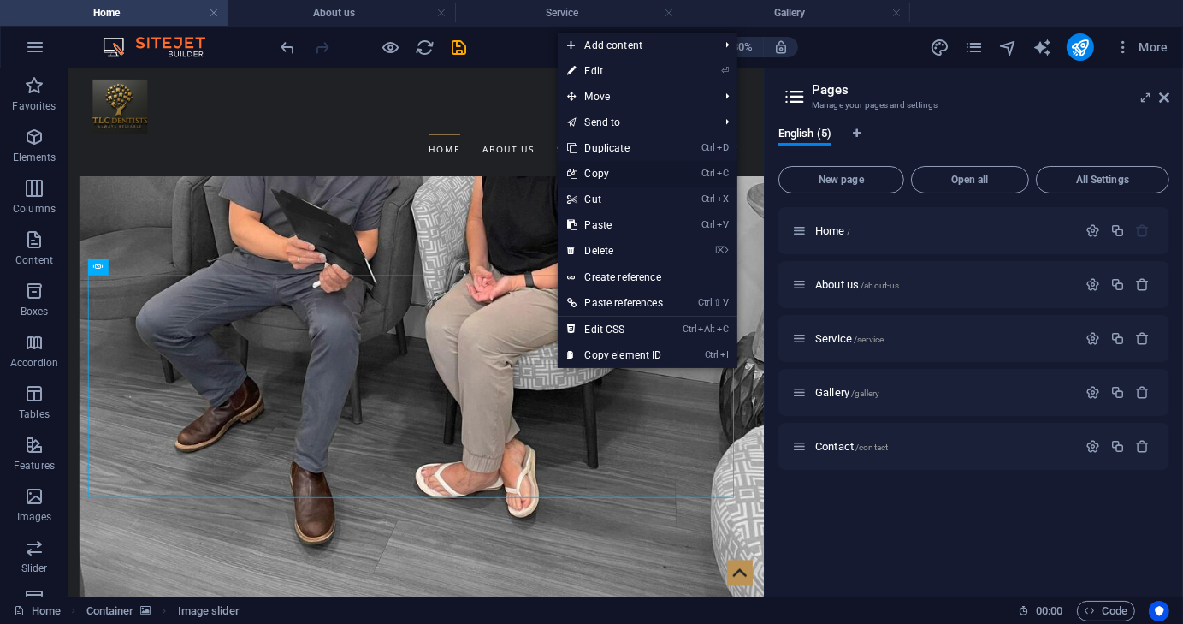
click at [611, 175] on link "Ctrl C Copy" at bounding box center [616, 174] width 116 height 26
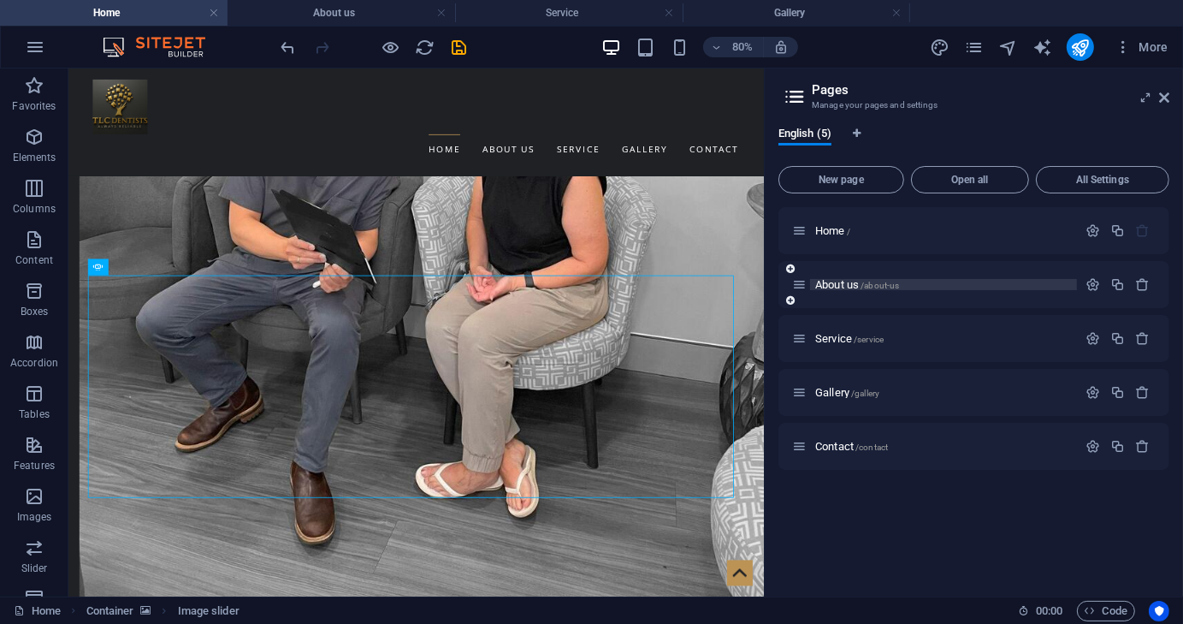
click at [839, 282] on span "About us /about-us" at bounding box center [857, 284] width 84 height 13
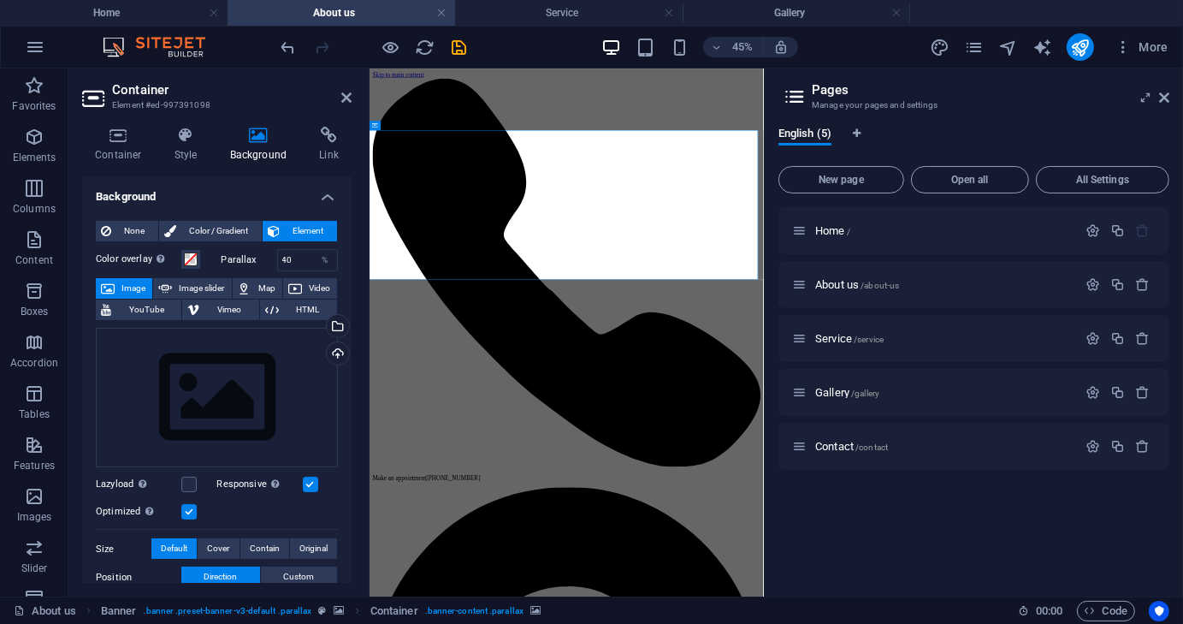
drag, startPoint x: 665, startPoint y: 429, endPoint x: 1103, endPoint y: 359, distance: 443.5
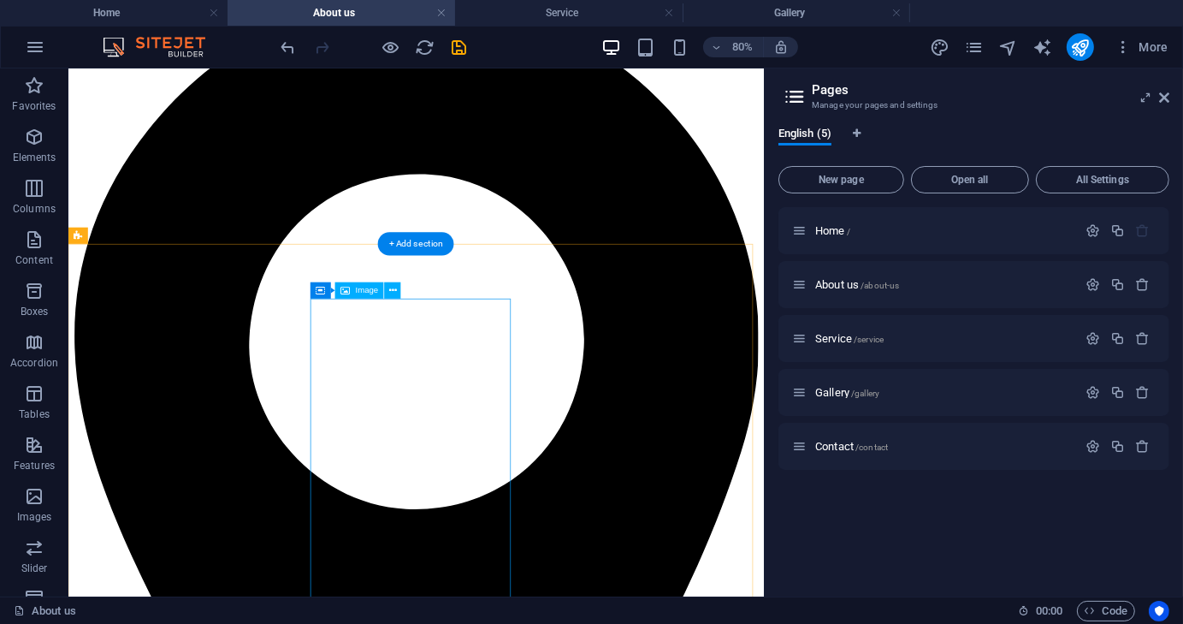
scroll to position [1027, 0]
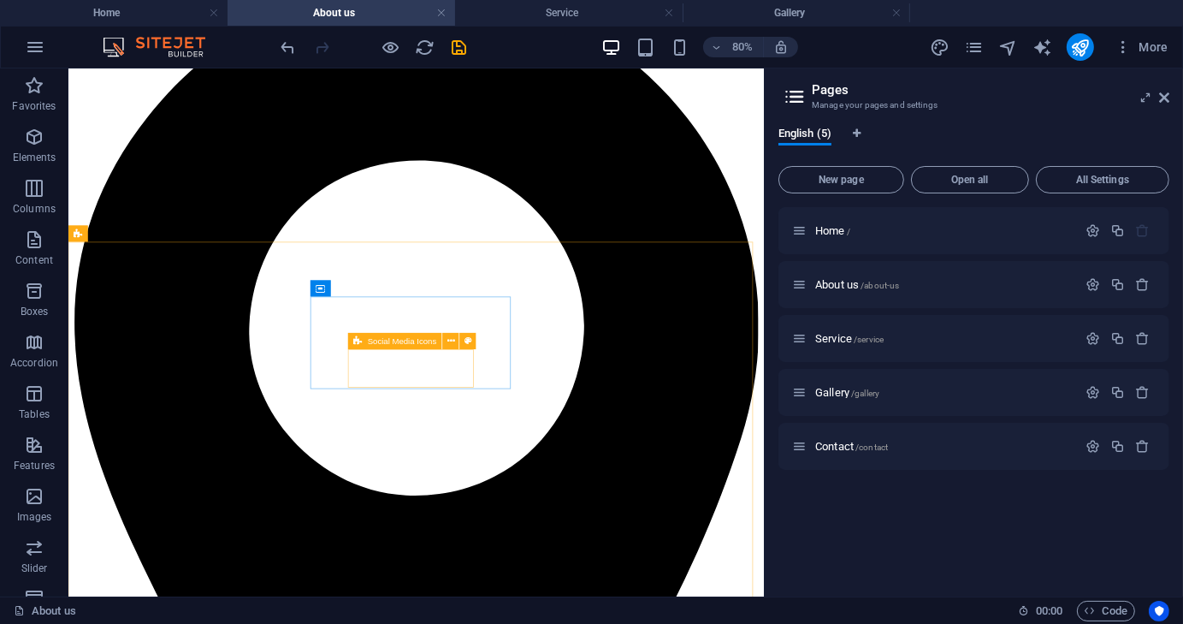
click at [366, 341] on div "Social Media Icons" at bounding box center [395, 341] width 94 height 16
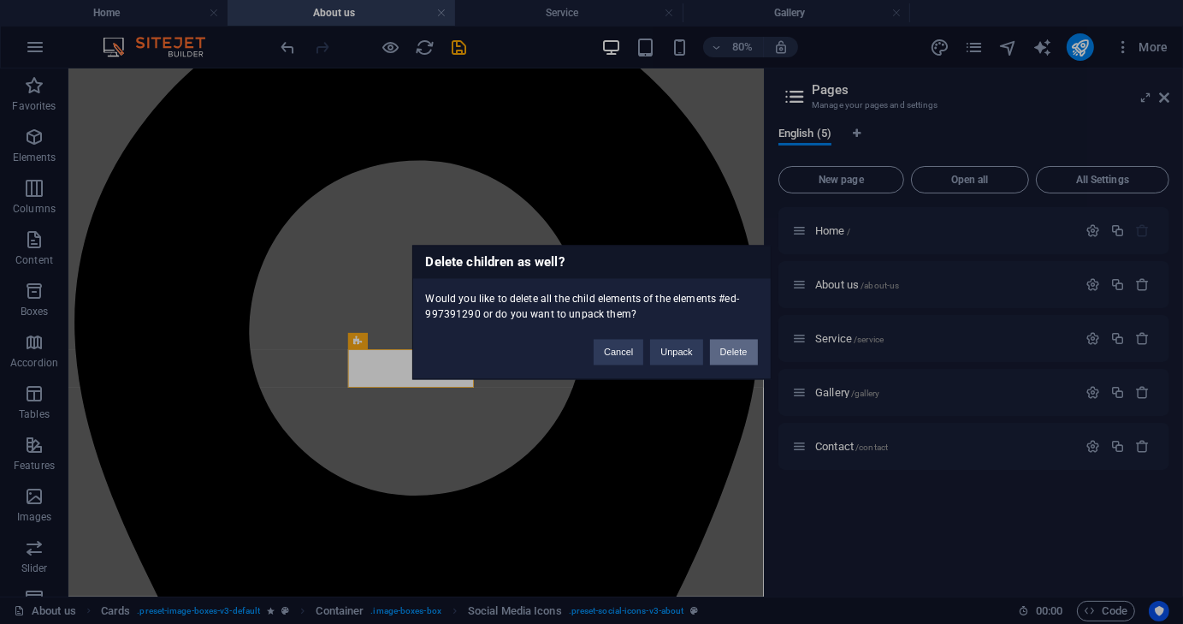
click at [735, 352] on button "Delete" at bounding box center [734, 352] width 48 height 26
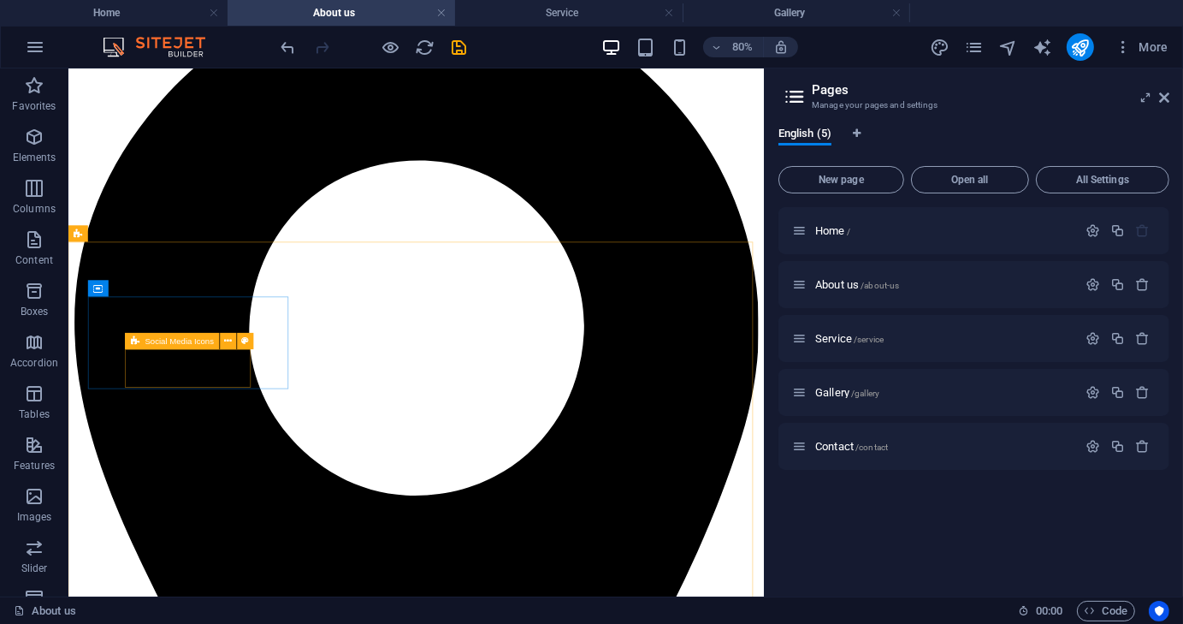
click at [136, 342] on icon at bounding box center [135, 341] width 9 height 16
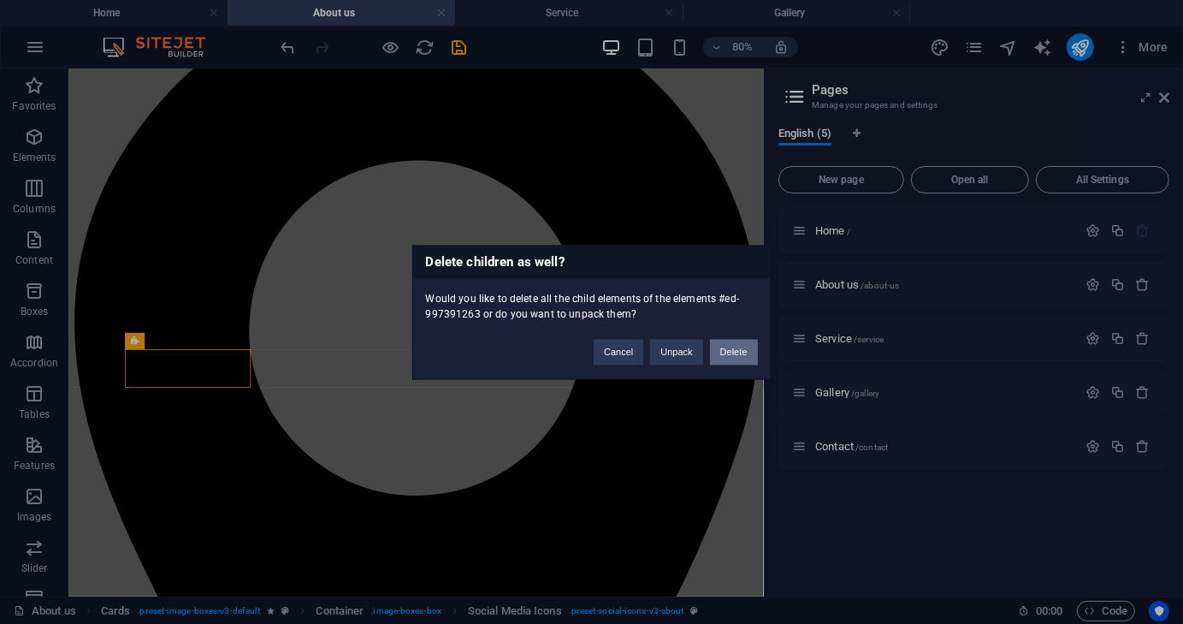
drag, startPoint x: 831, startPoint y: 350, endPoint x: 732, endPoint y: 348, distance: 98.4
click at [732, 348] on button "Delete" at bounding box center [734, 352] width 48 height 26
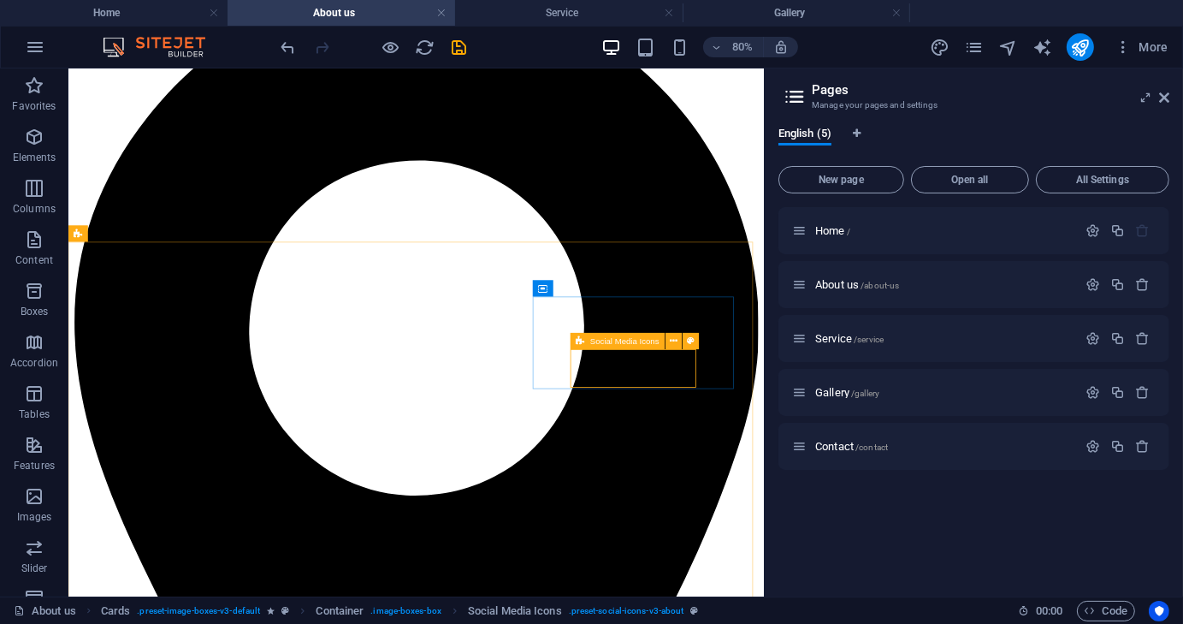
click at [591, 344] on span "Social Media Icons" at bounding box center [624, 340] width 69 height 9
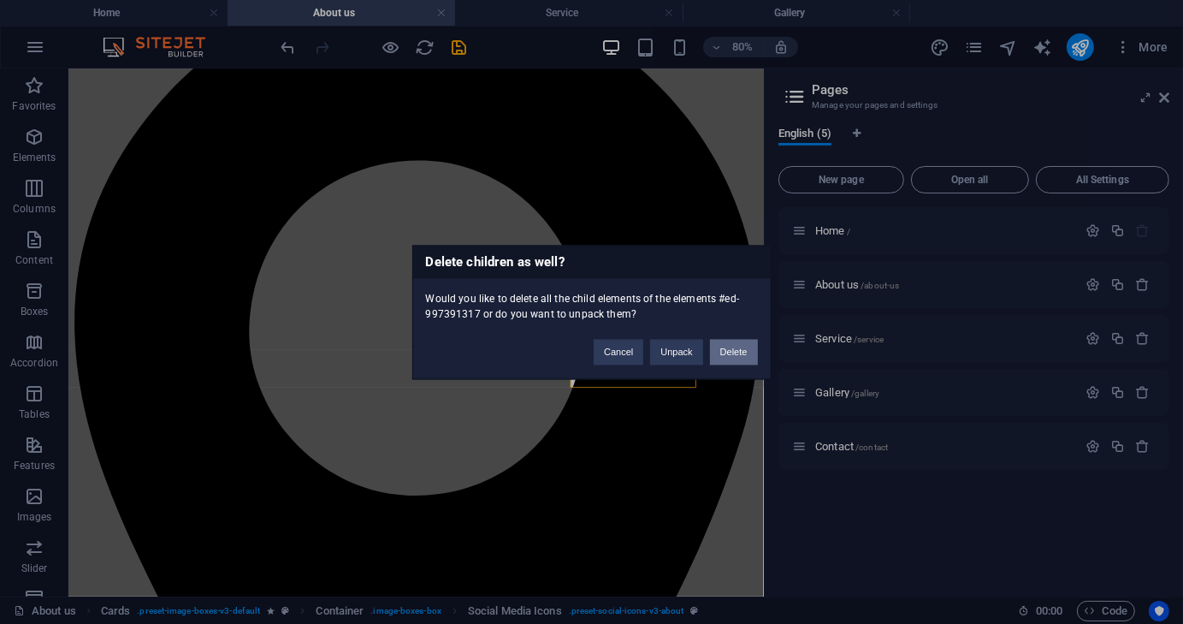
click at [731, 355] on button "Delete" at bounding box center [734, 352] width 48 height 26
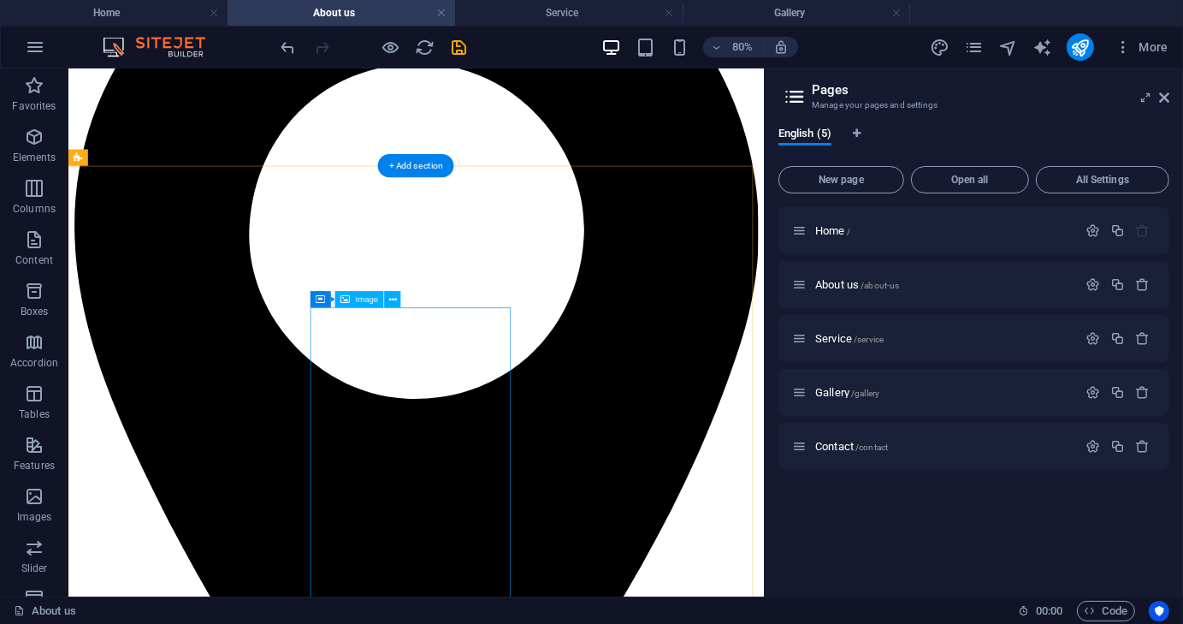
scroll to position [1198, 0]
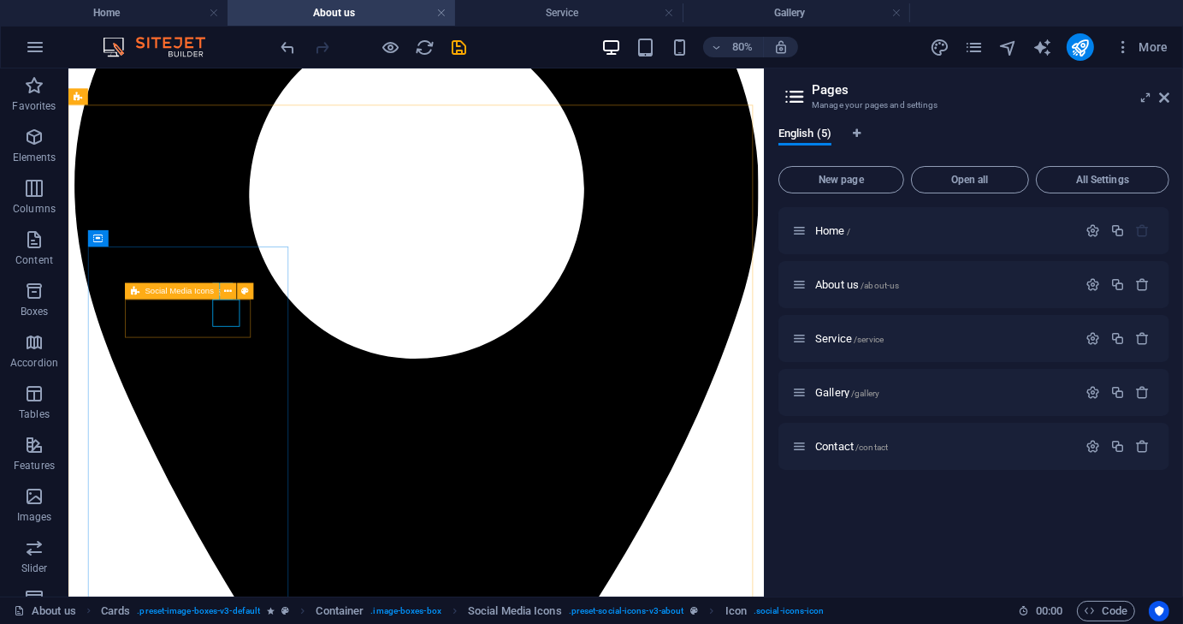
click at [137, 291] on icon at bounding box center [135, 290] width 9 height 16
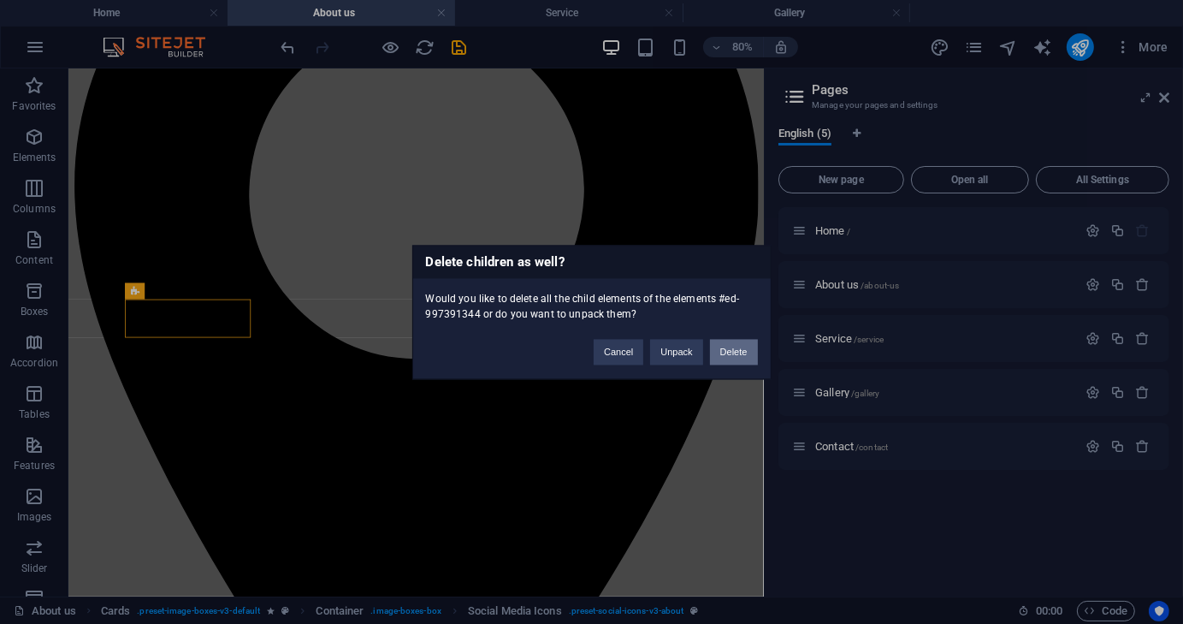
drag, startPoint x: 732, startPoint y: 345, endPoint x: 829, endPoint y: 346, distance: 96.7
click at [732, 345] on button "Delete" at bounding box center [734, 352] width 48 height 26
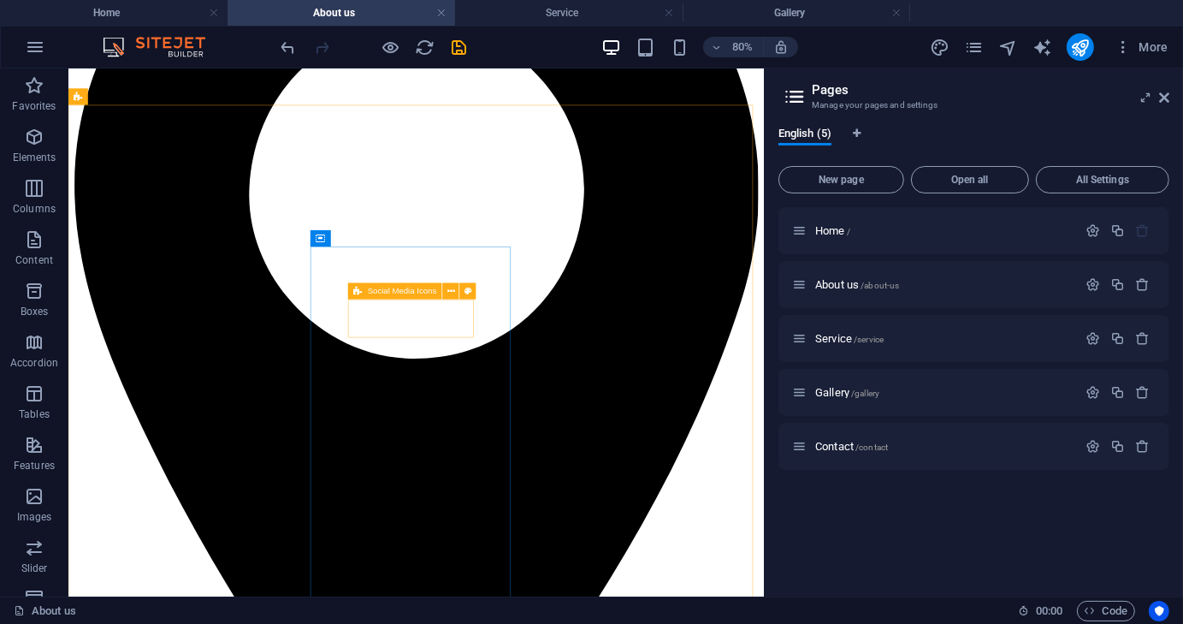
click at [366, 292] on div "Social Media Icons" at bounding box center [395, 290] width 94 height 16
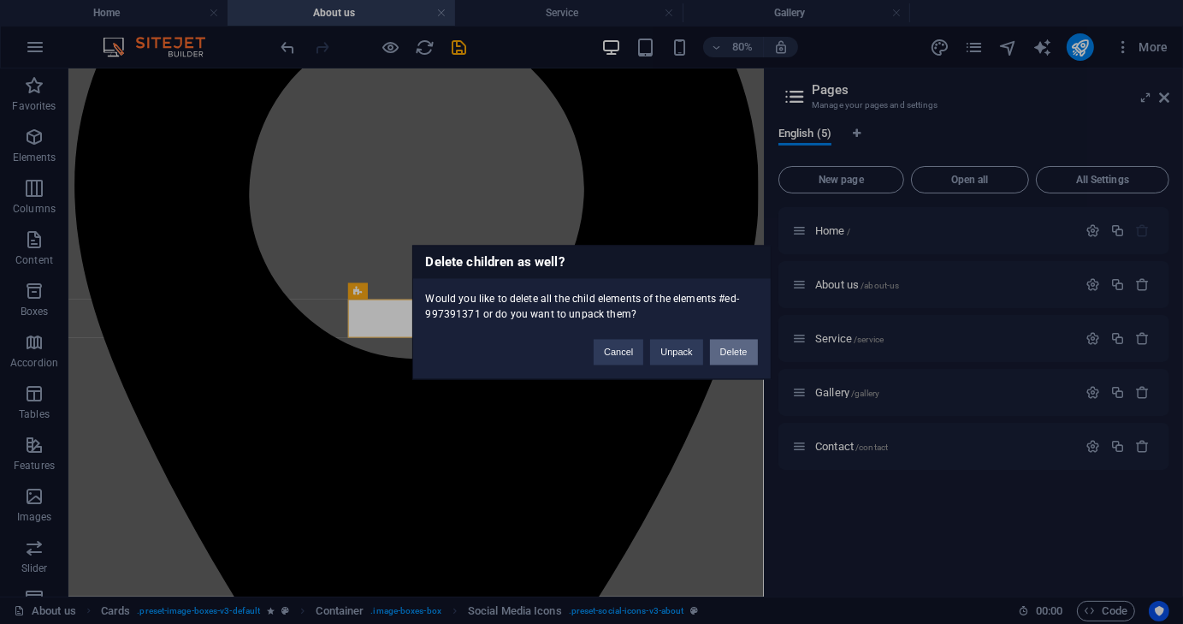
click at [737, 350] on button "Delete" at bounding box center [734, 352] width 48 height 26
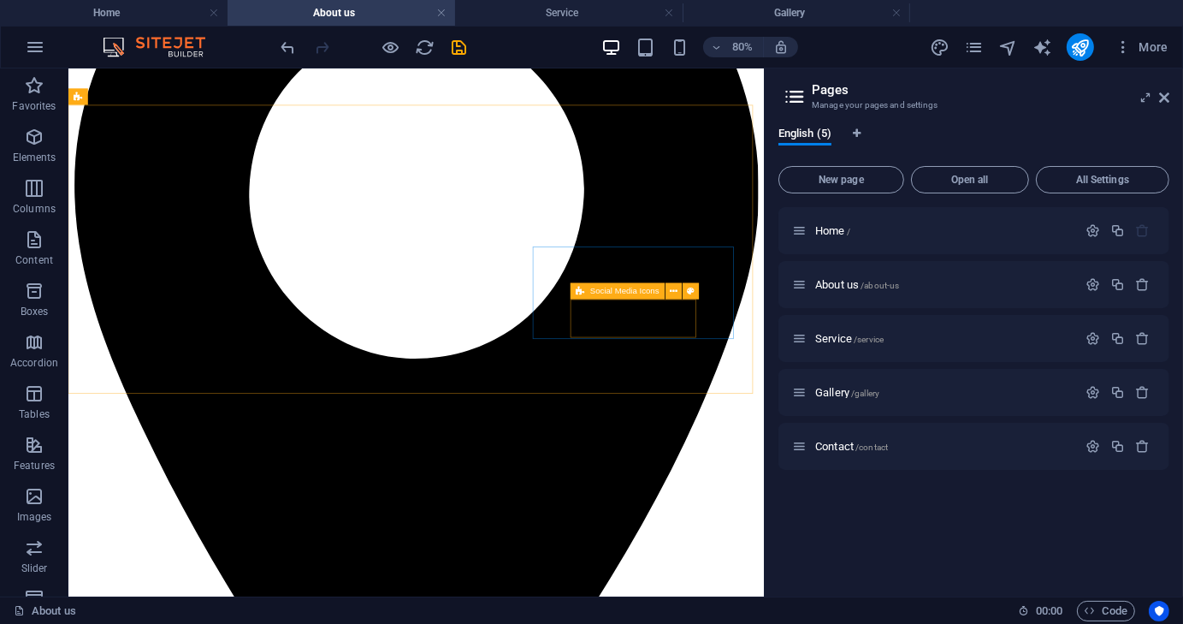
click at [581, 293] on icon at bounding box center [581, 290] width 9 height 16
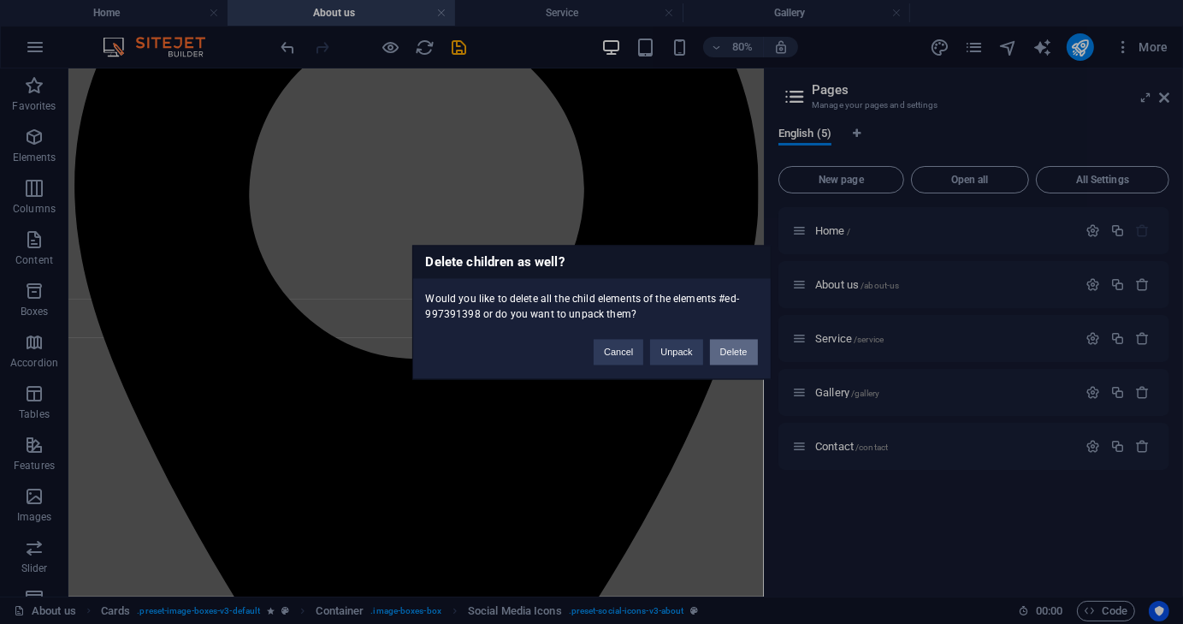
click at [736, 352] on button "Delete" at bounding box center [734, 352] width 48 height 26
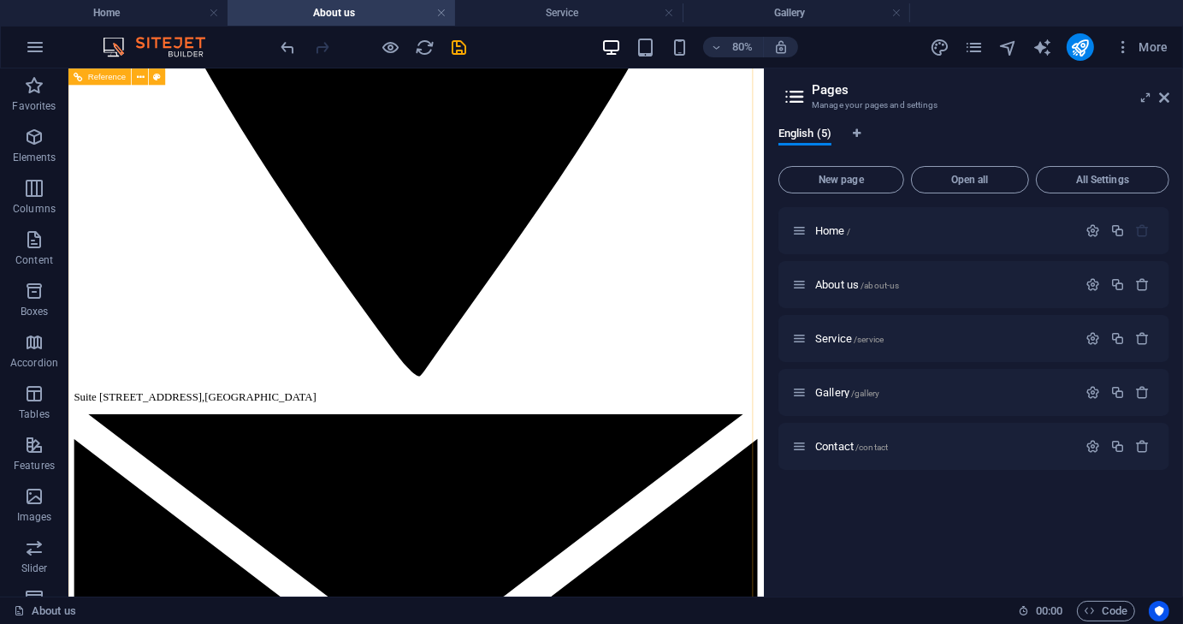
scroll to position [1882, 0]
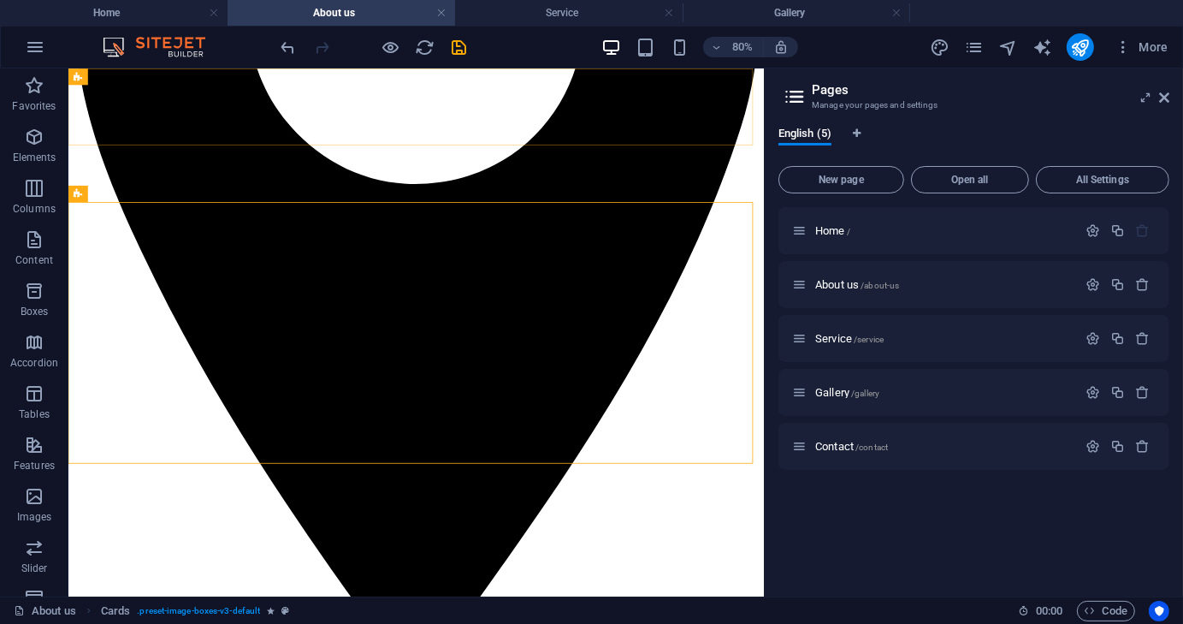
scroll to position [1076, 0]
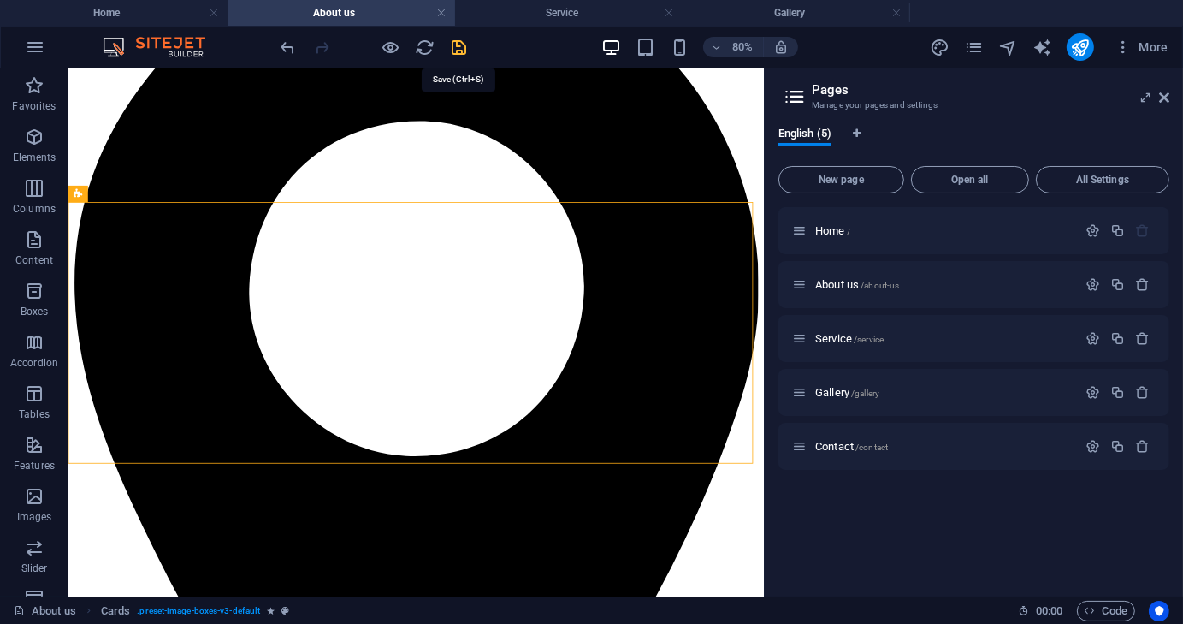
click at [461, 44] on icon "save" at bounding box center [460, 48] width 20 height 20
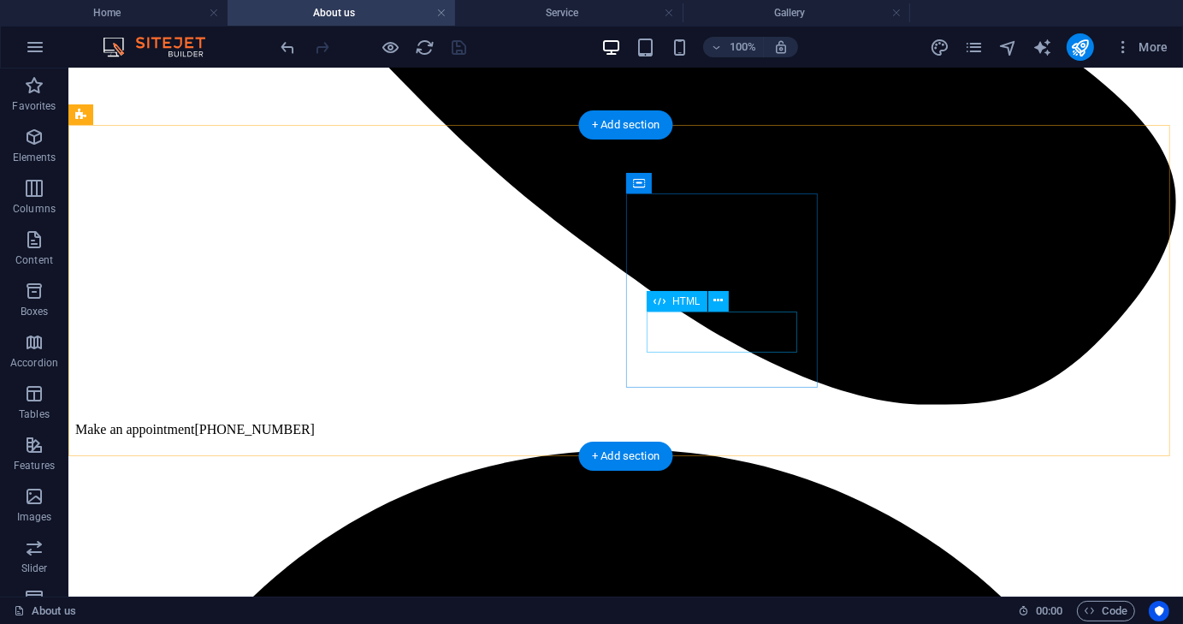
scroll to position [779, 0]
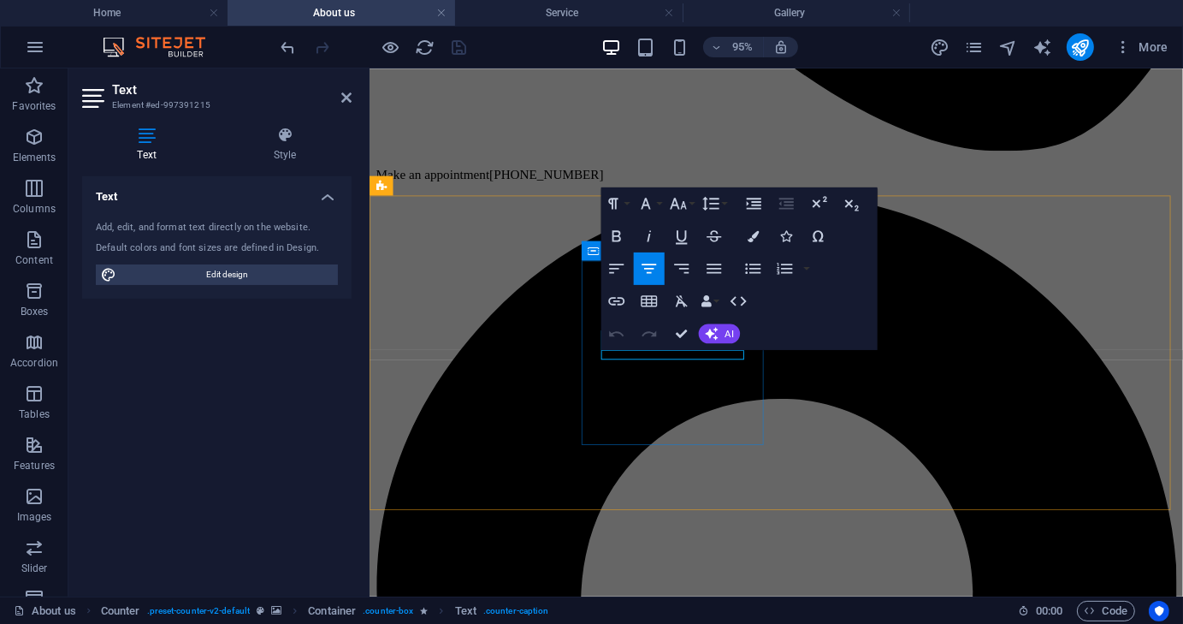
drag, startPoint x: 742, startPoint y: 366, endPoint x: 613, endPoint y: 368, distance: 128.3
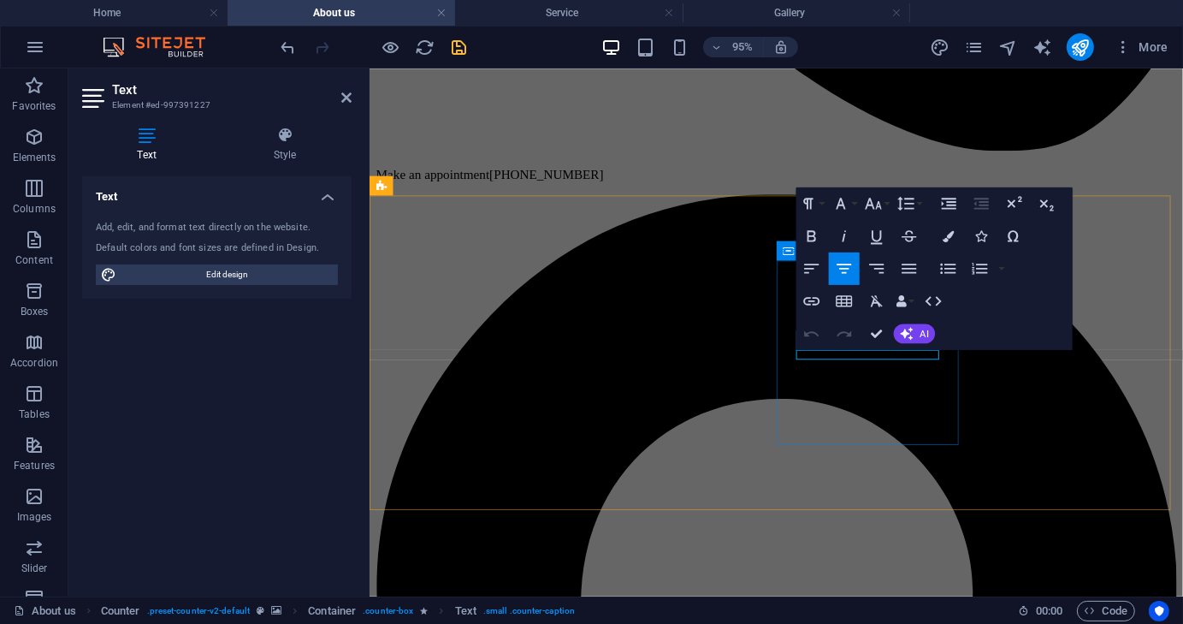
drag, startPoint x: 939, startPoint y: 368, endPoint x: 850, endPoint y: 367, distance: 89.0
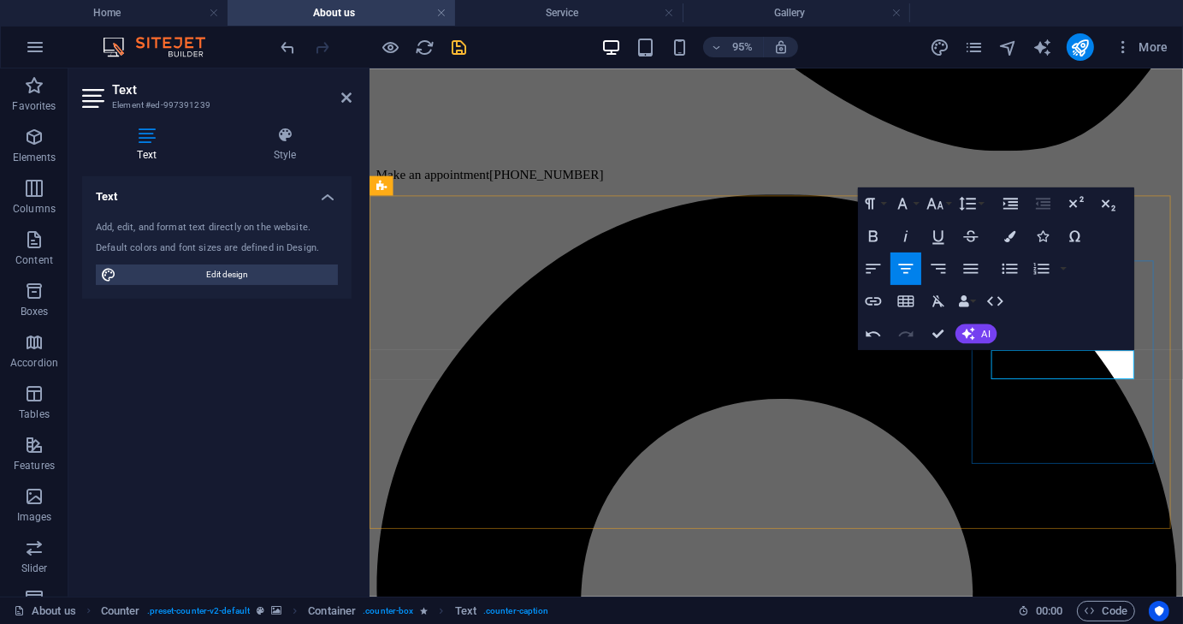
drag, startPoint x: 1100, startPoint y: 378, endPoint x: 1122, endPoint y: 392, distance: 25.4
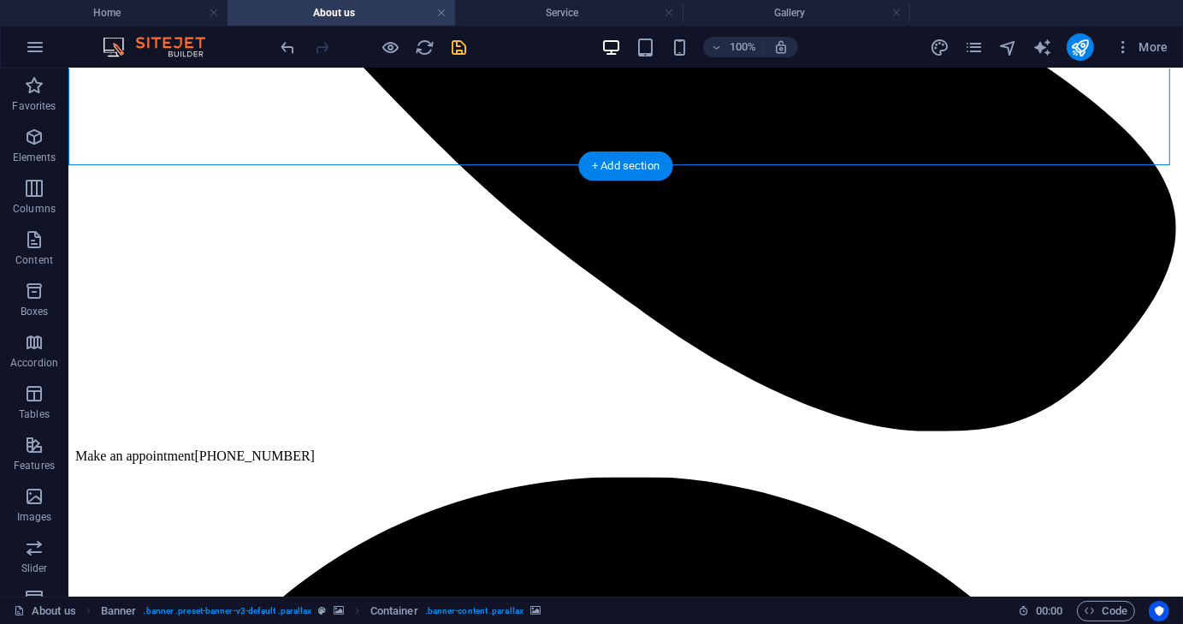
scroll to position [815, 0]
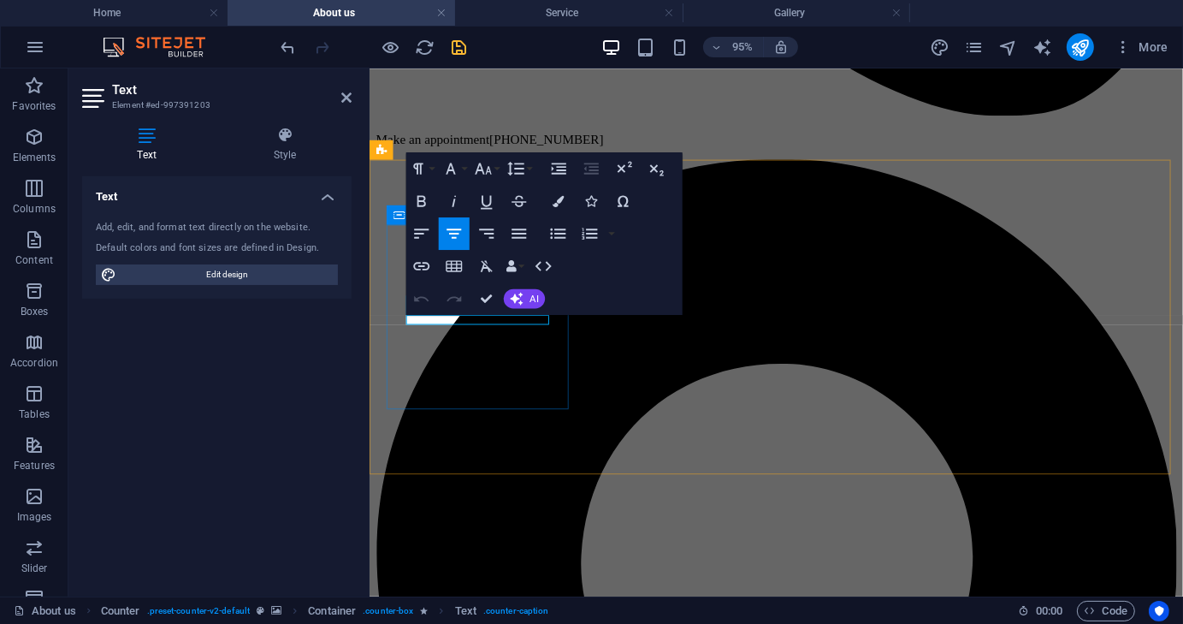
drag, startPoint x: 517, startPoint y: 331, endPoint x: 443, endPoint y: 334, distance: 73.6
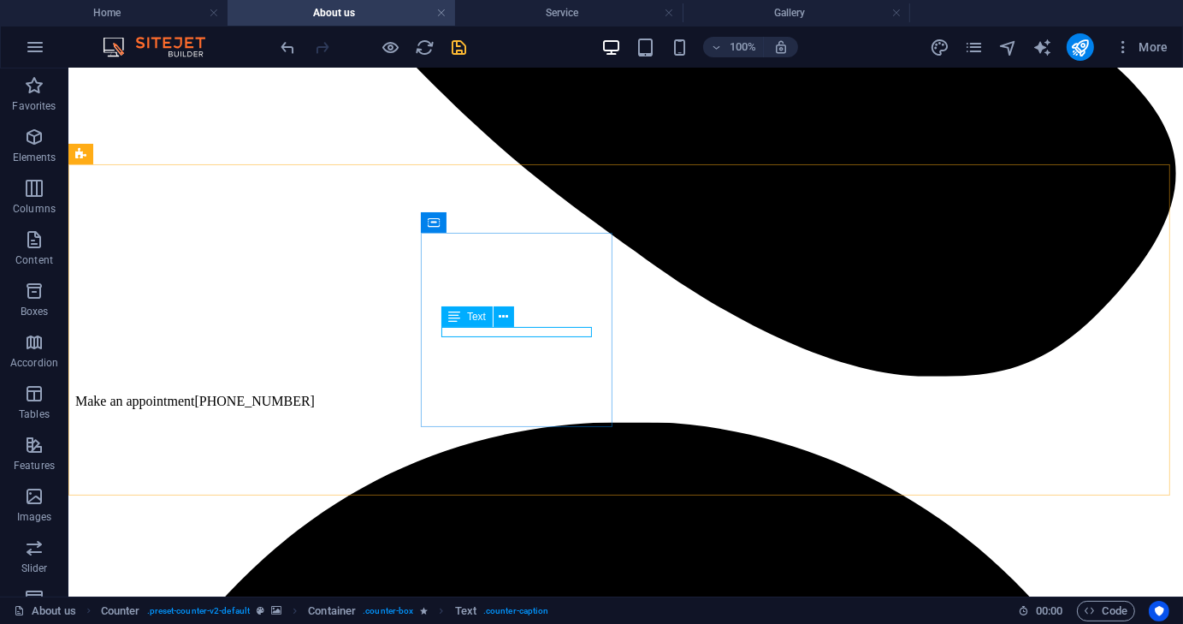
click at [471, 319] on span "Text" at bounding box center [476, 316] width 19 height 10
click at [508, 311] on icon at bounding box center [504, 317] width 9 height 18
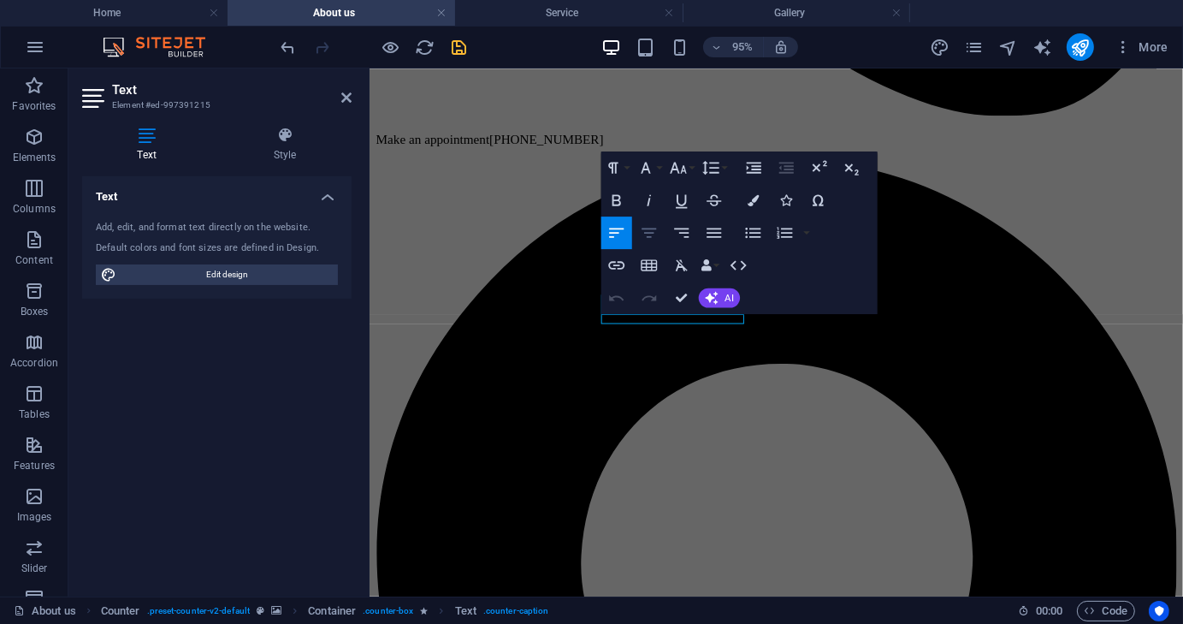
click at [643, 230] on icon "button" at bounding box center [649, 233] width 20 height 20
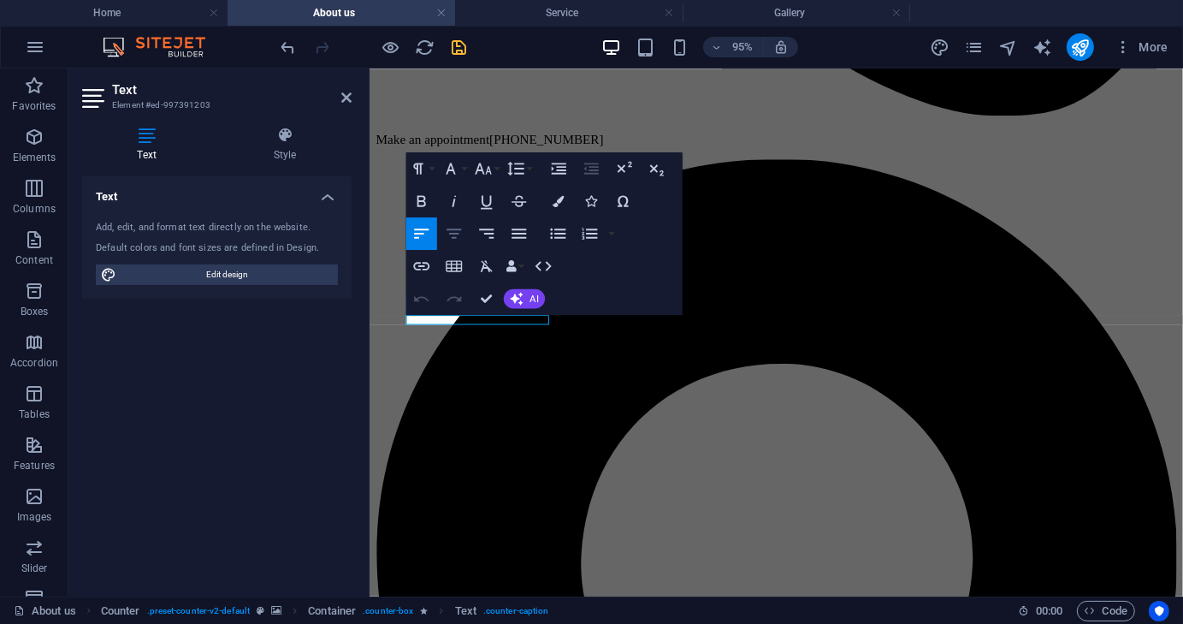
click at [462, 240] on icon "button" at bounding box center [454, 234] width 20 height 20
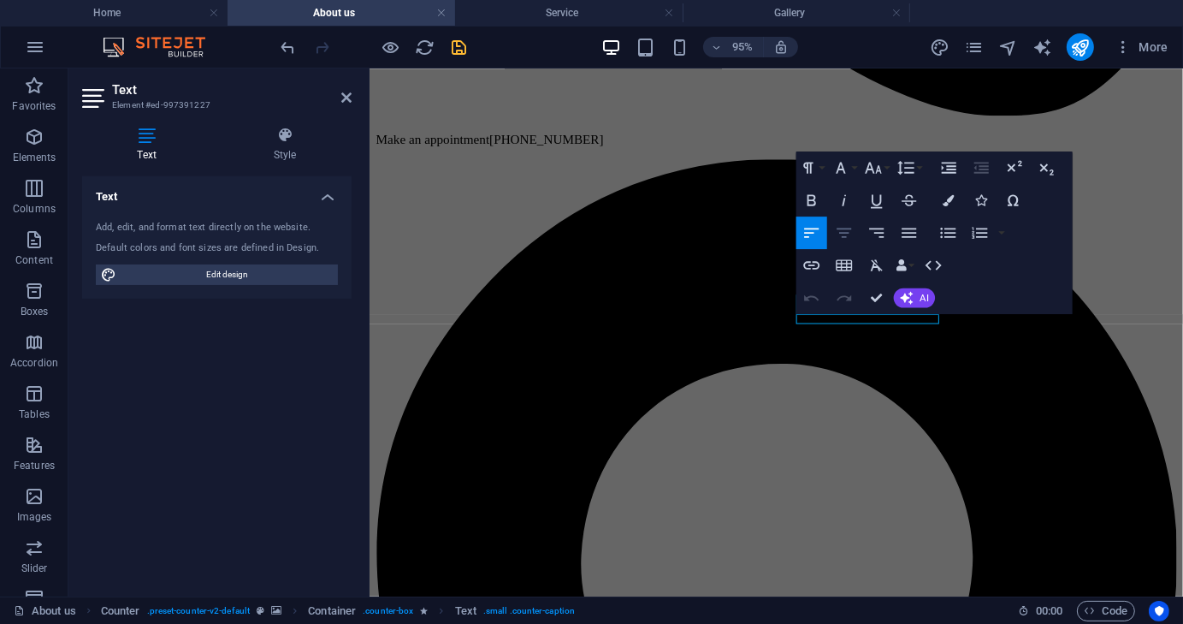
click at [848, 239] on icon "button" at bounding box center [844, 233] width 20 height 20
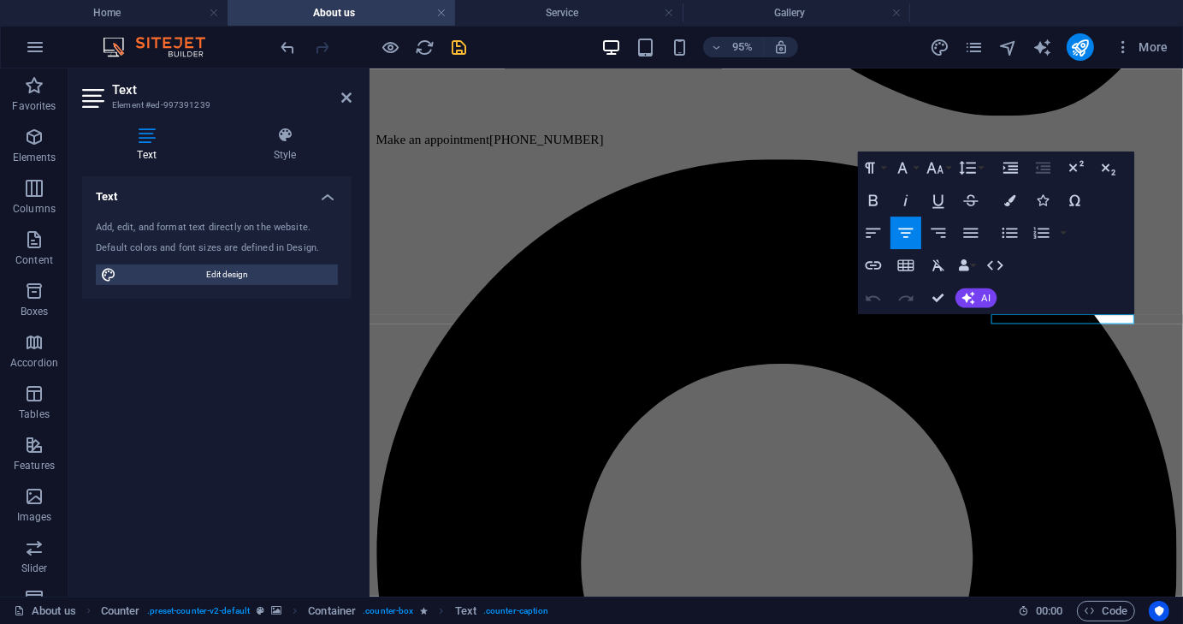
click at [910, 235] on icon "button" at bounding box center [907, 233] width 20 height 20
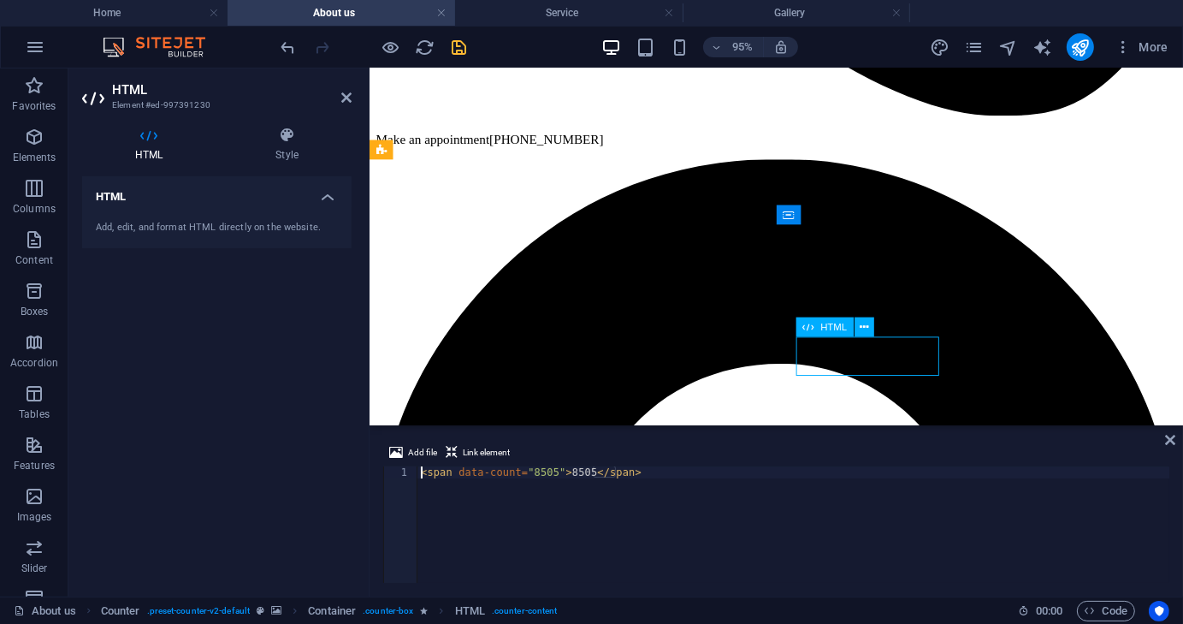
drag, startPoint x: 860, startPoint y: 376, endPoint x: 903, endPoint y: 378, distance: 43.7
click at [260, 232] on div "Add, edit, and format HTML directly on the website." at bounding box center [217, 228] width 242 height 15
drag, startPoint x: 524, startPoint y: 472, endPoint x: 536, endPoint y: 472, distance: 12.8
click at [536, 472] on div "< span data-count = "8505" > 8505 </ span >" at bounding box center [794, 536] width 752 height 140
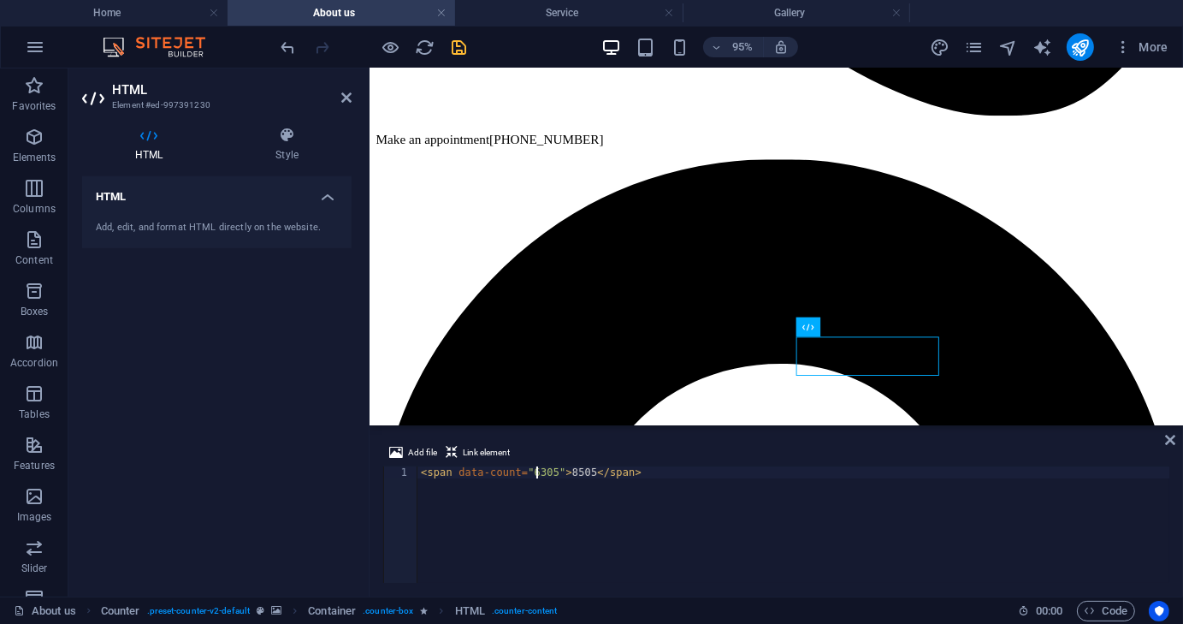
scroll to position [0, 9]
drag, startPoint x: 570, startPoint y: 473, endPoint x: 558, endPoint y: 473, distance: 12.0
click at [558, 473] on div "< span data-count = "6305" > 8505 </ span >" at bounding box center [794, 536] width 752 height 140
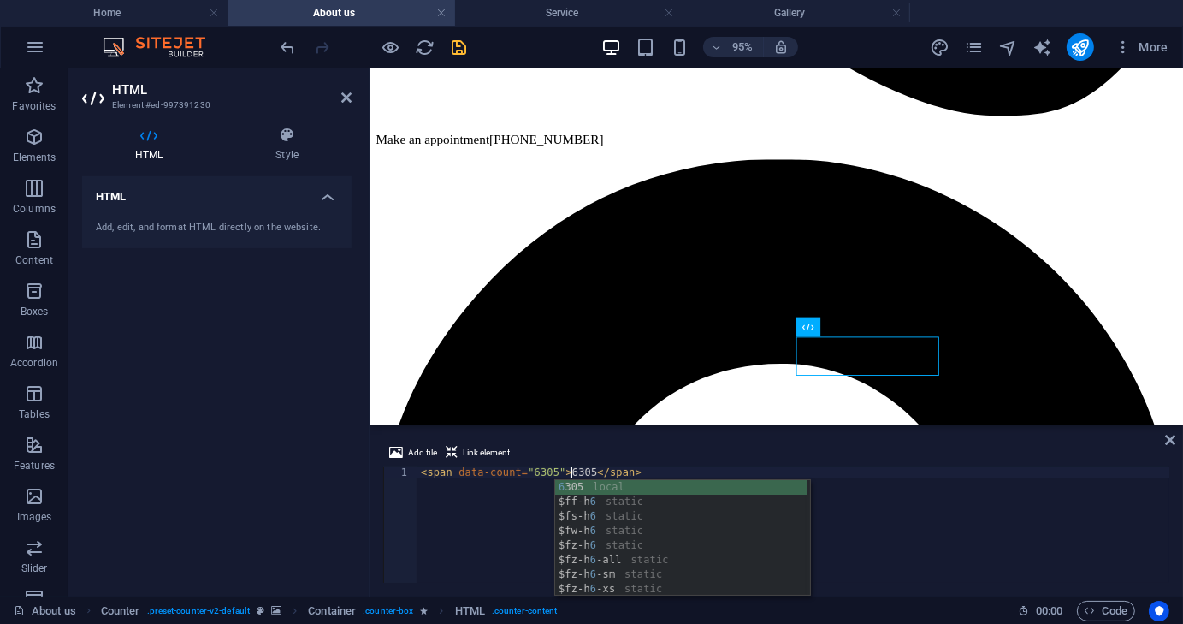
scroll to position [0, 12]
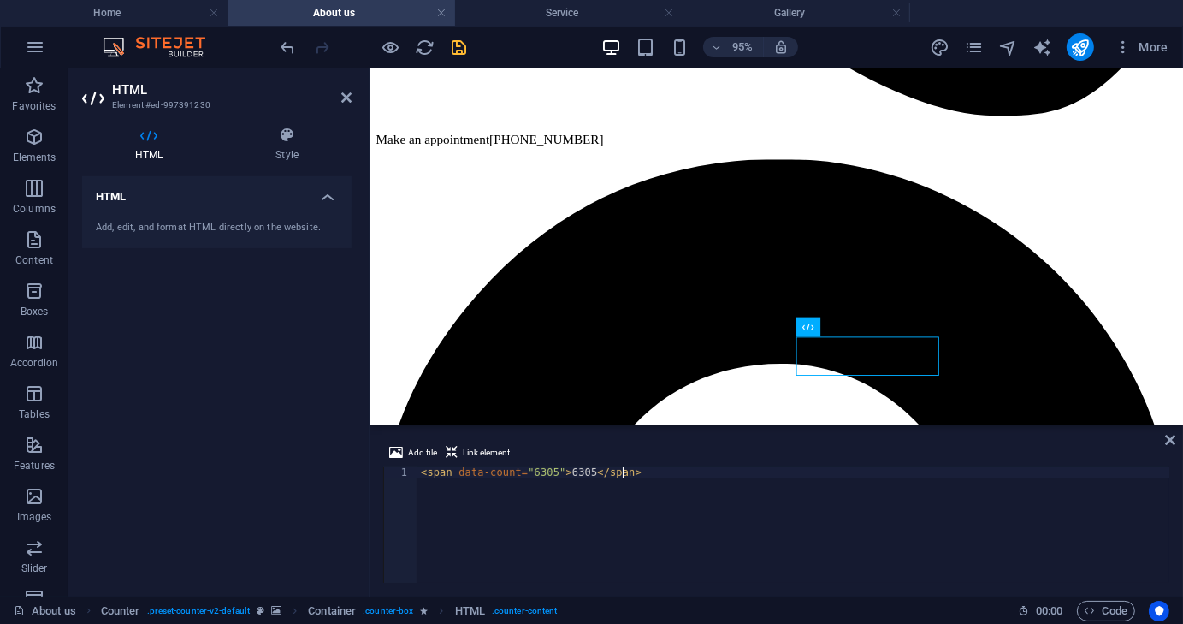
click at [720, 529] on div "< span data-count = "6305" > 6305 </ span >" at bounding box center [794, 536] width 752 height 140
type textarea "<span data-count="6305">6305</span>"
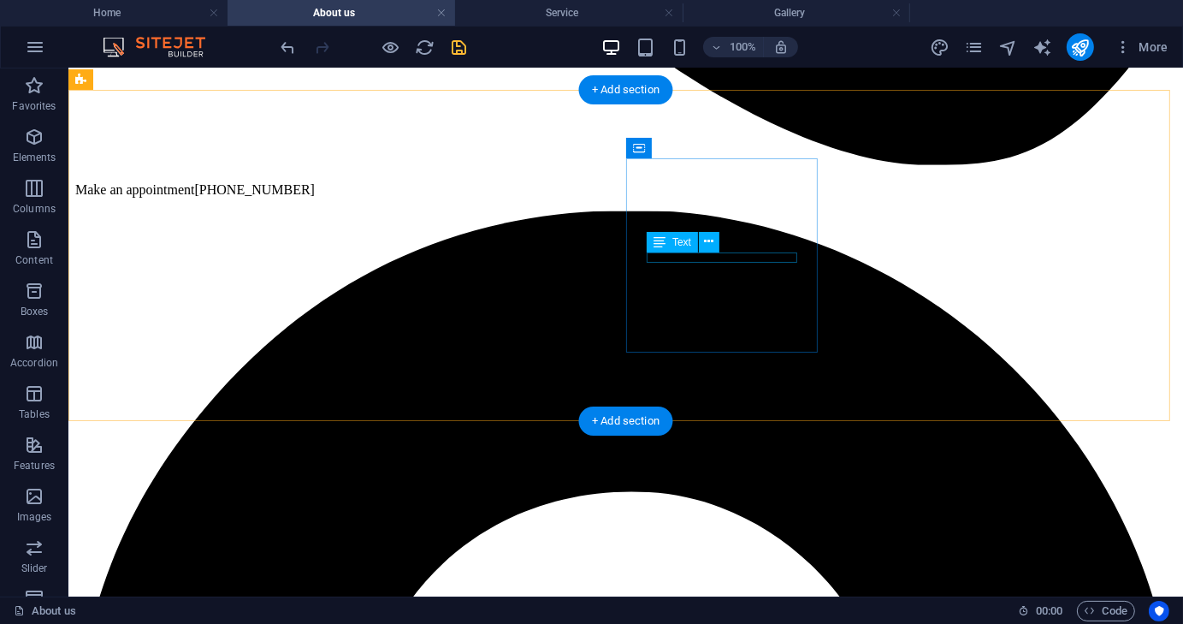
scroll to position [770, 0]
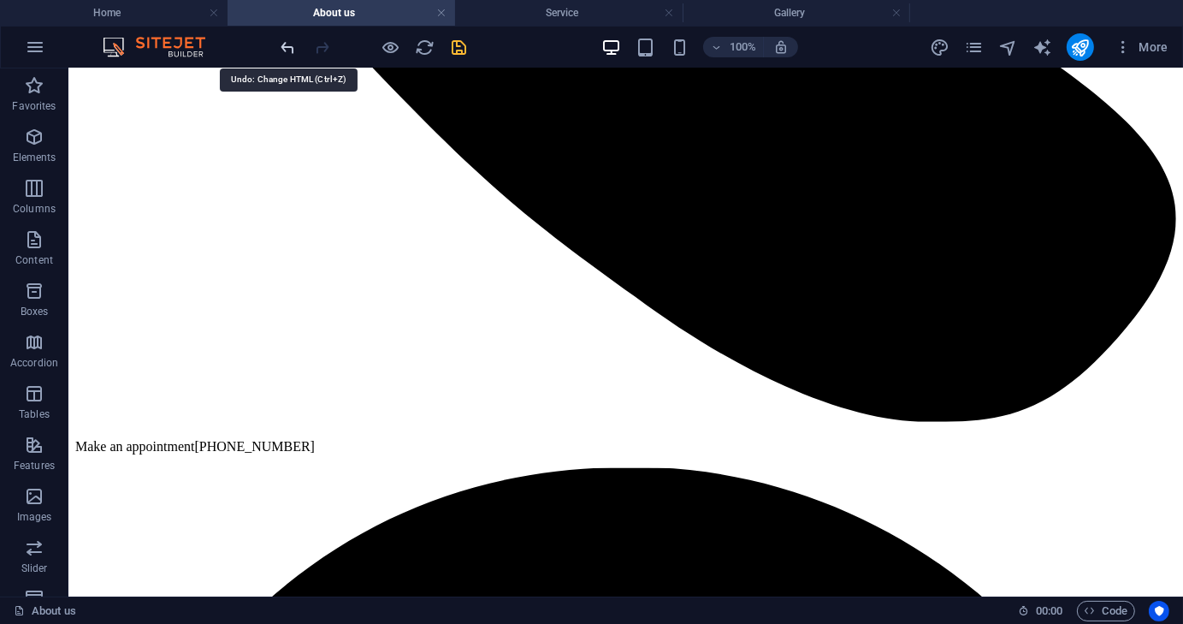
click at [286, 38] on icon "undo" at bounding box center [289, 48] width 20 height 20
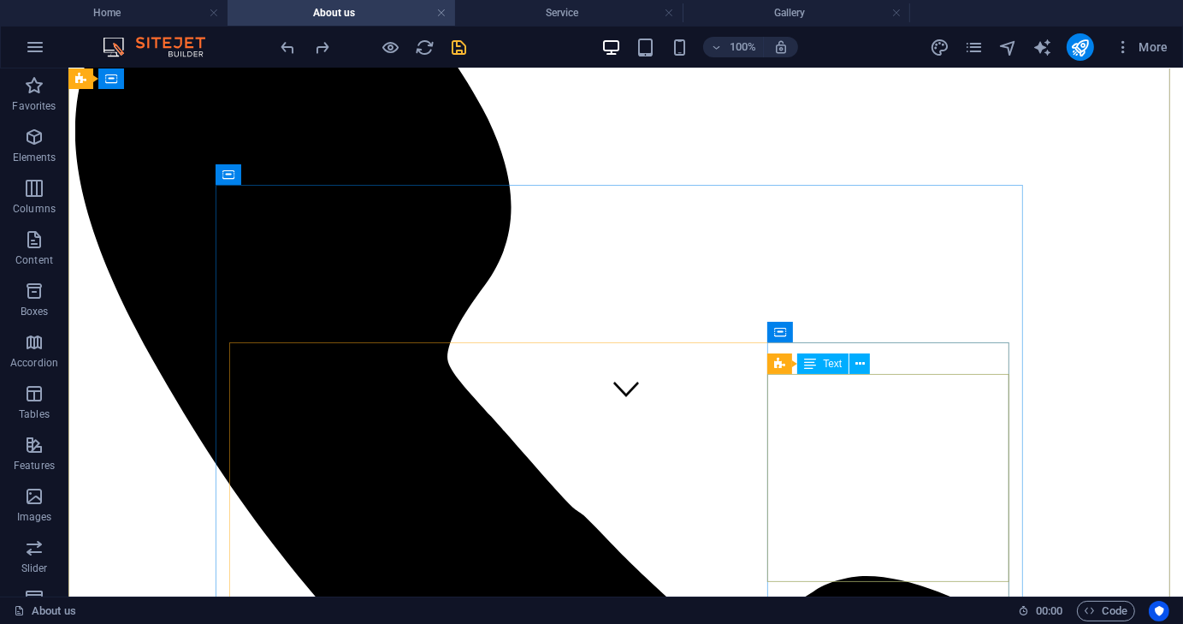
scroll to position [171, 0]
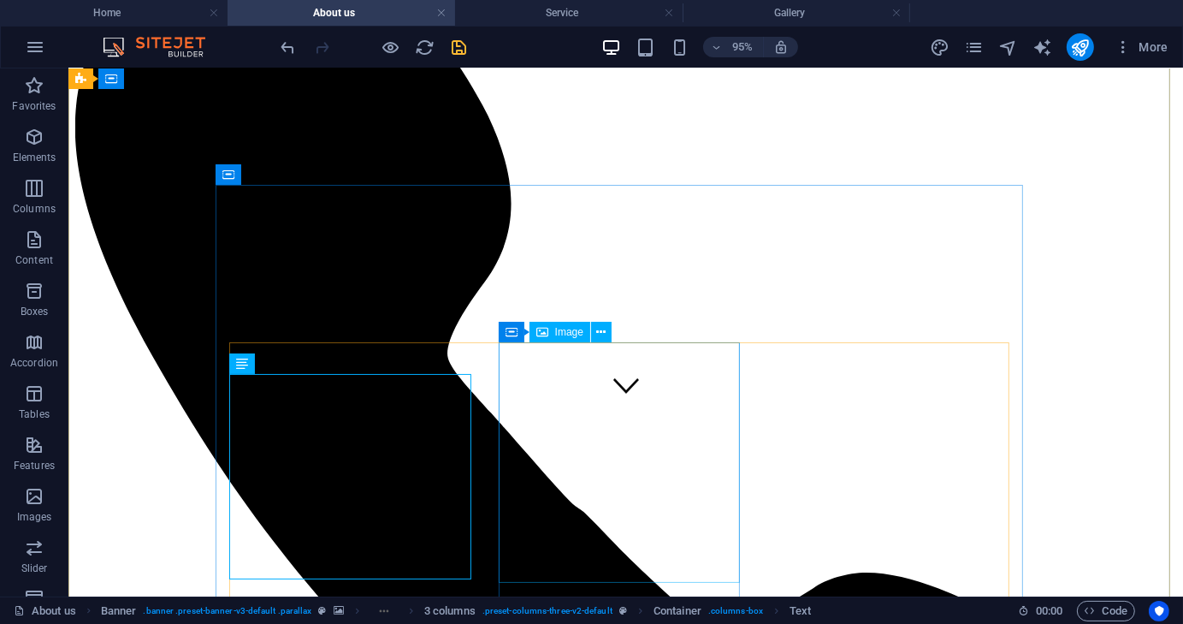
scroll to position [428, 0]
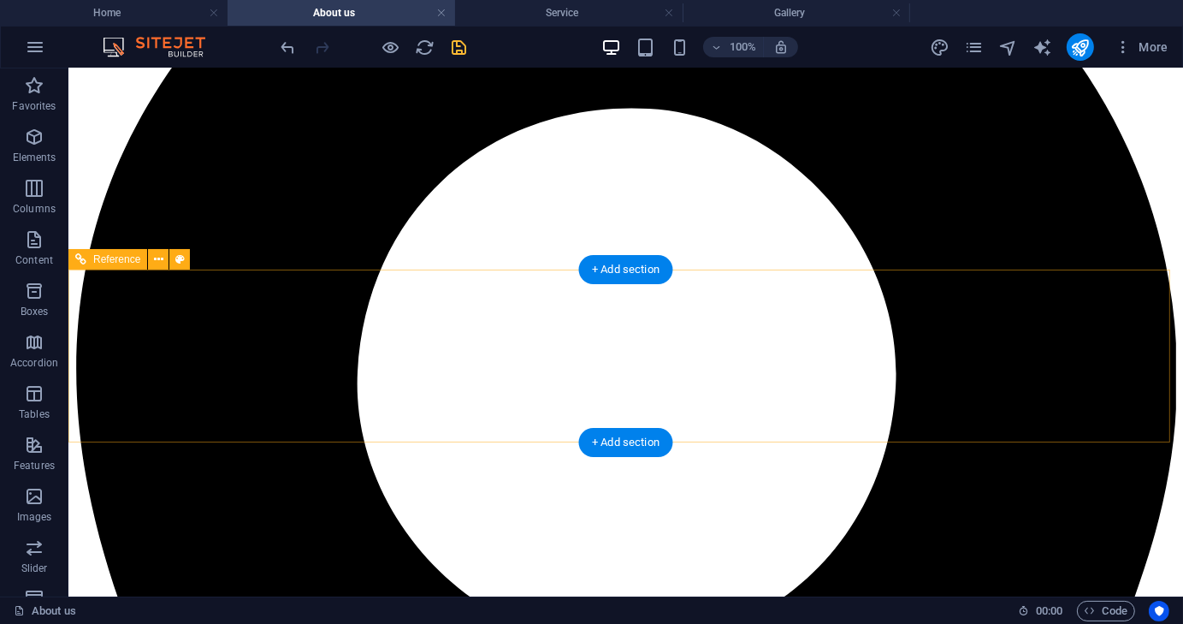
scroll to position [1369, 0]
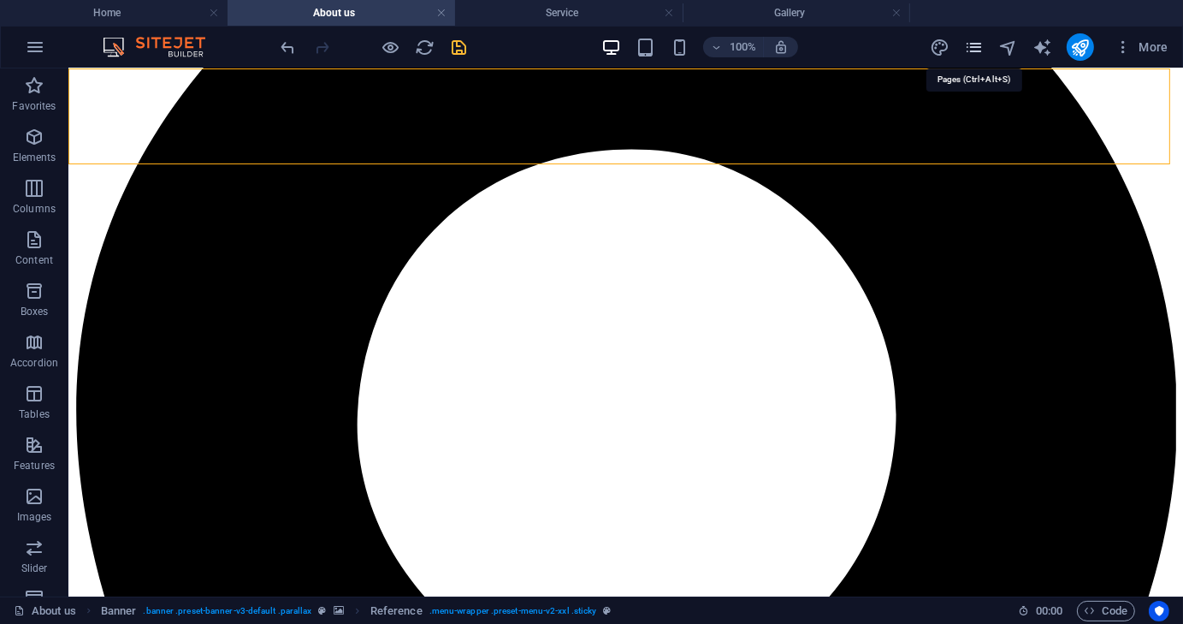
click at [976, 47] on icon "pages" at bounding box center [974, 48] width 20 height 20
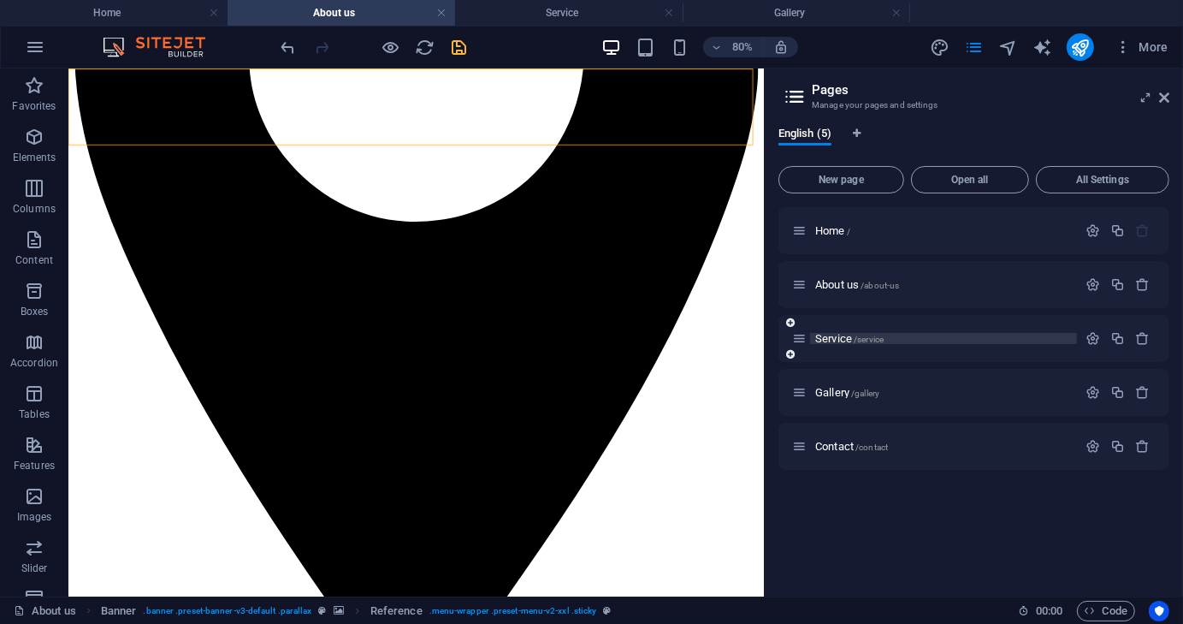
click at [844, 336] on span "Service /service" at bounding box center [849, 338] width 68 height 13
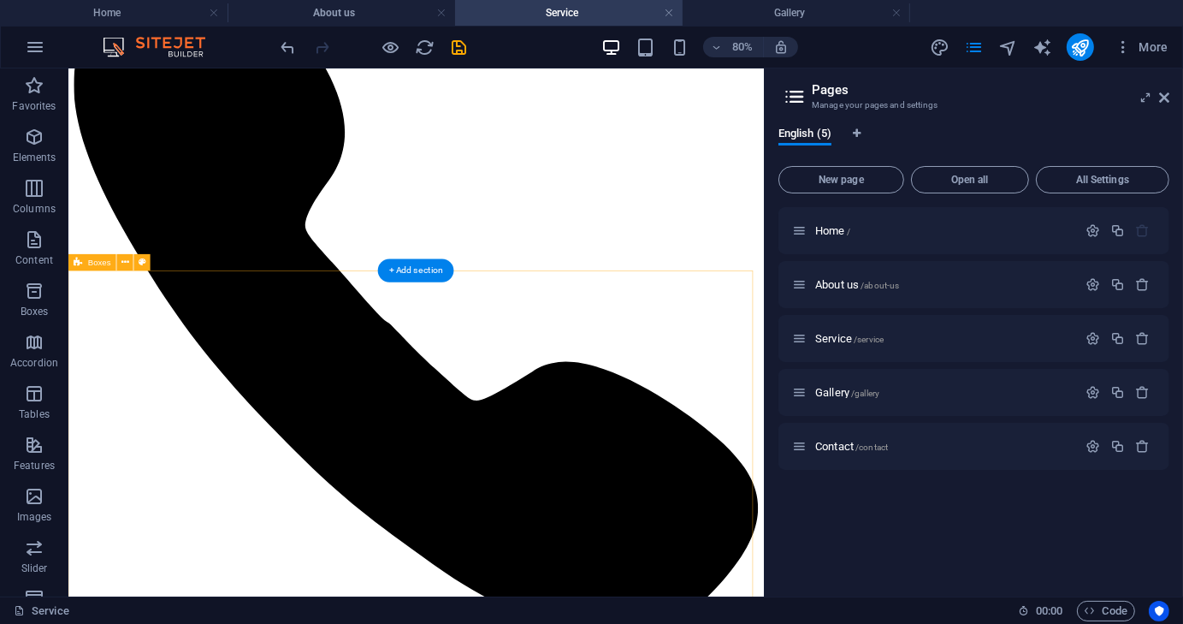
scroll to position [257, 0]
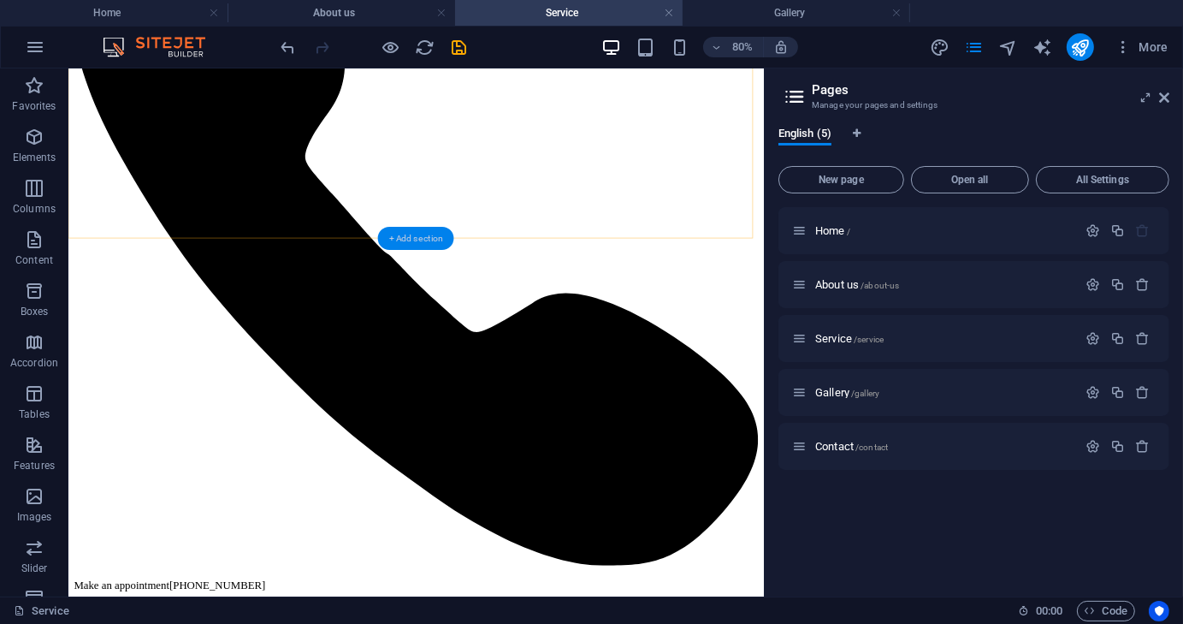
click at [426, 238] on div "+ Add section" at bounding box center [416, 238] width 76 height 23
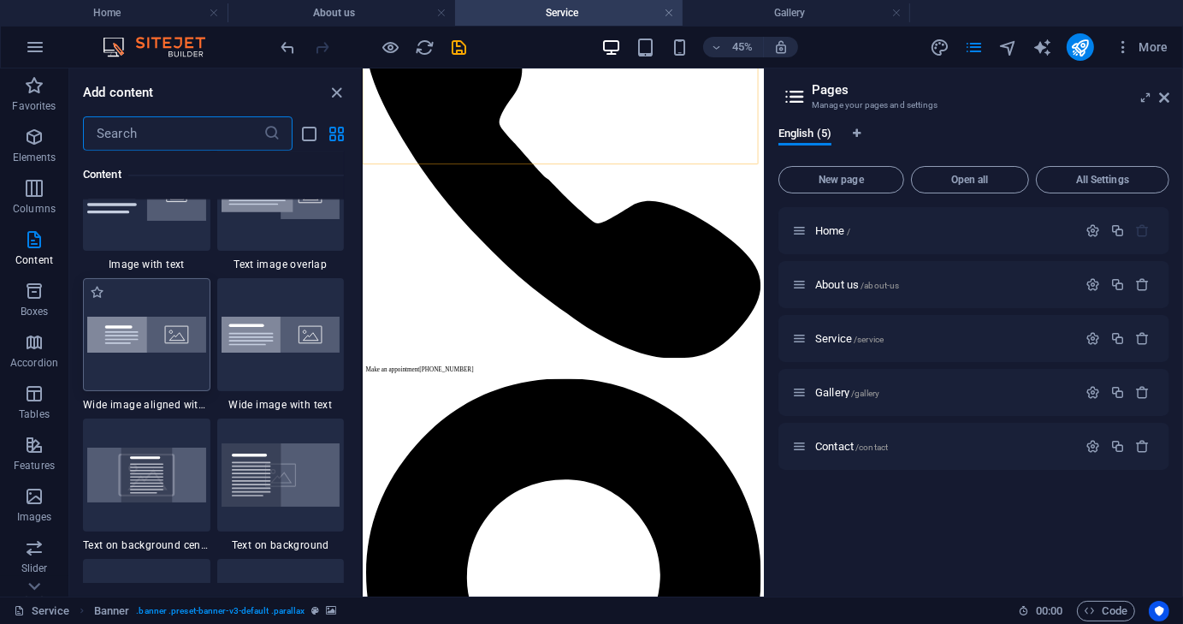
scroll to position [3421, 0]
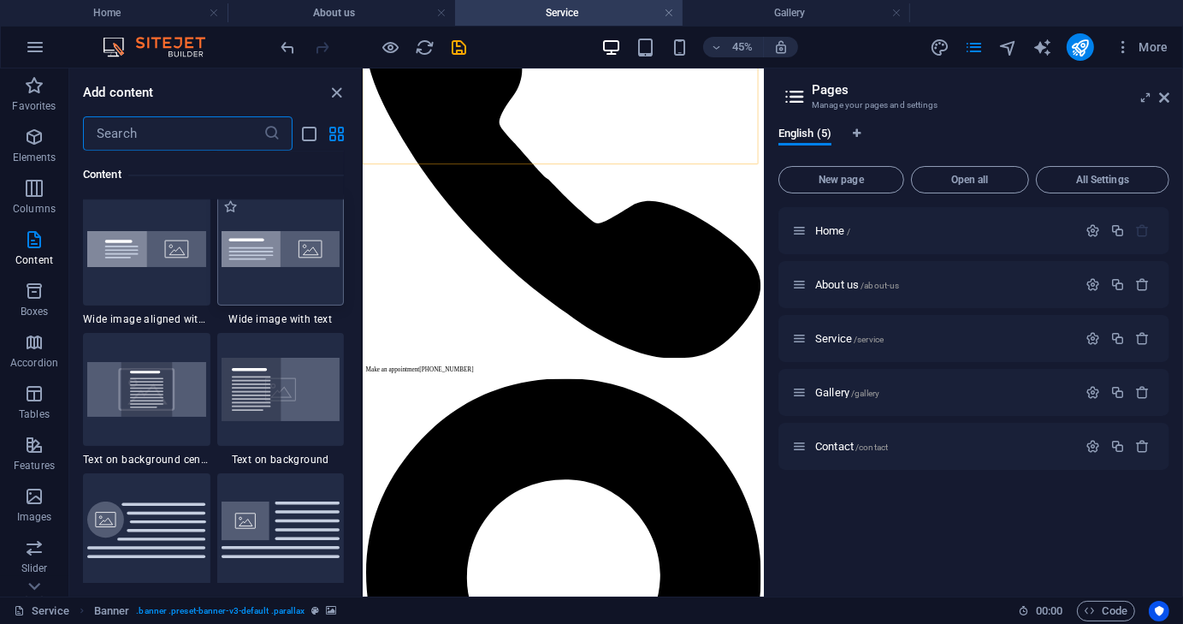
click at [265, 258] on img at bounding box center [281, 249] width 119 height 36
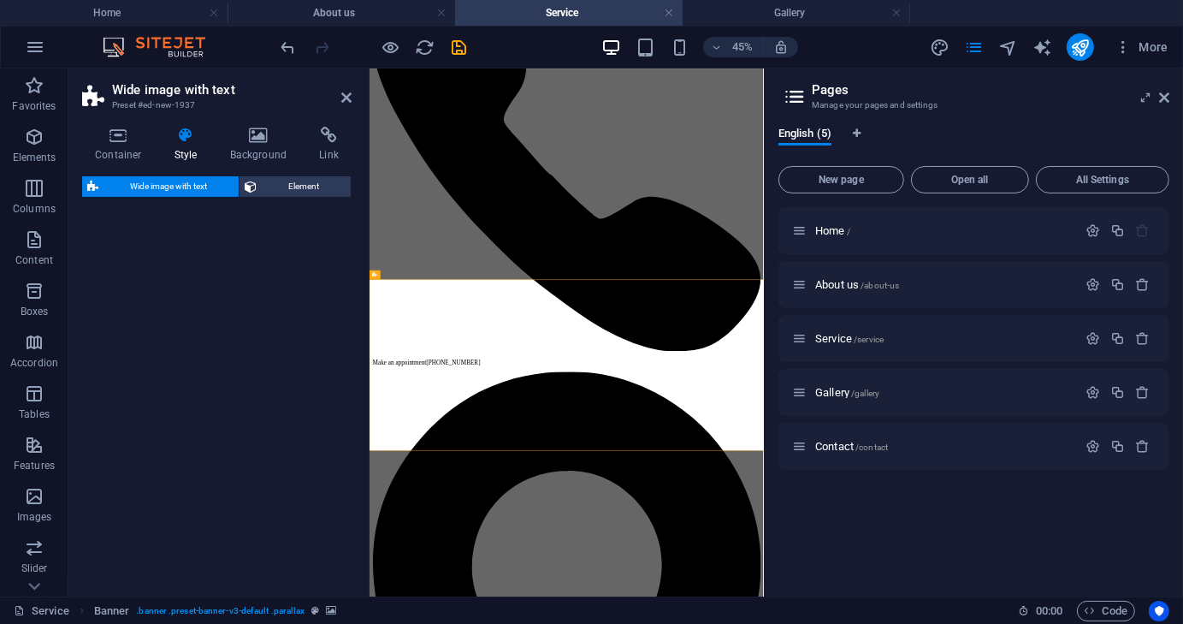
select select "%"
select select "rem"
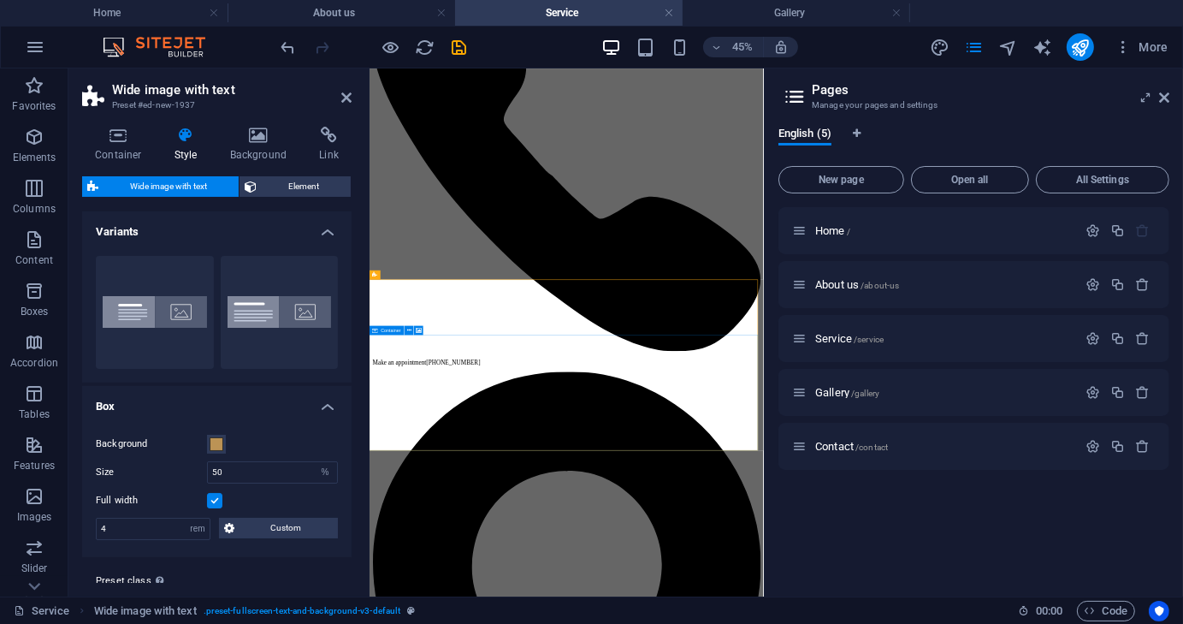
scroll to position [0, 0]
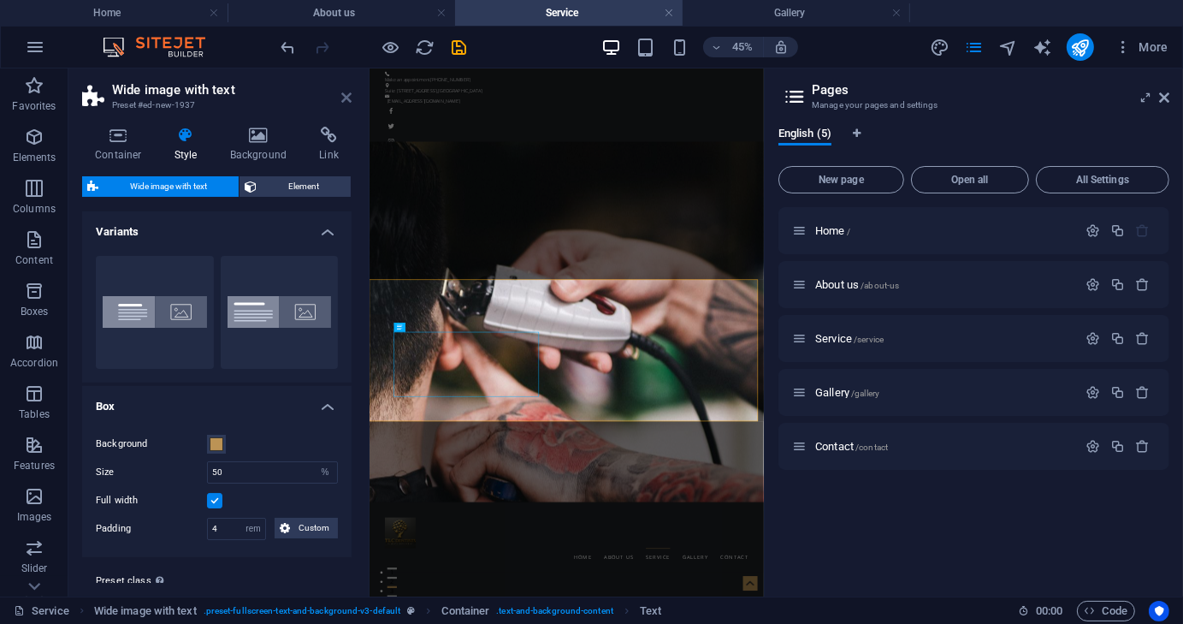
click at [346, 99] on icon at bounding box center [346, 98] width 10 height 14
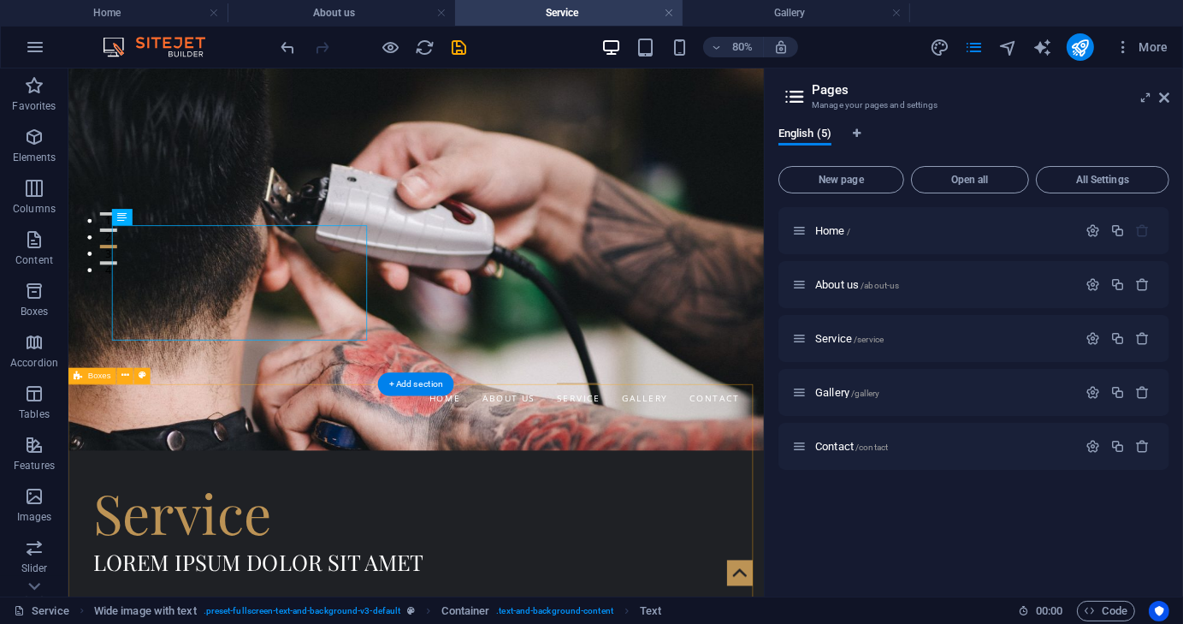
scroll to position [428, 0]
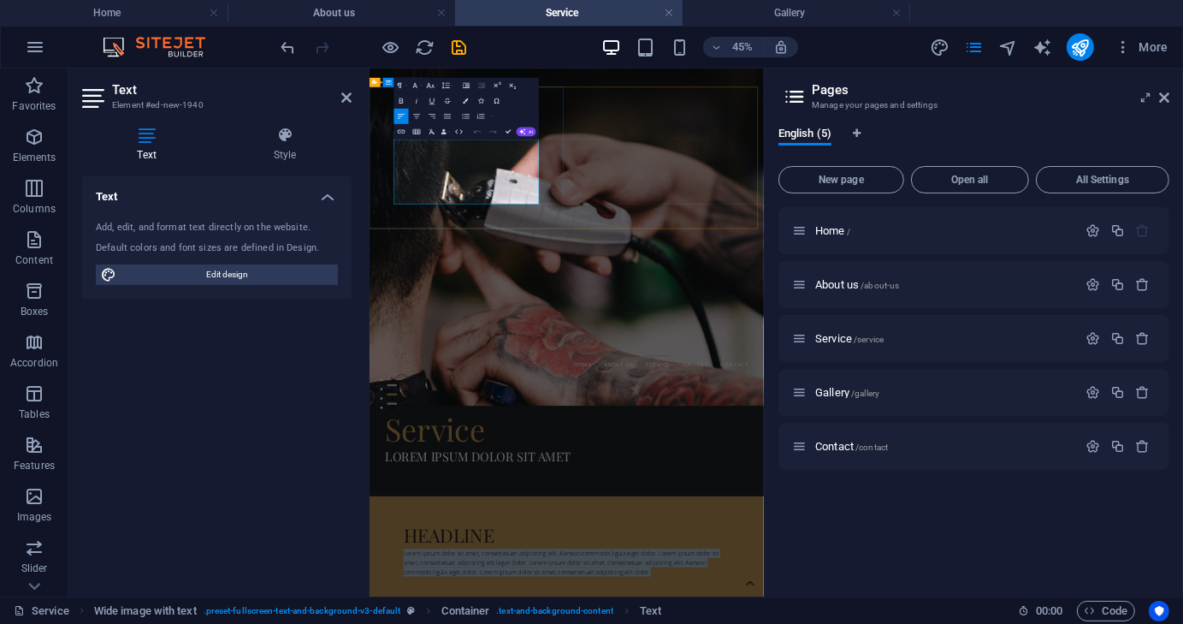
drag, startPoint x: 655, startPoint y: 350, endPoint x: 412, endPoint y: 228, distance: 272.4
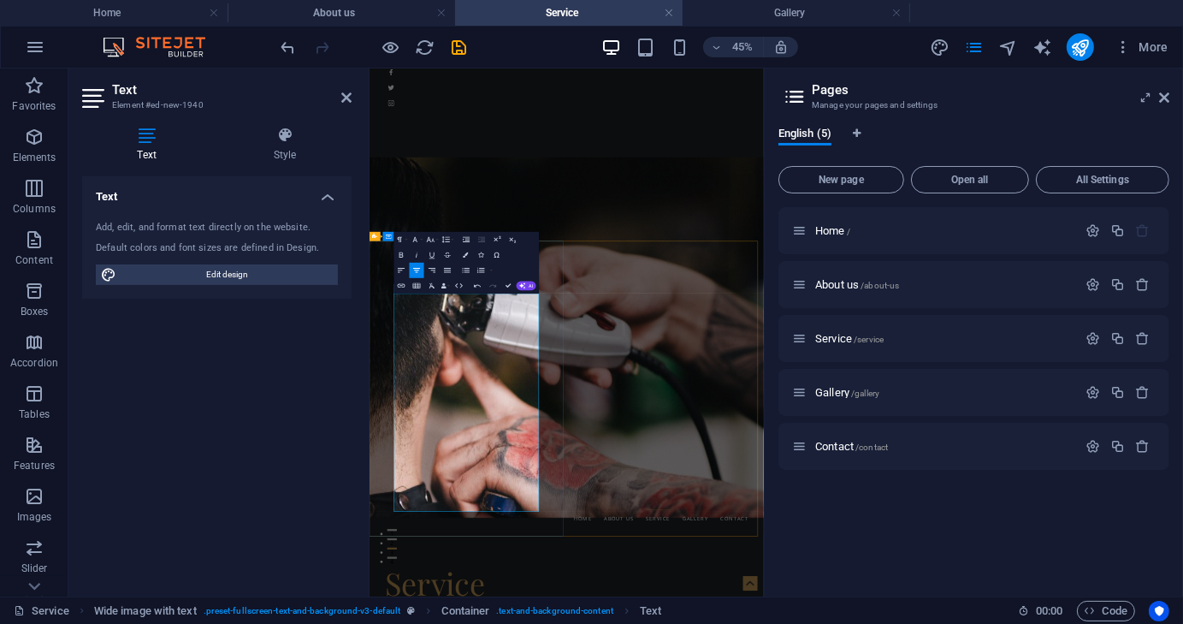
scroll to position [257, 0]
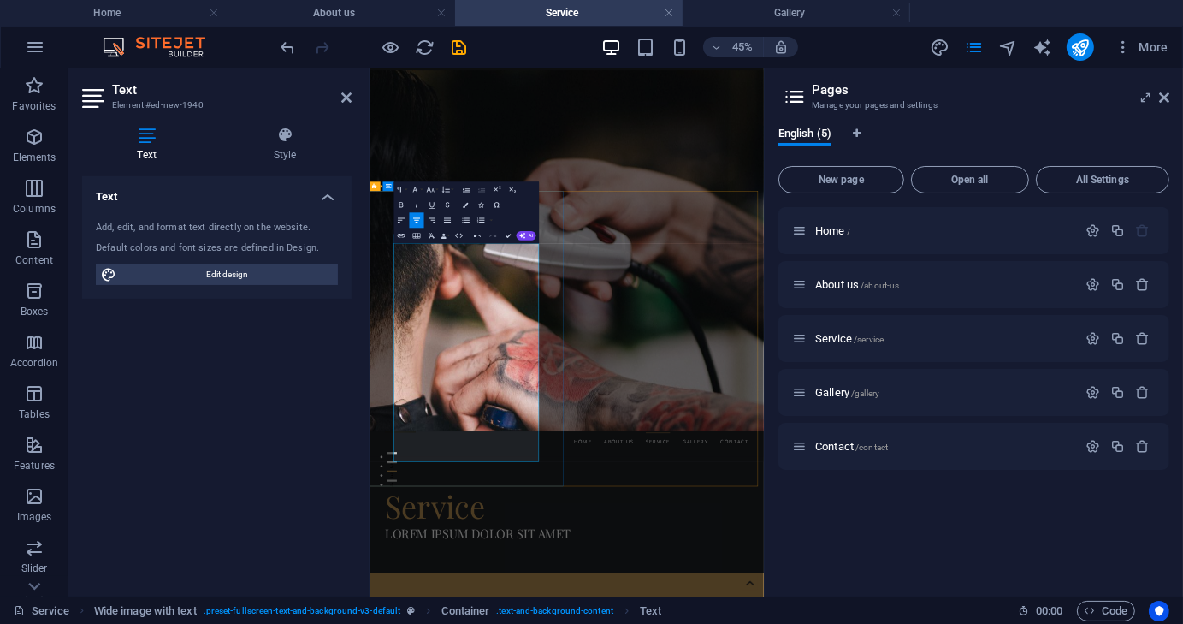
scroll to position [171, 0]
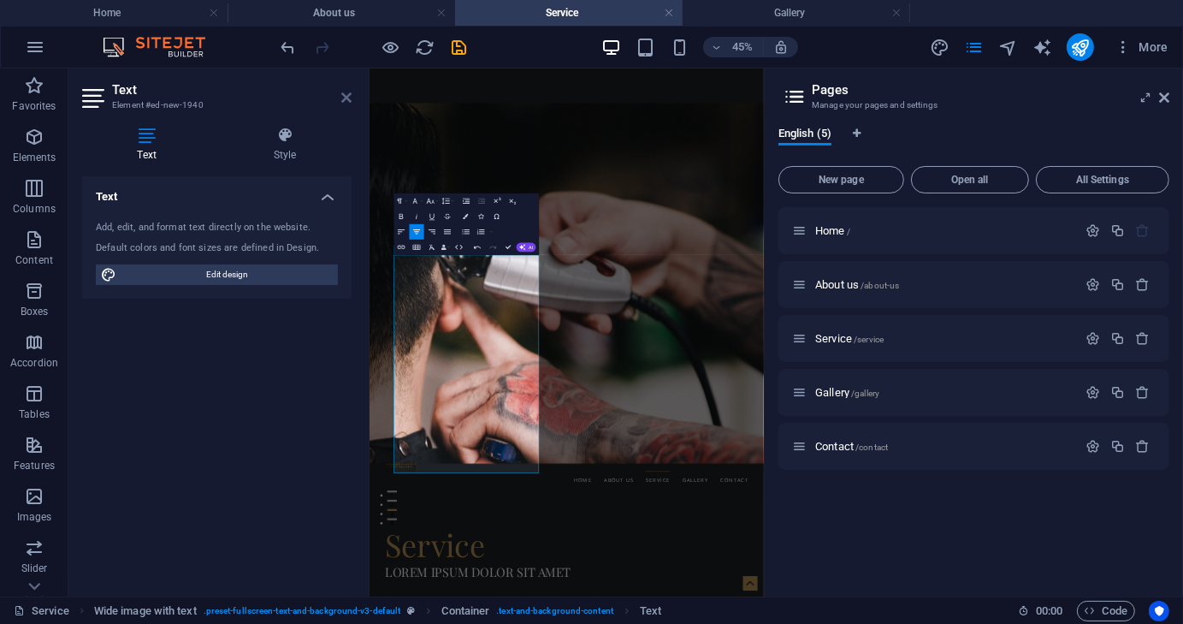
click at [345, 97] on icon at bounding box center [346, 98] width 10 height 14
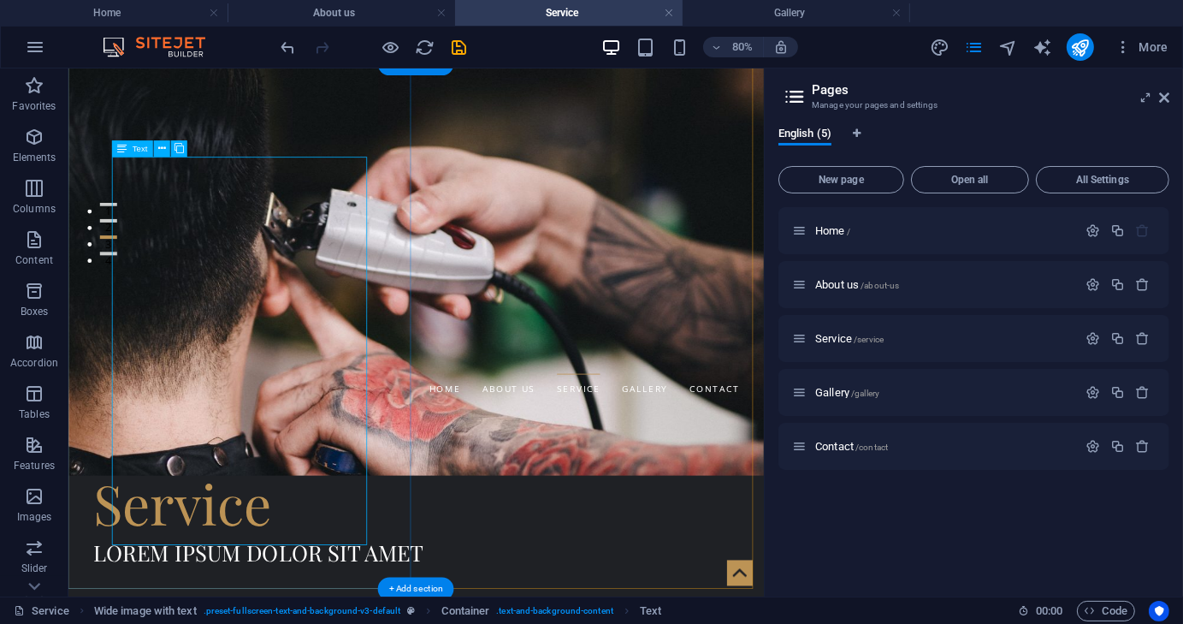
scroll to position [513, 0]
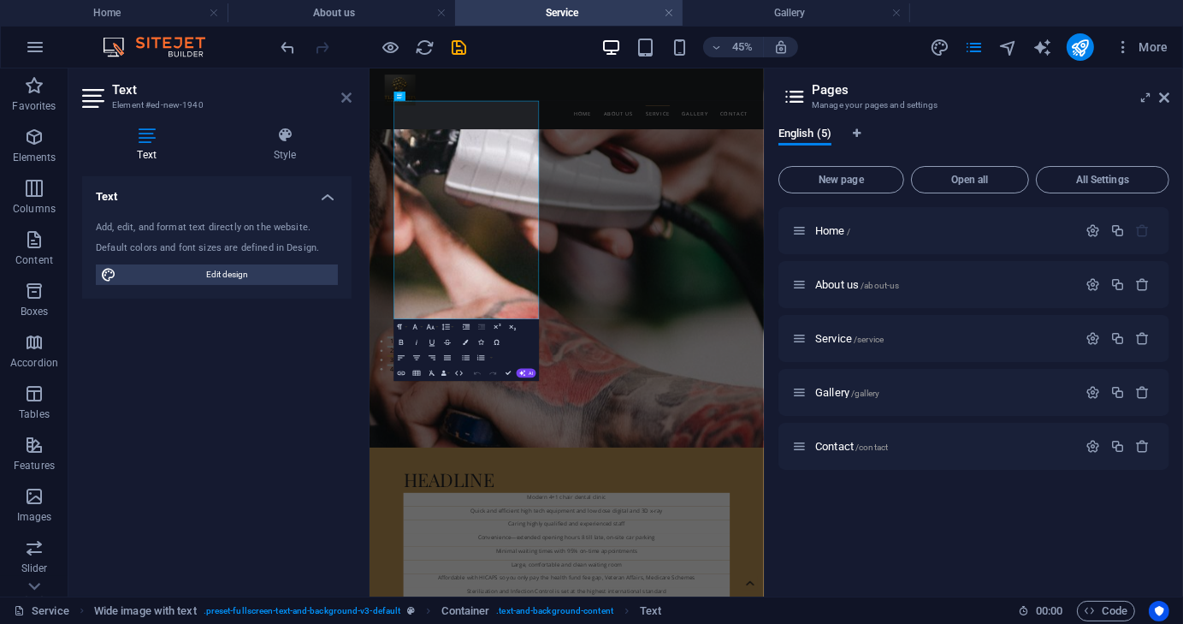
click at [348, 94] on icon at bounding box center [346, 98] width 10 height 14
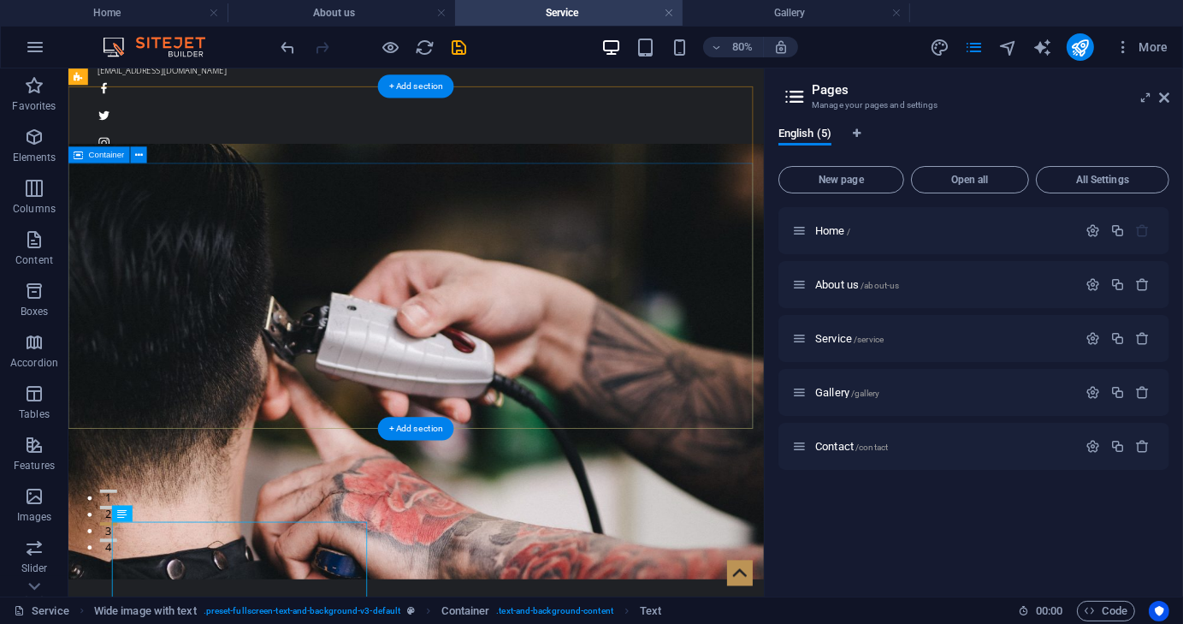
scroll to position [428, 0]
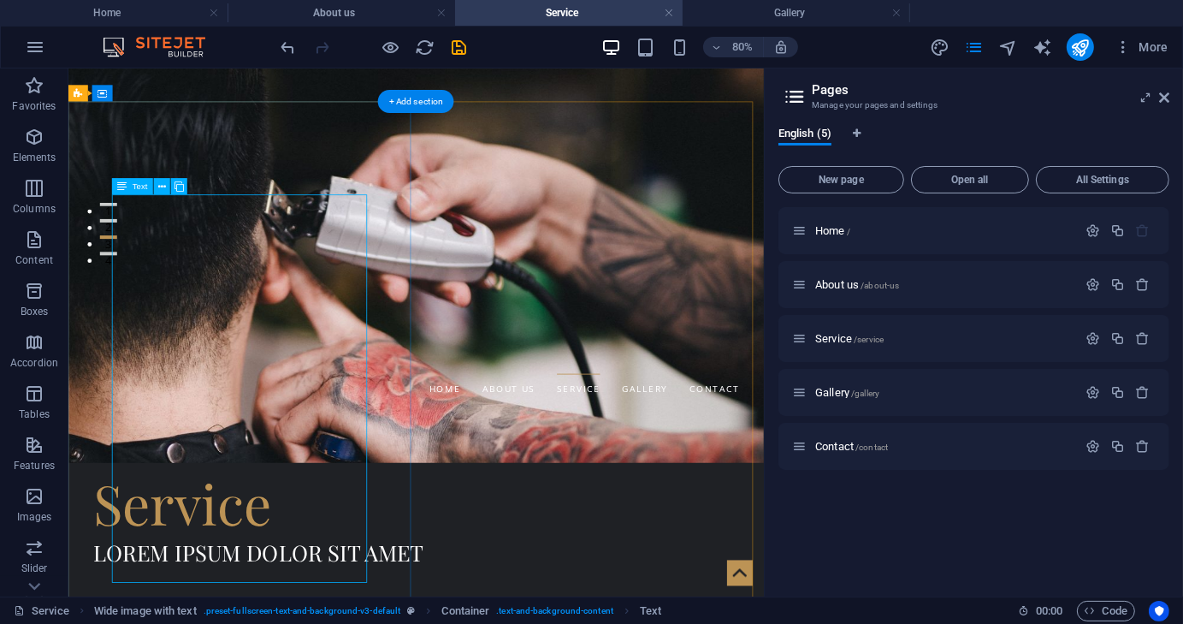
click at [163, 181] on icon at bounding box center [162, 186] width 8 height 15
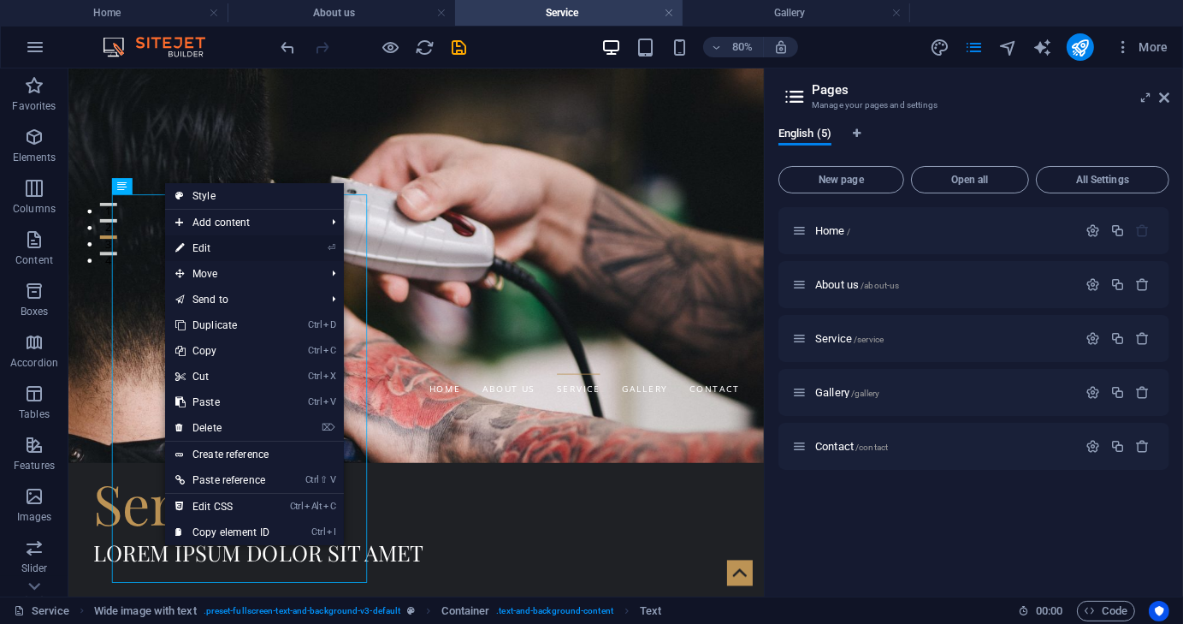
click at [210, 248] on link "⏎ Edit" at bounding box center [222, 248] width 115 height 26
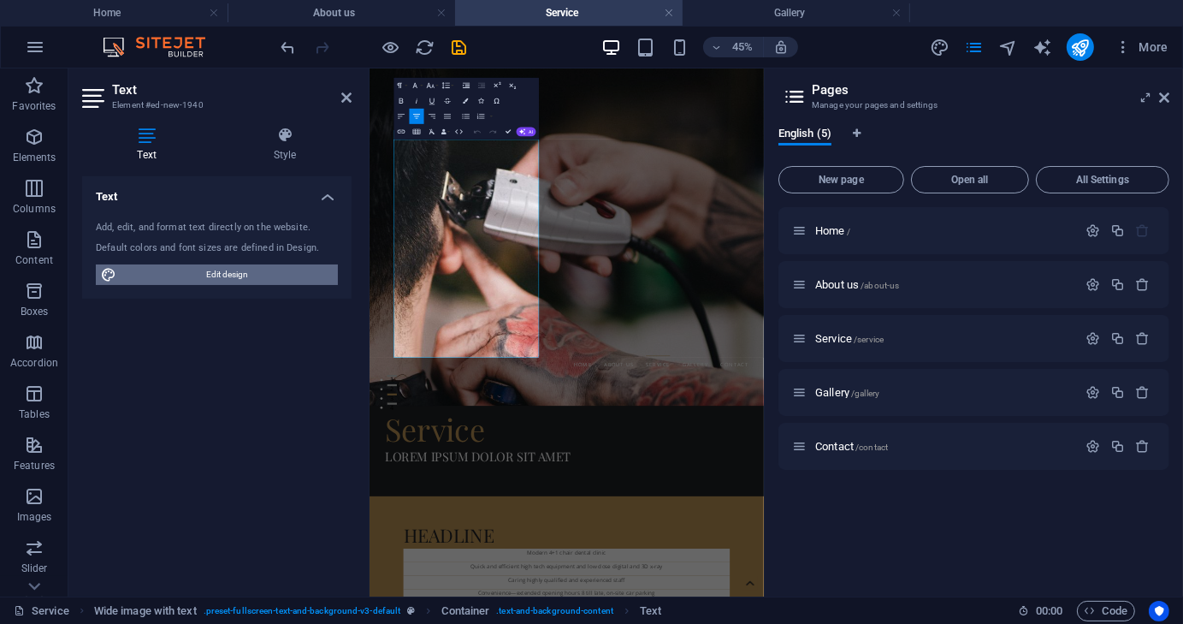
click at [220, 270] on span "Edit design" at bounding box center [226, 274] width 211 height 21
select select "ease-in-out"
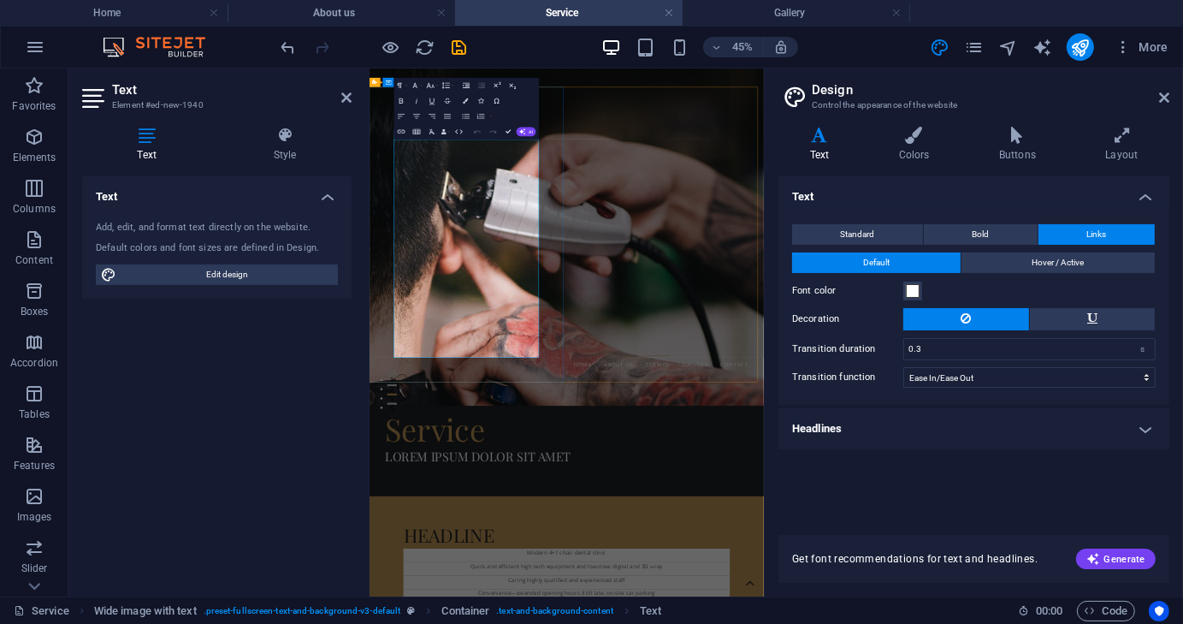
click at [1166, 95] on icon at bounding box center [1164, 98] width 10 height 14
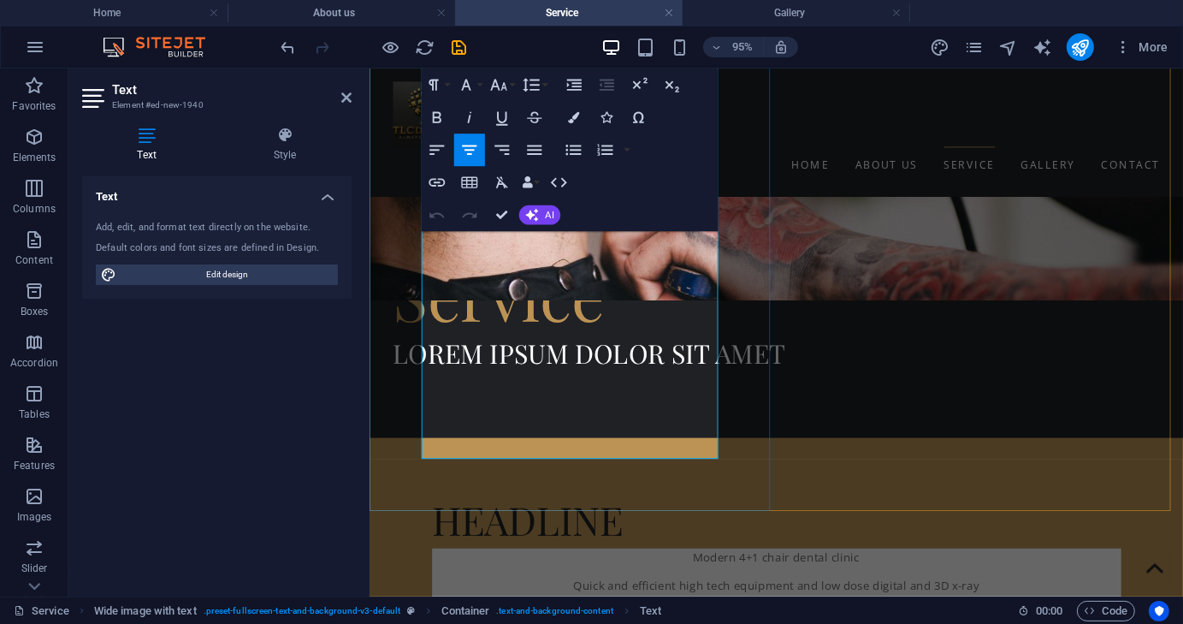
scroll to position [684, 0]
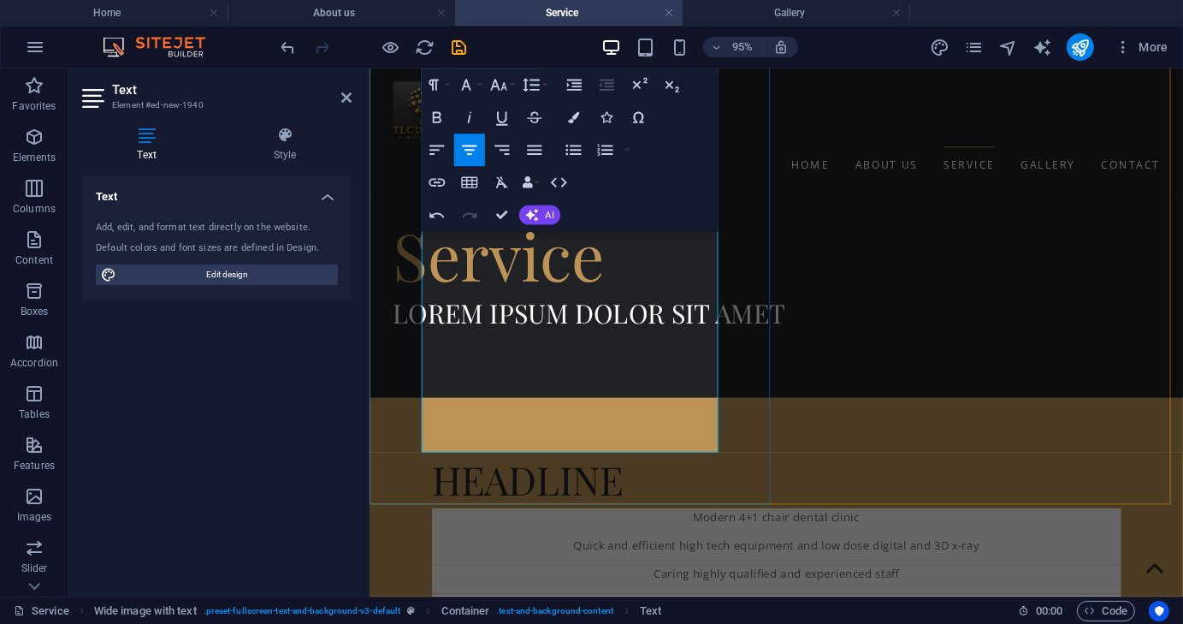
drag, startPoint x: 609, startPoint y: 461, endPoint x: 741, endPoint y: 465, distance: 131.8
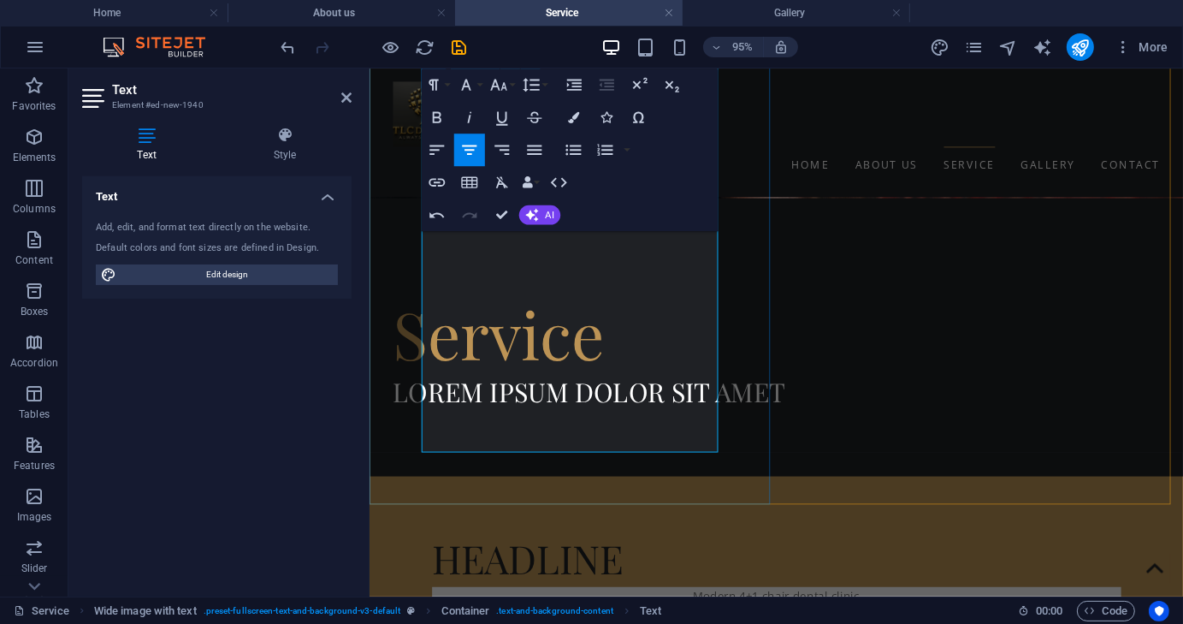
scroll to position [599, 0]
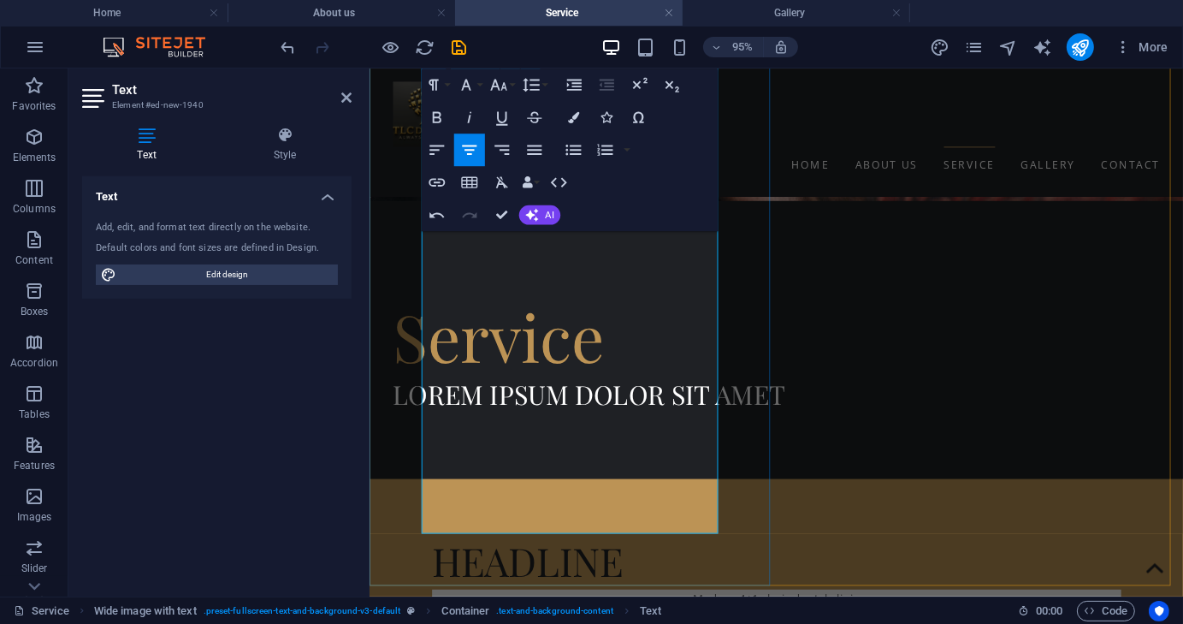
drag, startPoint x: 638, startPoint y: 405, endPoint x: 480, endPoint y: 418, distance: 158.9
drag, startPoint x: 512, startPoint y: 418, endPoint x: 541, endPoint y: 422, distance: 29.3
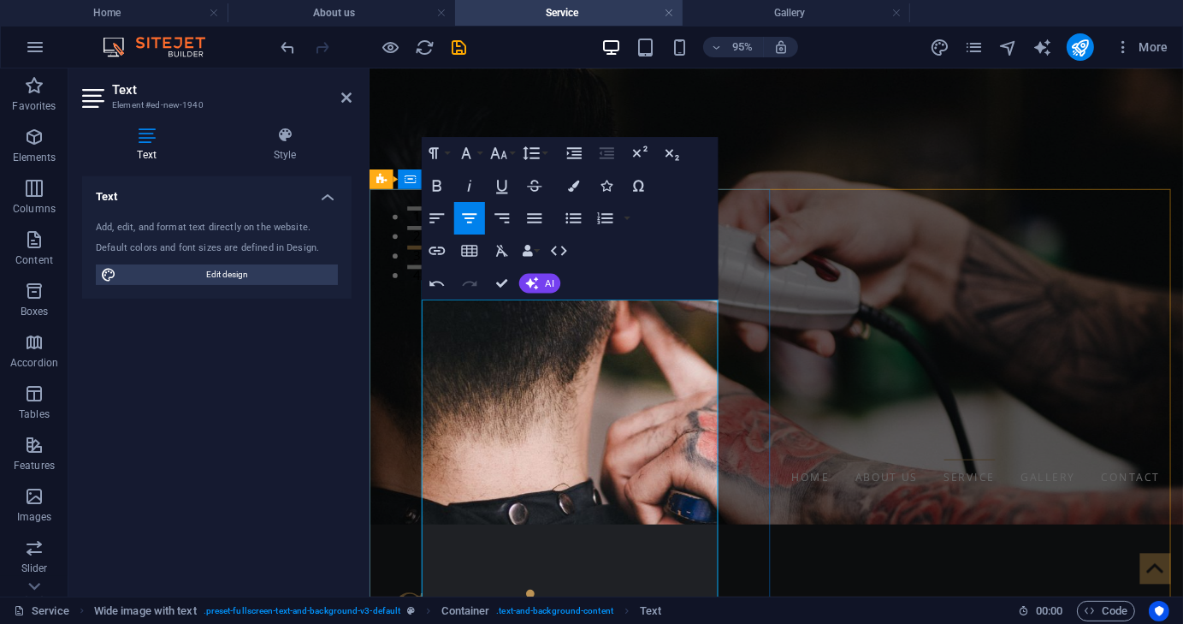
scroll to position [342, 0]
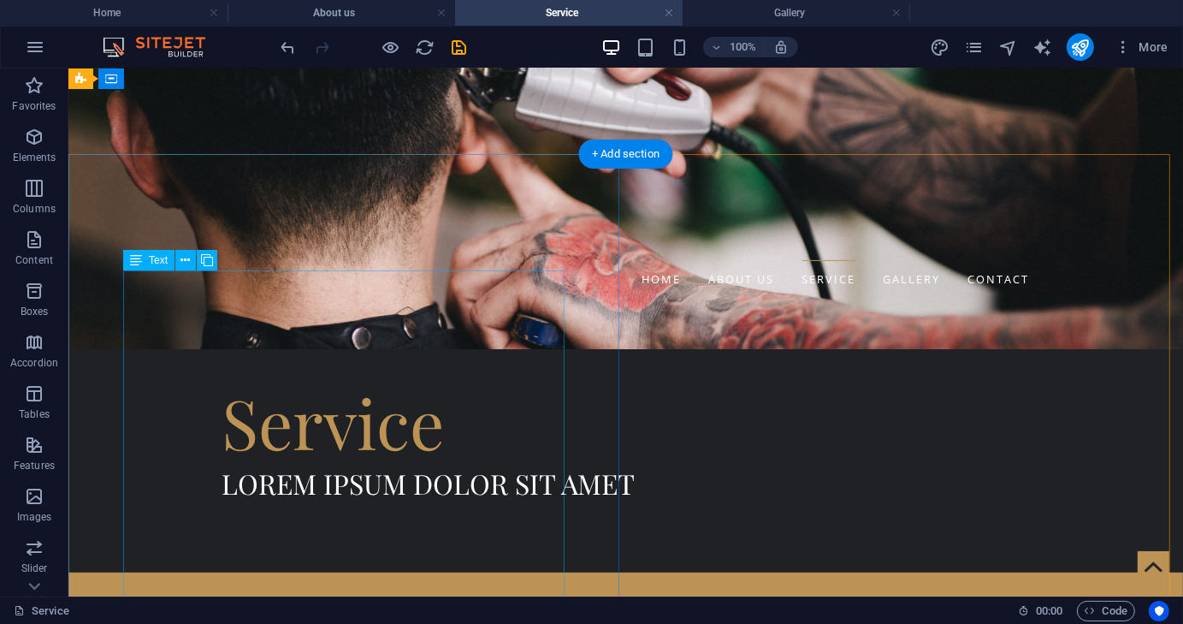
scroll to position [295, 0]
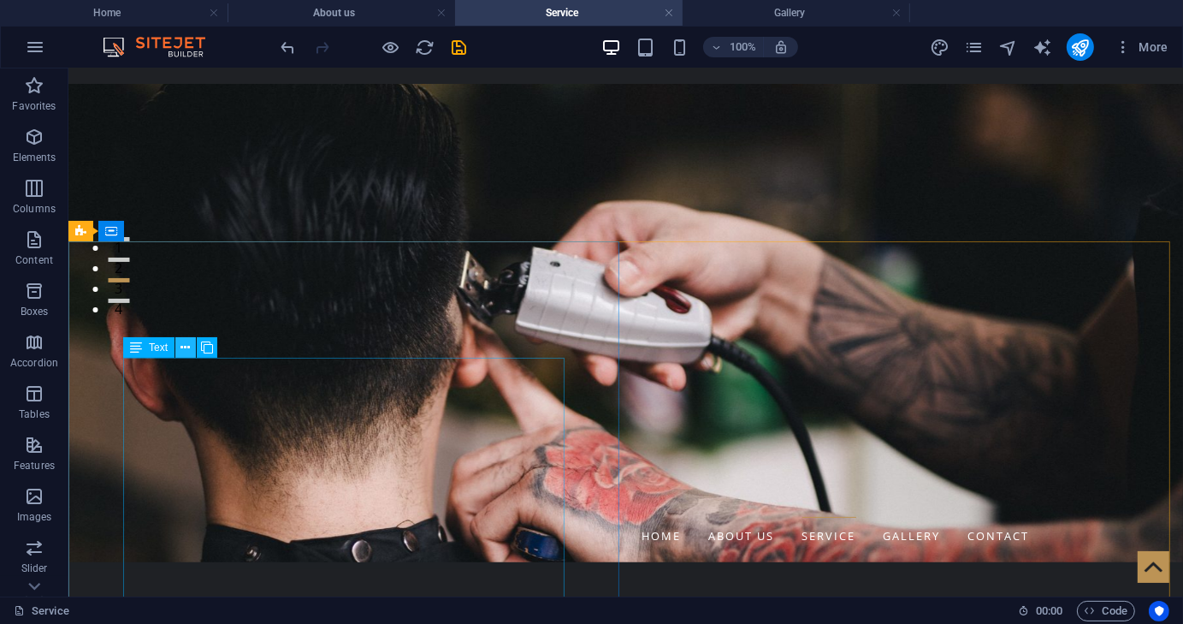
click at [181, 348] on icon at bounding box center [185, 348] width 9 height 18
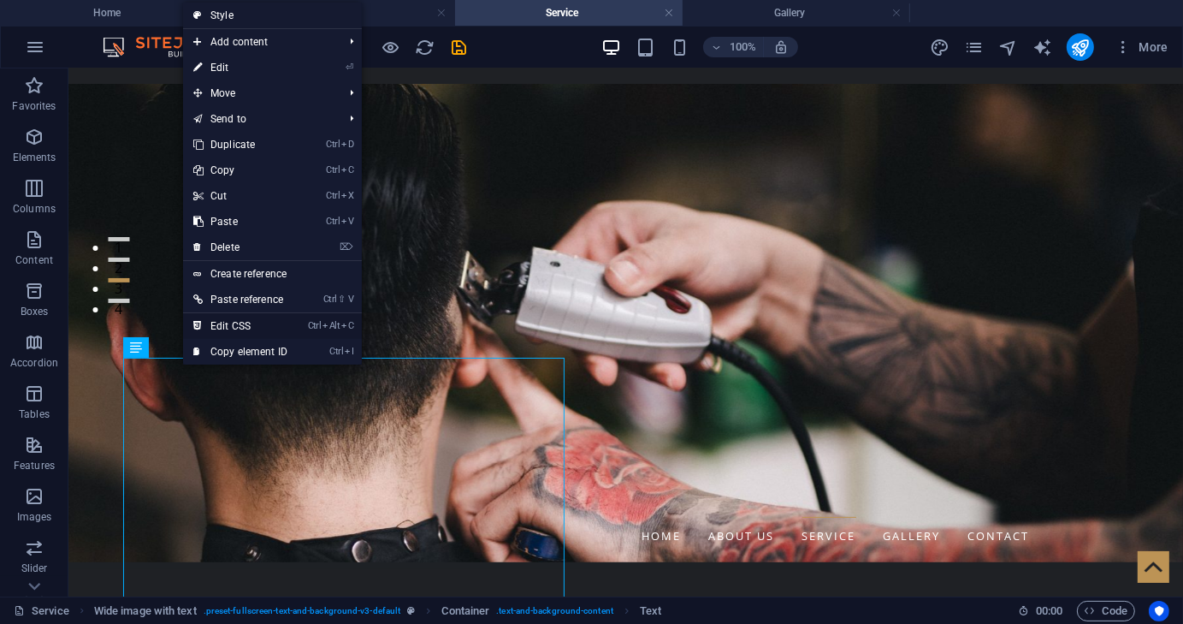
click at [247, 319] on link "Ctrl Alt C Edit CSS" at bounding box center [240, 326] width 115 height 26
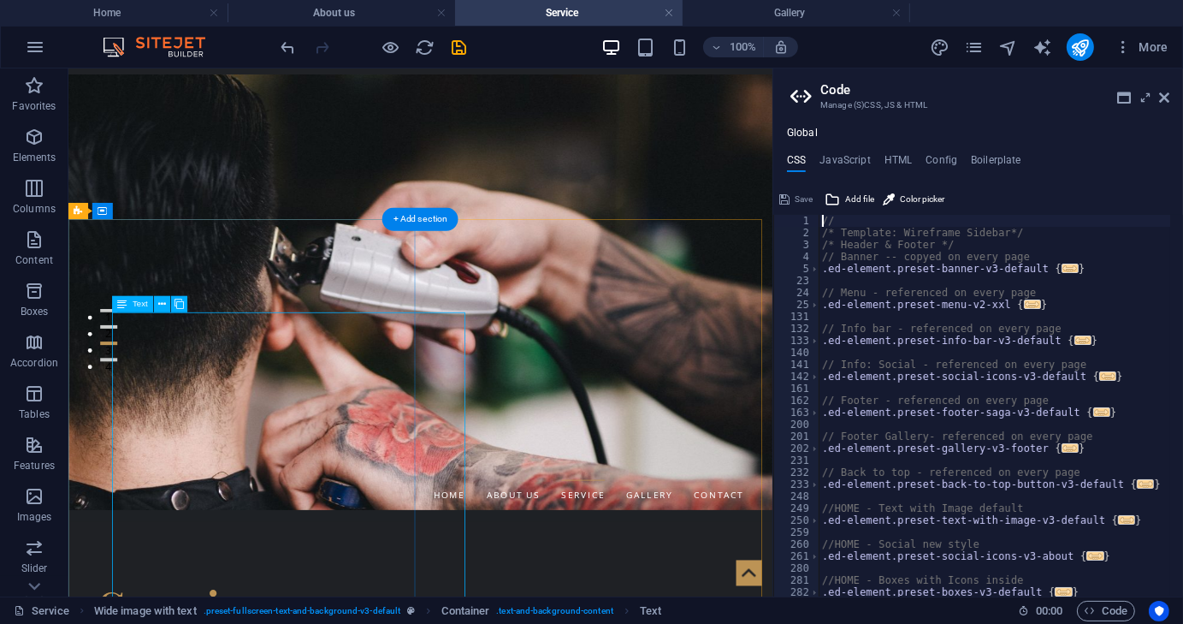
scroll to position [280, 0]
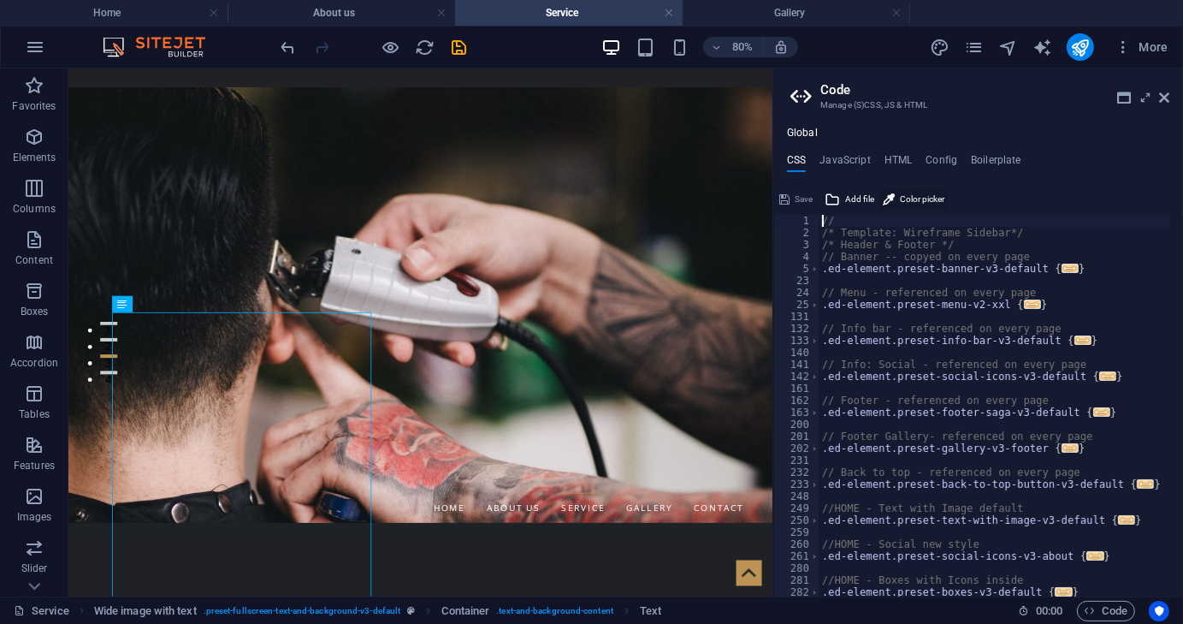
click at [921, 199] on span "Color picker" at bounding box center [922, 199] width 44 height 21
type input "#af945e"
type textarea "#af945e//"
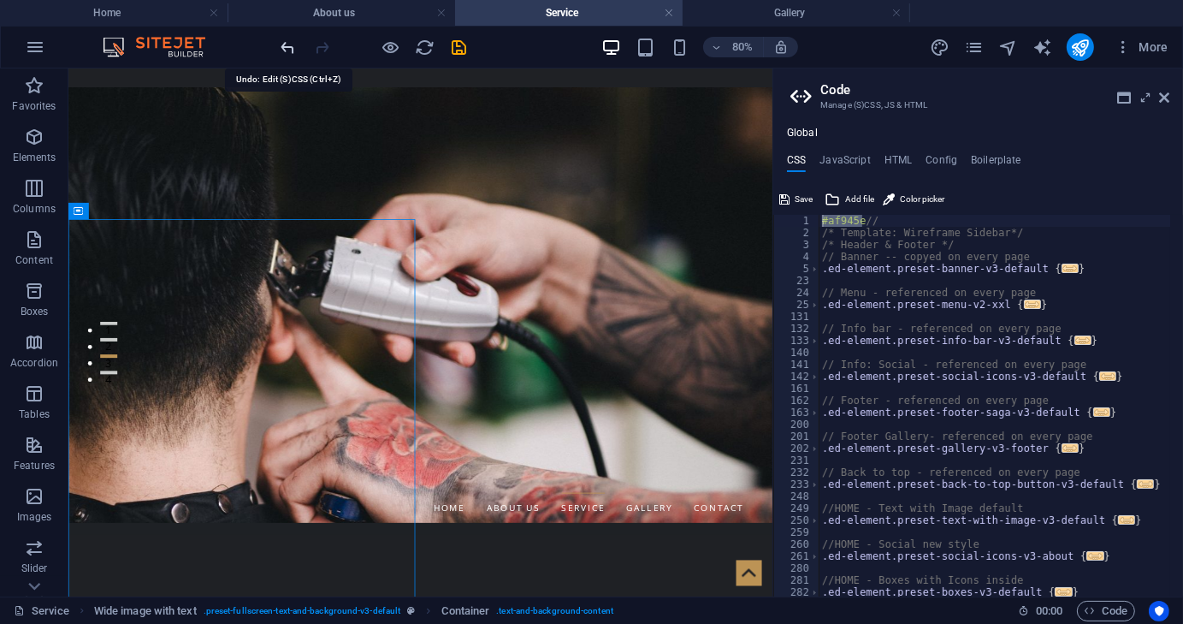
click at [287, 44] on icon "undo" at bounding box center [289, 48] width 20 height 20
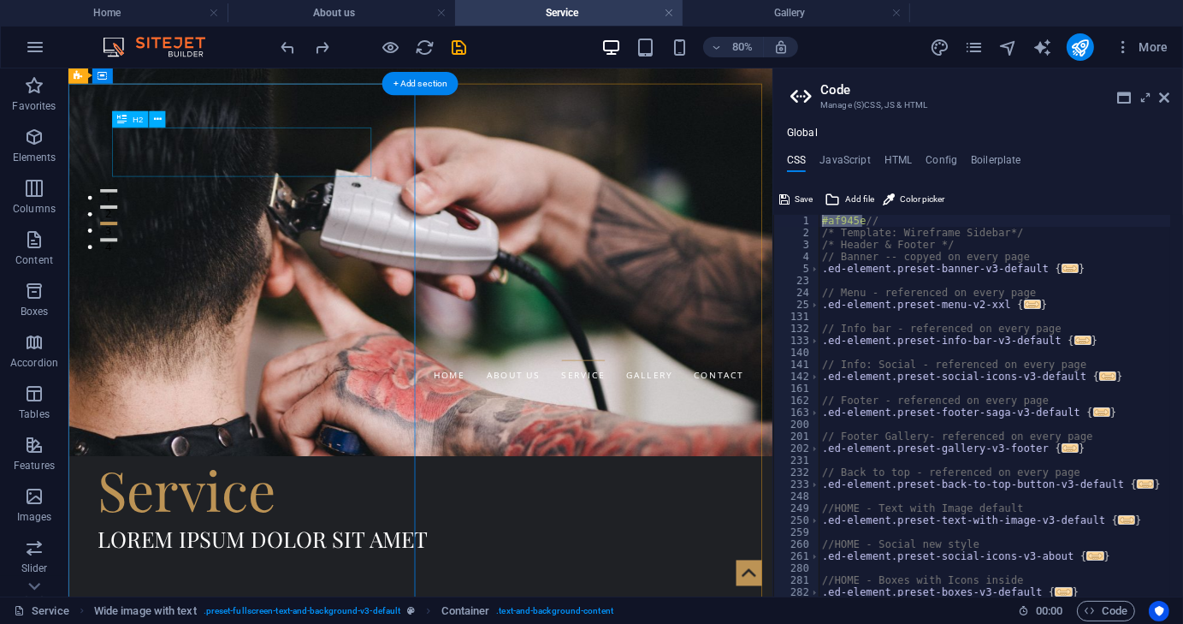
scroll to position [451, 0]
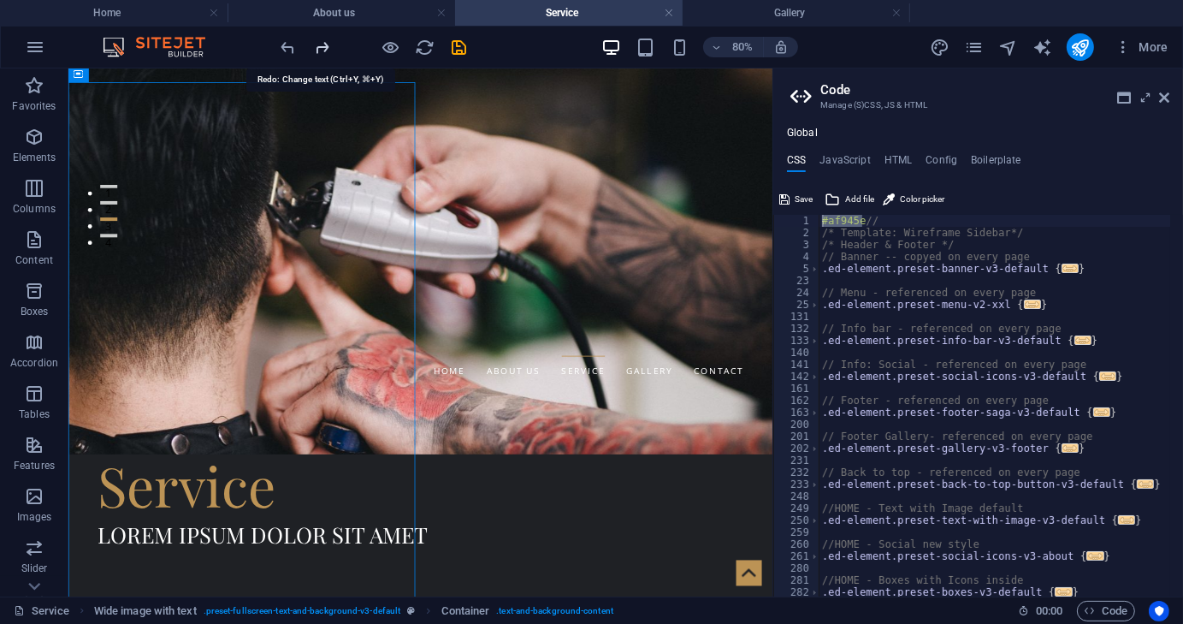
click at [322, 50] on icon "redo" at bounding box center [323, 48] width 20 height 20
click at [1168, 98] on icon at bounding box center [1164, 98] width 10 height 14
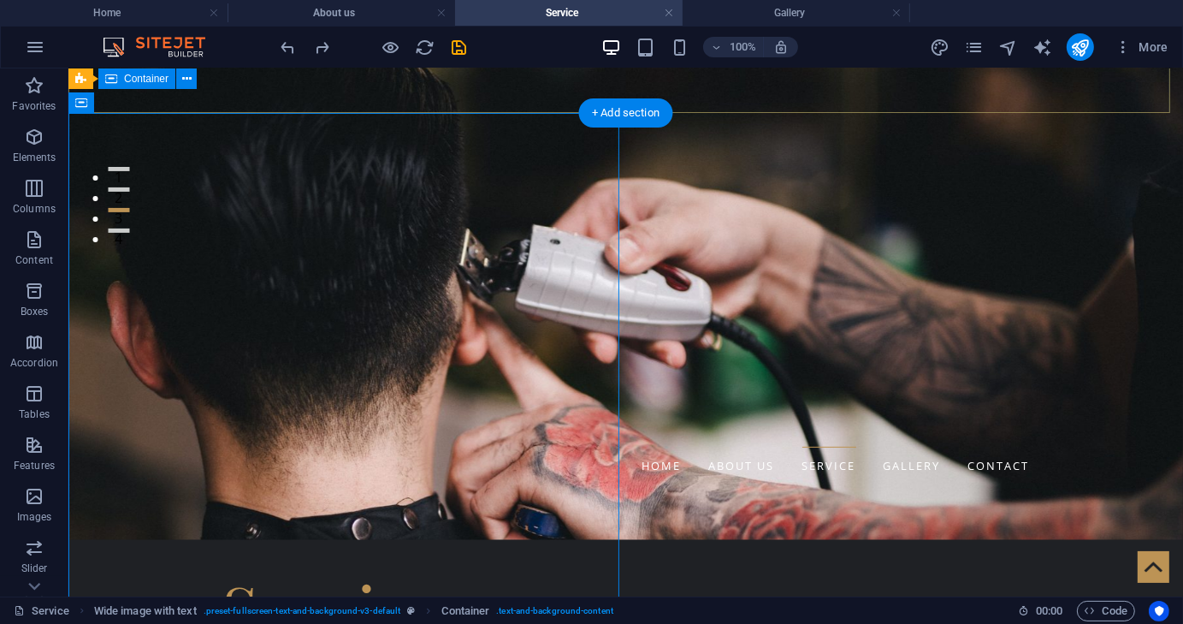
scroll to position [536, 0]
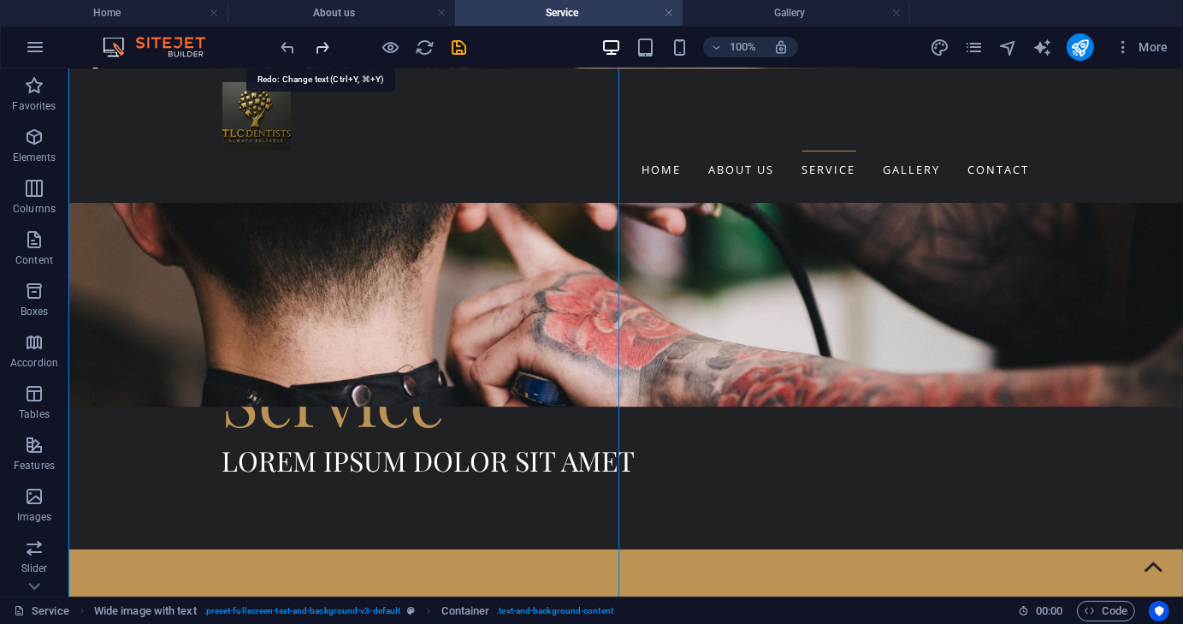
click at [321, 53] on icon "redo" at bounding box center [323, 48] width 20 height 20
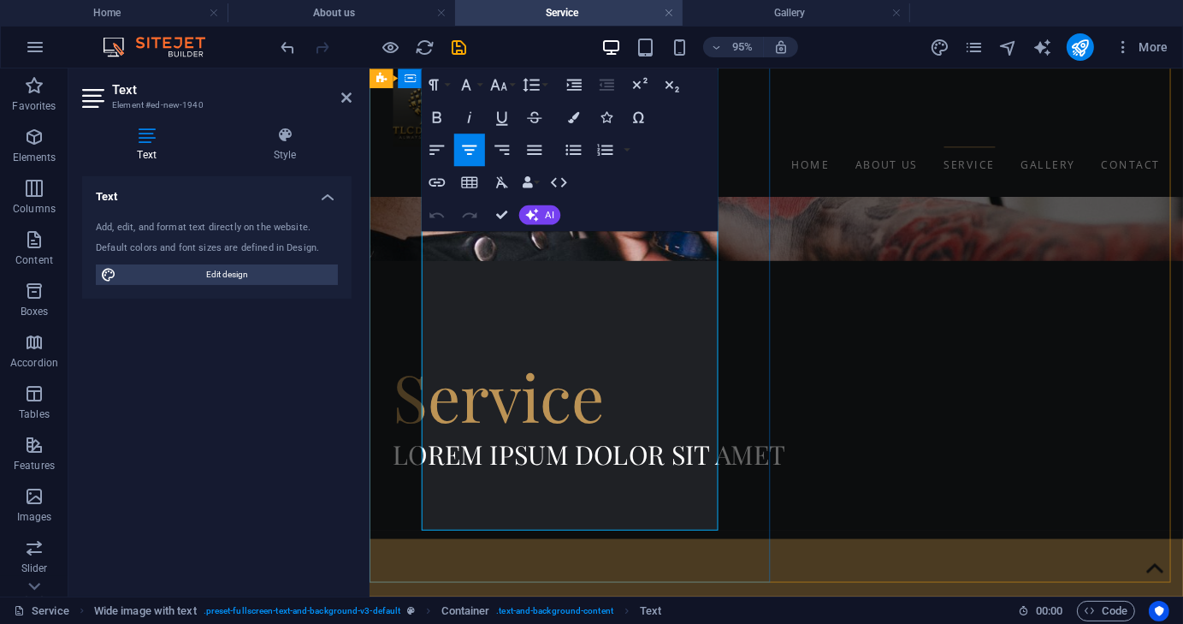
scroll to position [622, 0]
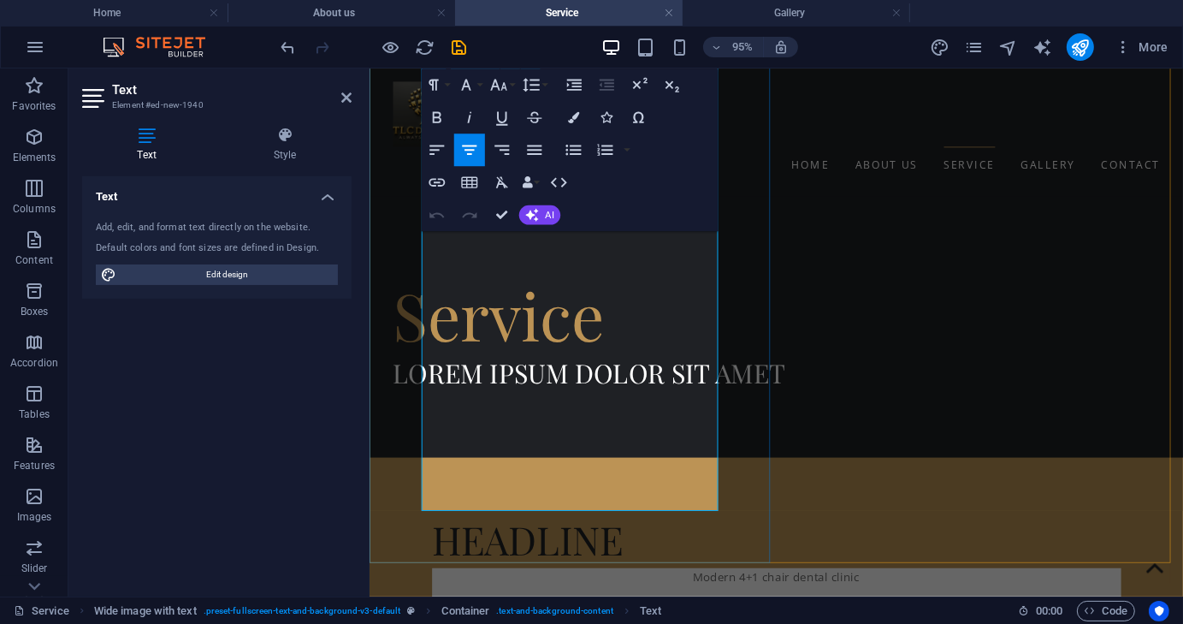
drag, startPoint x: 608, startPoint y: 379, endPoint x: 549, endPoint y: 380, distance: 59.0
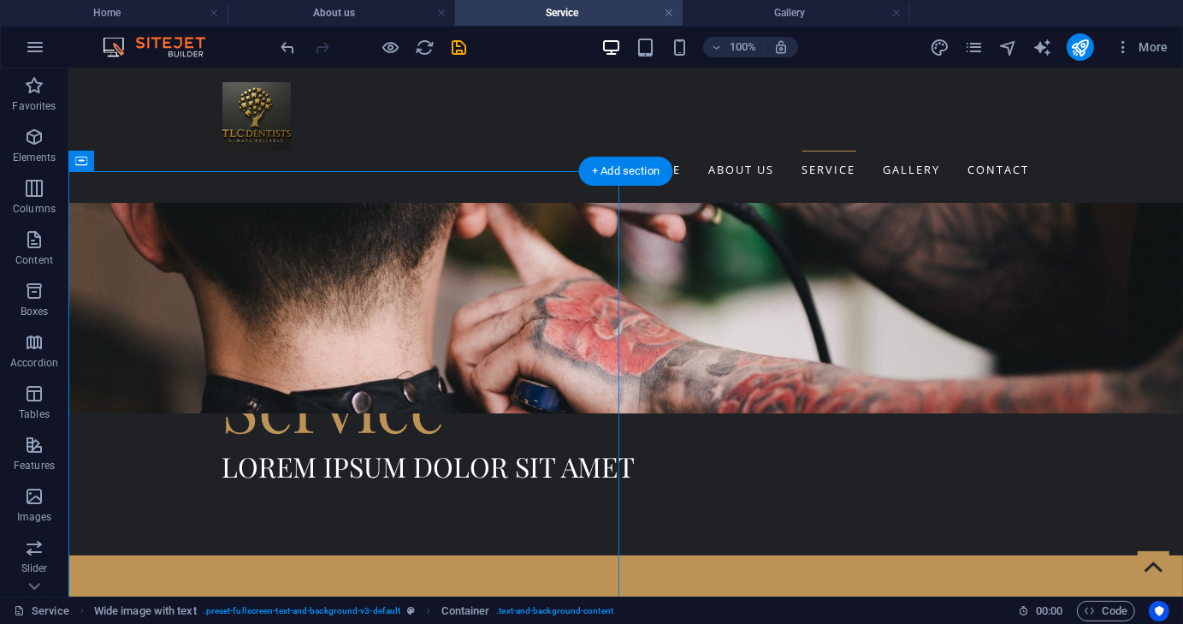
scroll to position [536, 0]
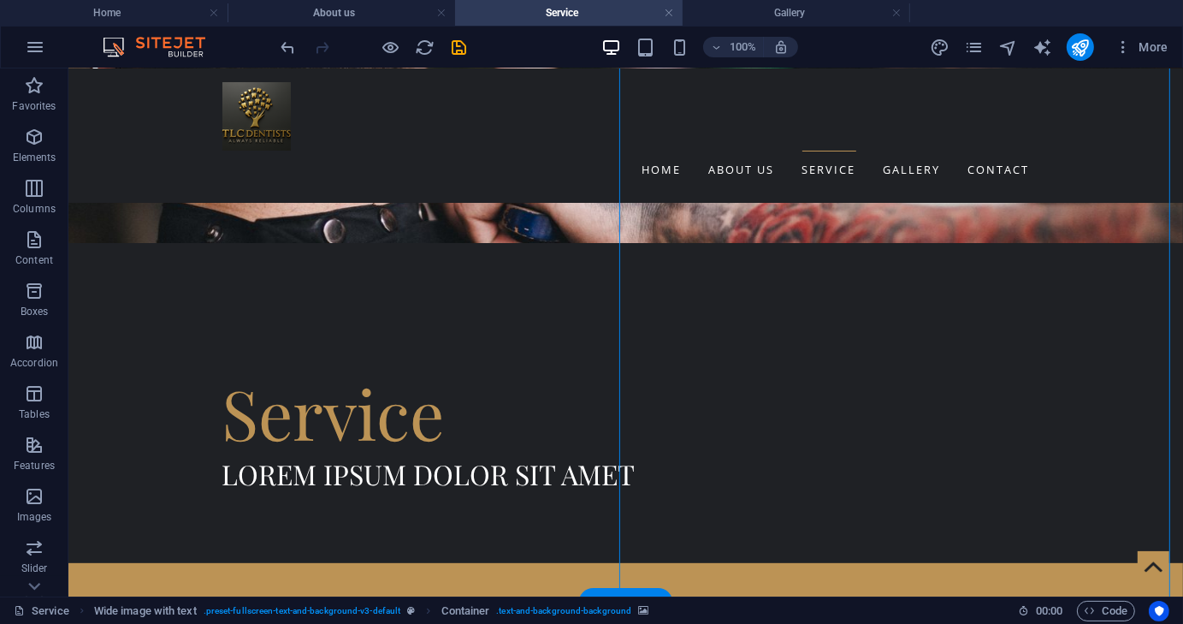
select select "px"
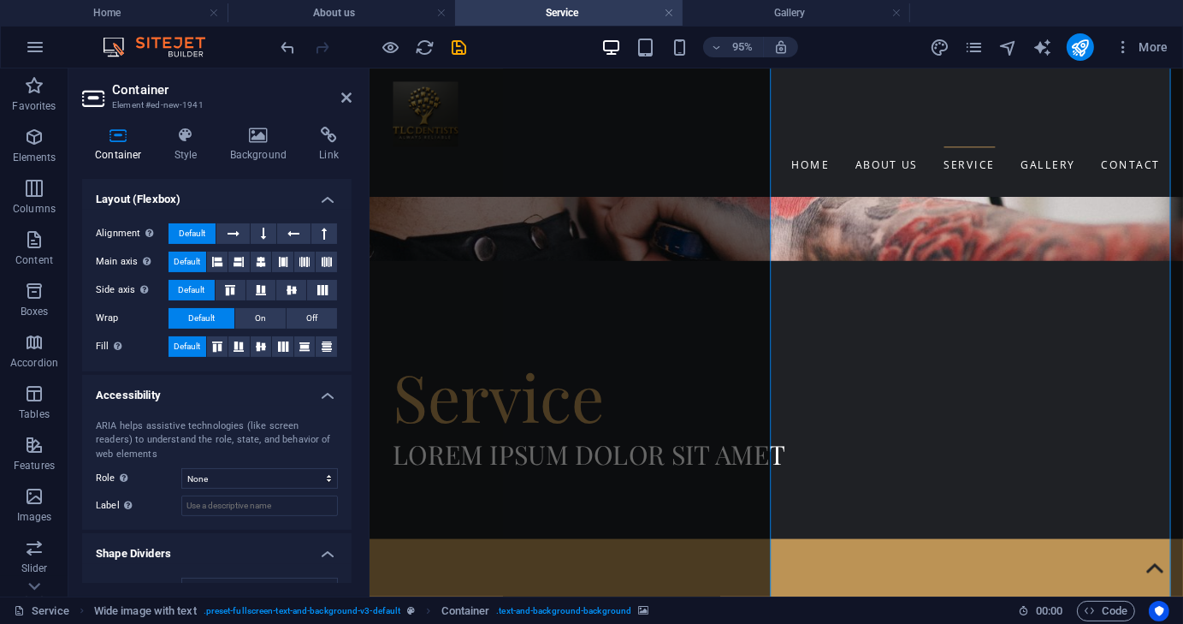
scroll to position [0, 0]
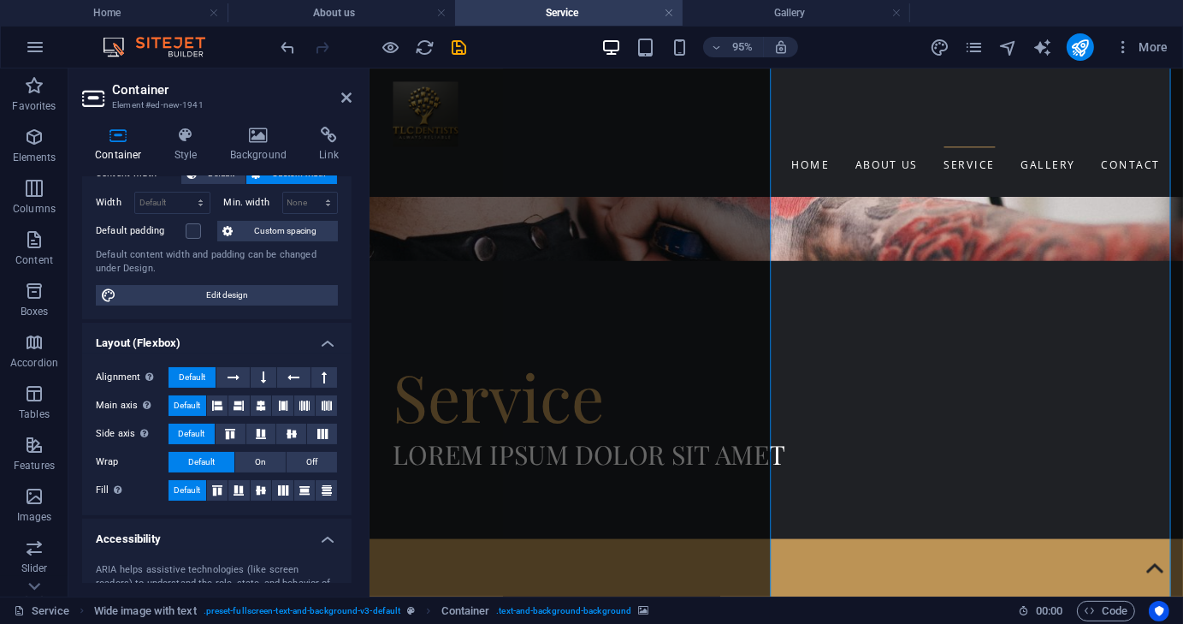
scroll to position [86, 0]
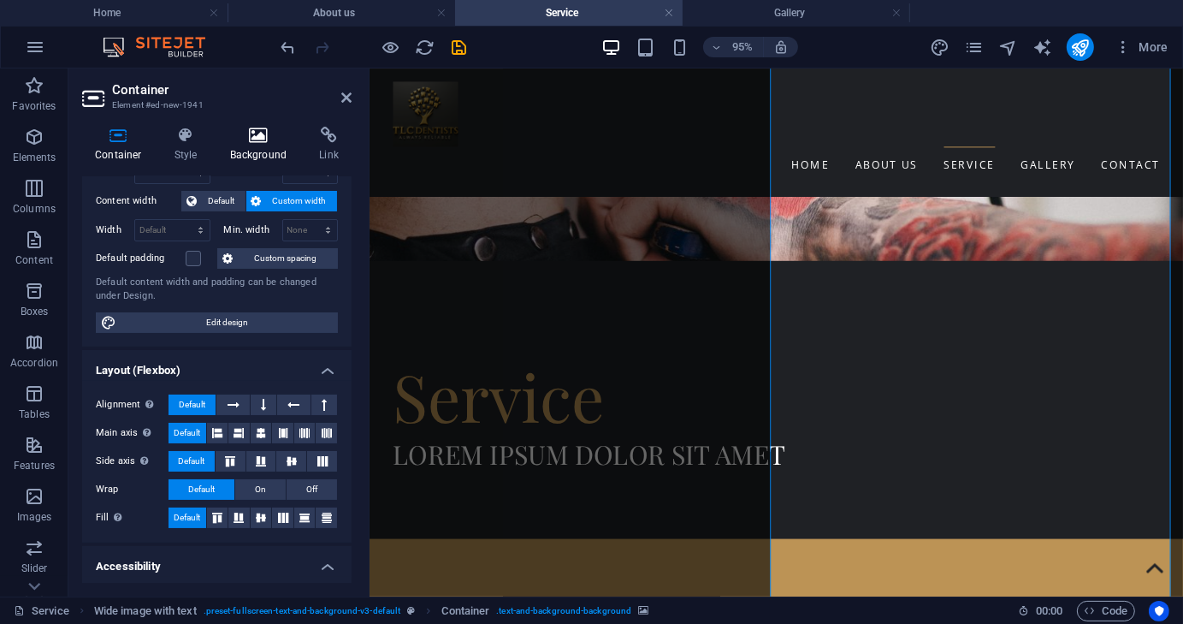
click at [262, 143] on icon at bounding box center [258, 135] width 83 height 17
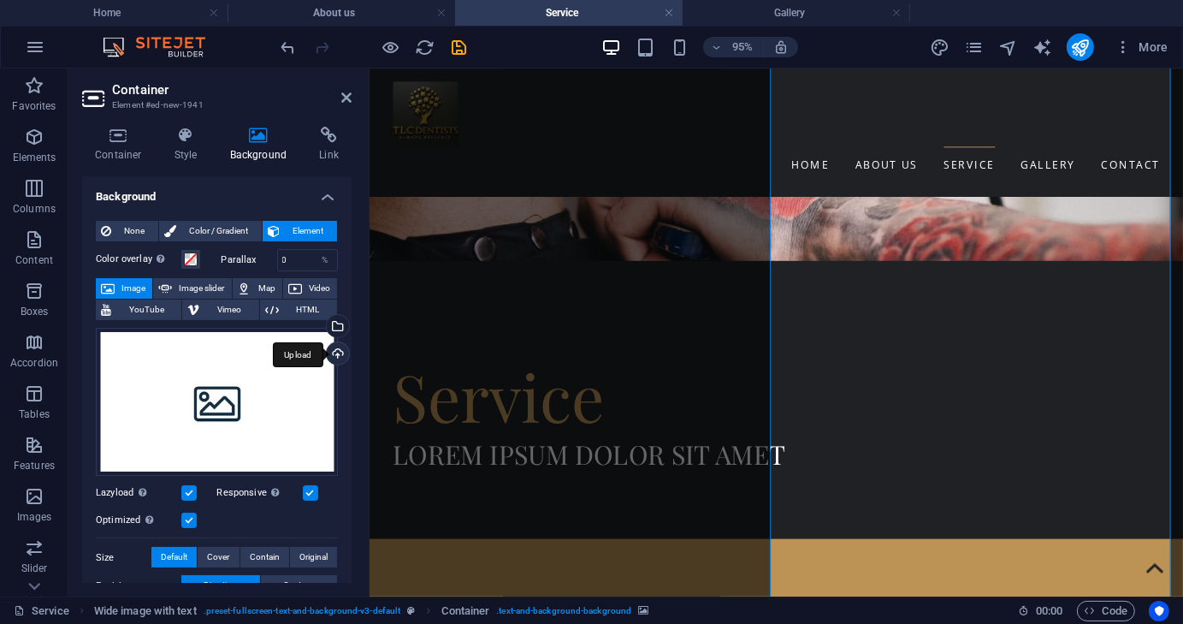
click at [335, 346] on div "Upload" at bounding box center [336, 355] width 26 height 26
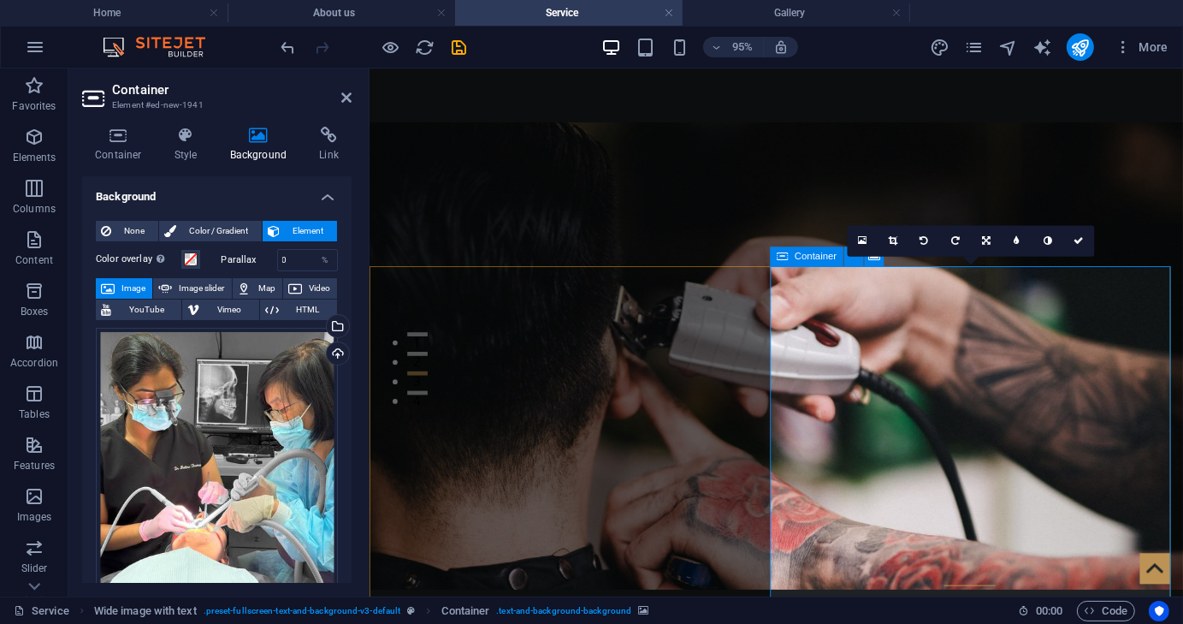
scroll to position [280, 0]
